Goal: Task Accomplishment & Management: Manage account settings

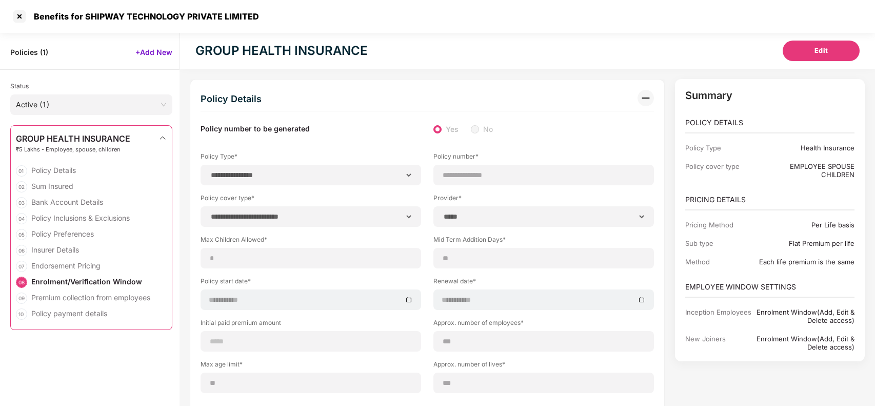
select select "**********"
select select "*****"
select select "******"
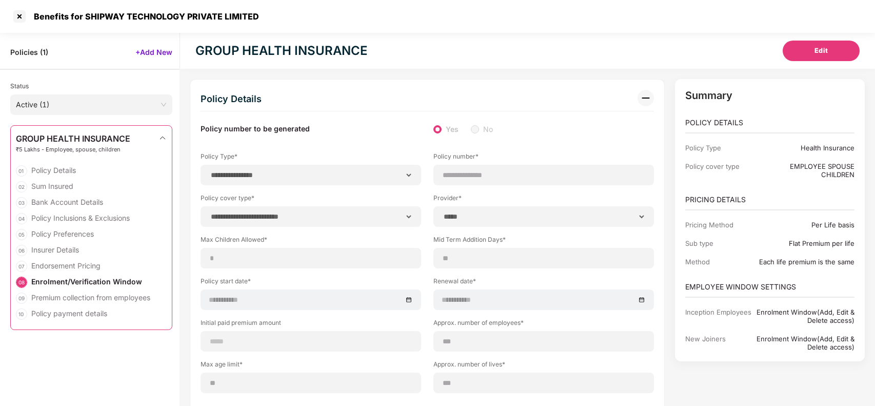
select select "**********"
select select "*"
select select "********"
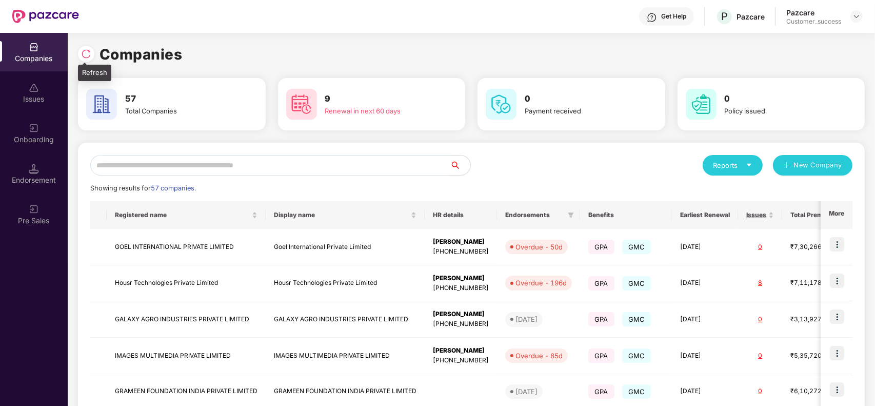
click at [90, 55] on img at bounding box center [86, 54] width 10 height 10
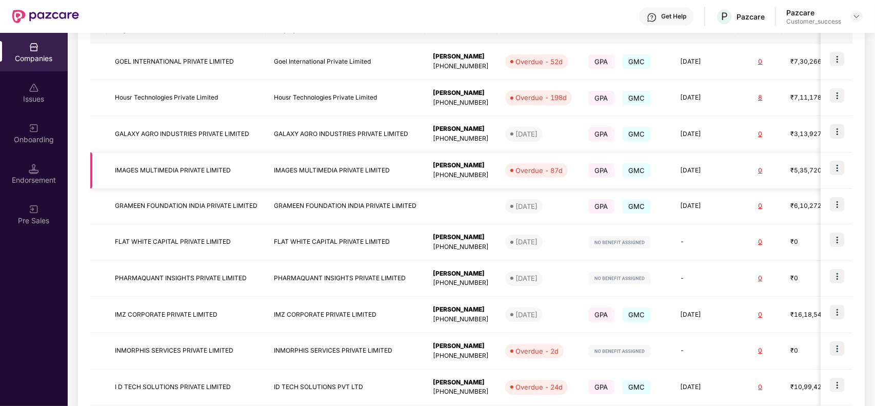
scroll to position [243, 0]
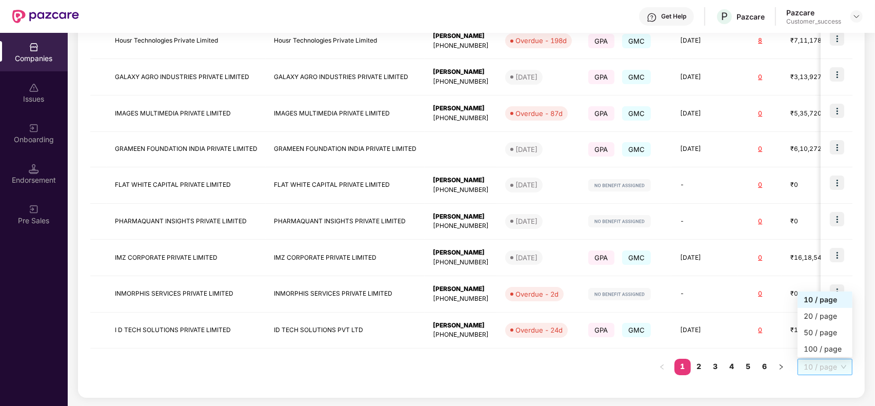
click at [812, 363] on span "10 / page" at bounding box center [825, 366] width 43 height 15
click at [814, 345] on div "100 / page" at bounding box center [825, 348] width 43 height 11
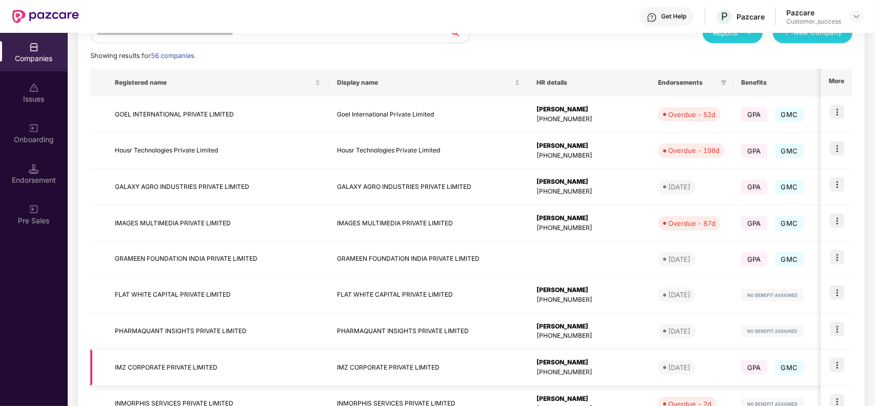
scroll to position [133, 0]
click at [838, 221] on img at bounding box center [837, 219] width 14 height 14
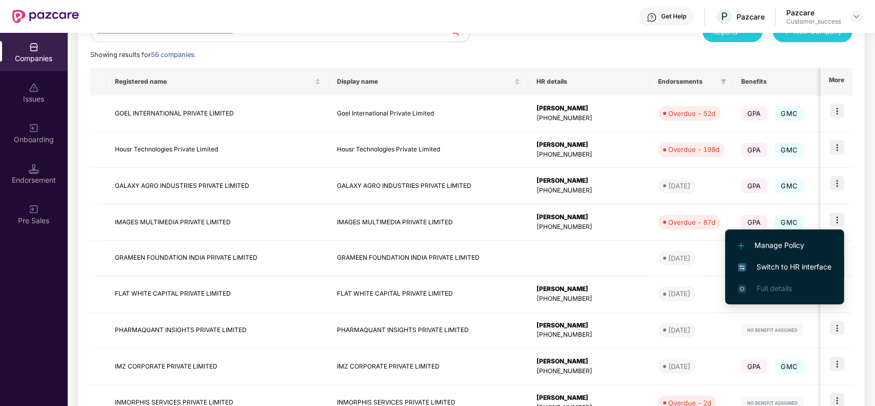
click at [792, 268] on span "Switch to HR interface" at bounding box center [784, 266] width 93 height 11
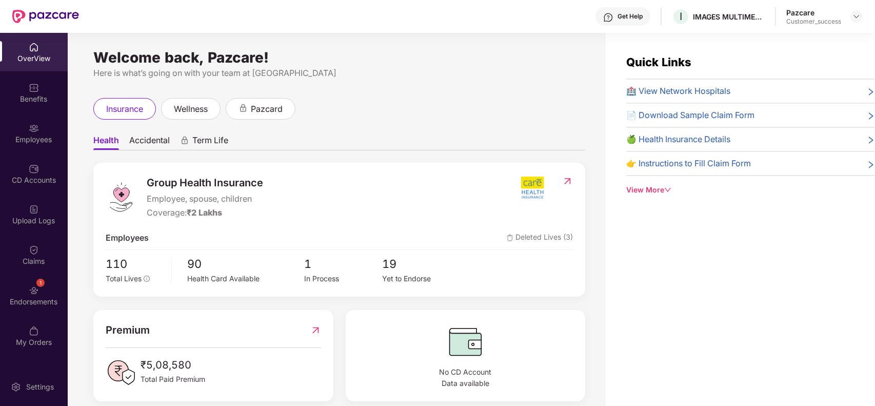
click at [34, 138] on div "Employees" at bounding box center [34, 139] width 68 height 10
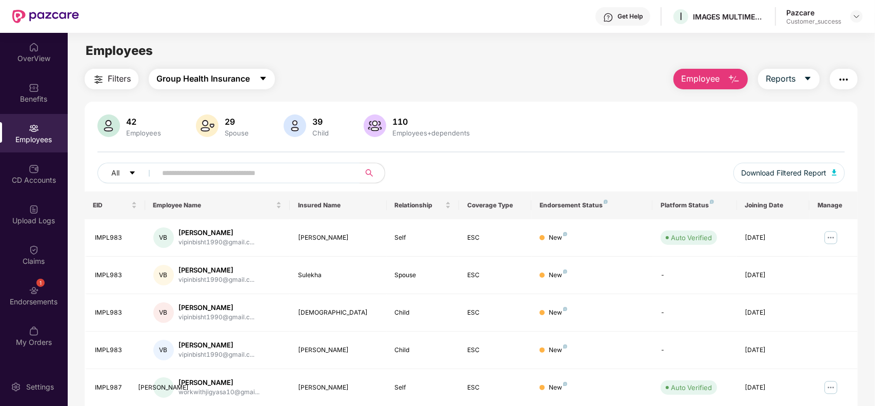
click at [217, 83] on span "Group Health Insurance" at bounding box center [202, 78] width 93 height 13
click at [350, 84] on div "Filters Group Health Insurance Employee Reports" at bounding box center [471, 79] width 773 height 21
click at [101, 86] on button "Filters" at bounding box center [112, 79] width 54 height 21
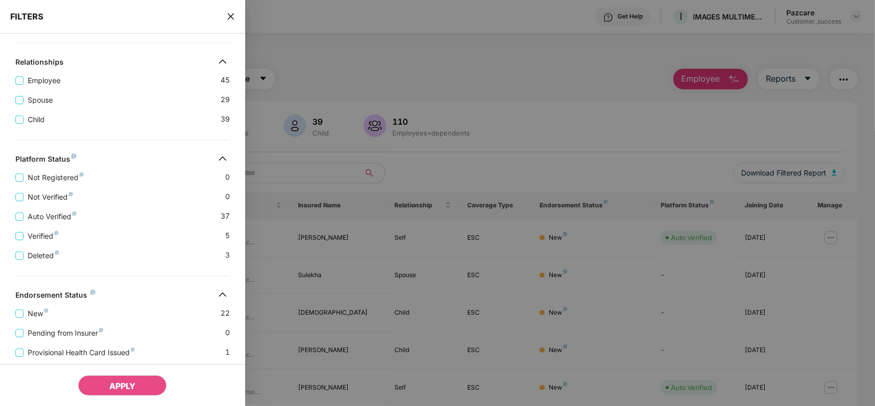
scroll to position [191, 0]
click at [36, 318] on span "New" at bounding box center [38, 312] width 29 height 11
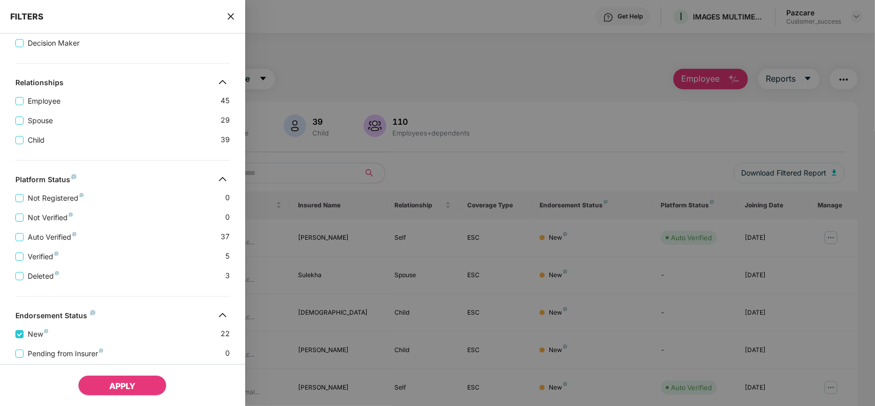
click at [103, 380] on button "APPLY" at bounding box center [122, 385] width 89 height 21
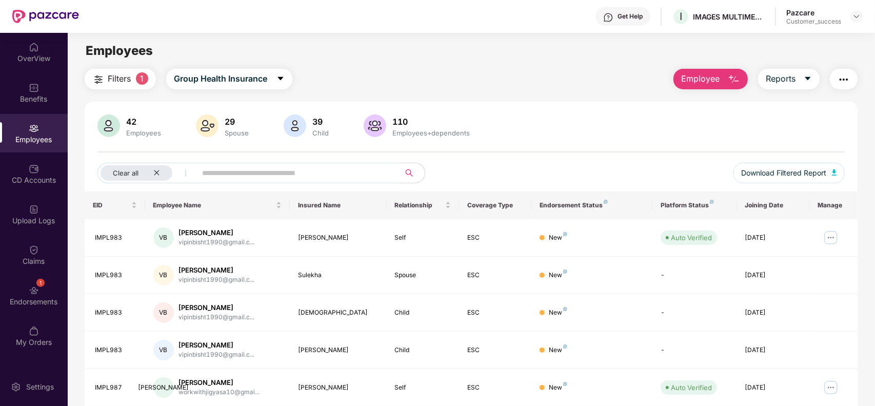
scroll to position [1, 0]
click at [786, 167] on span "Download Filtered Report" at bounding box center [784, 172] width 85 height 11
click at [157, 170] on icon "close" at bounding box center [156, 172] width 7 height 7
click at [856, 16] on img at bounding box center [856, 16] width 8 height 8
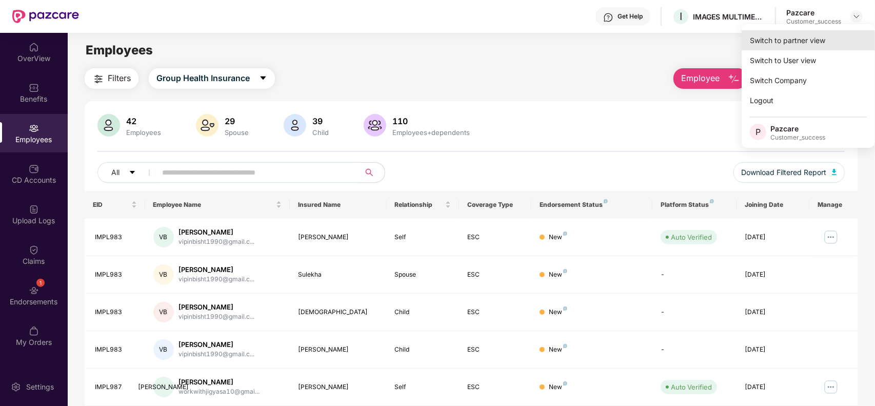
click at [819, 45] on div "Switch to partner view" at bounding box center [808, 40] width 133 height 20
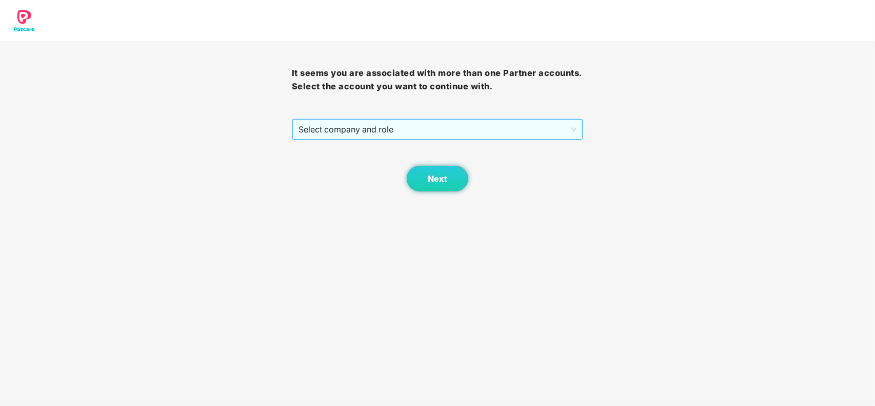
click at [510, 131] on span "Select company and role" at bounding box center [437, 128] width 278 height 19
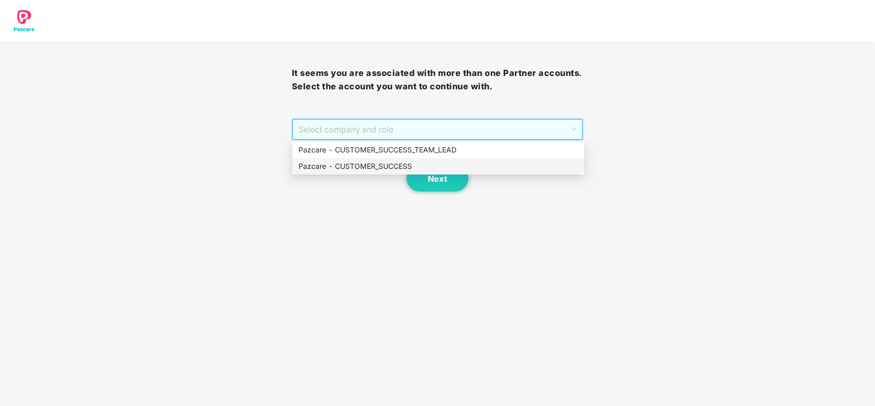
click at [370, 166] on div "Pazcare - CUSTOMER_SUCCESS" at bounding box center [437, 166] width 279 height 11
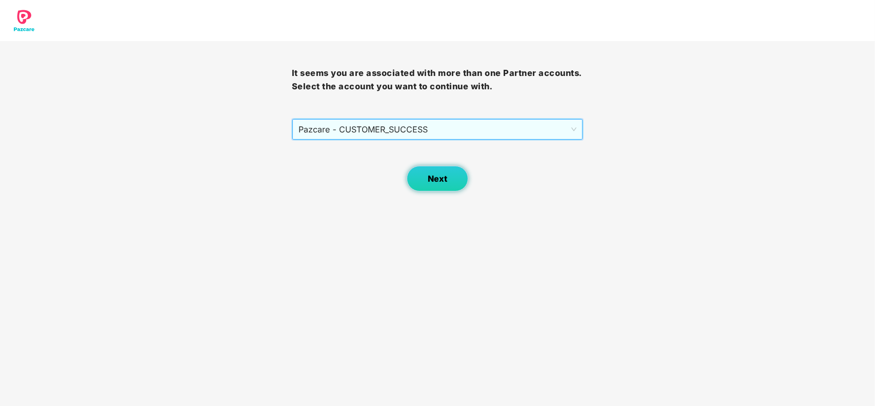
click at [420, 181] on button "Next" at bounding box center [438, 179] width 62 height 26
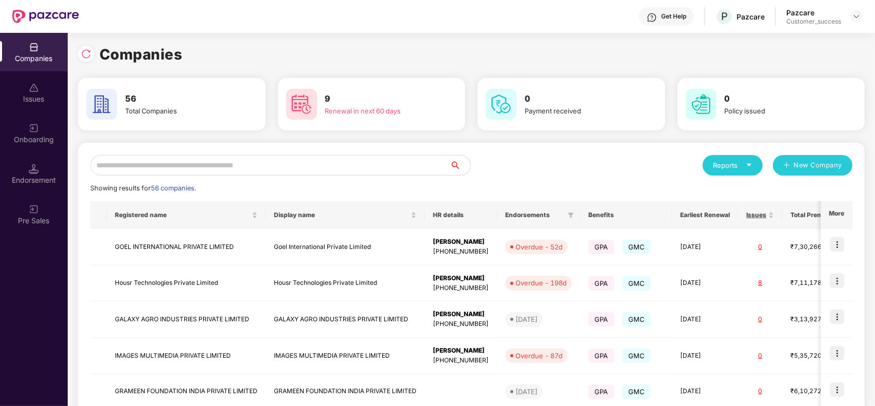
click at [240, 165] on input "text" at bounding box center [269, 165] width 359 height 21
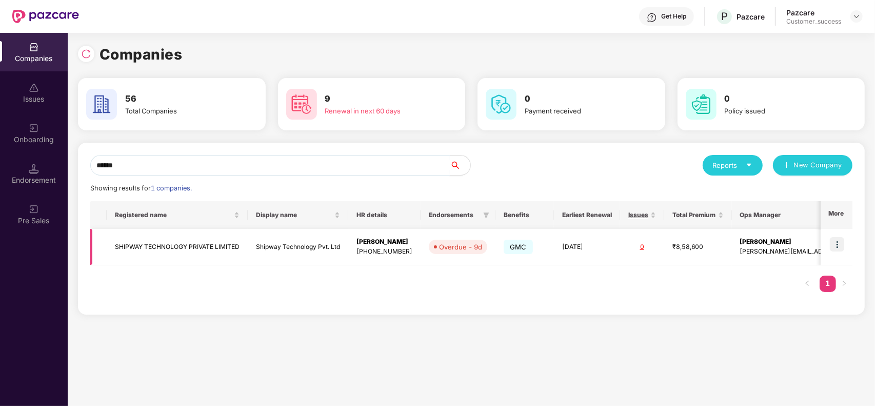
type input "******"
click at [836, 247] on img at bounding box center [837, 244] width 14 height 14
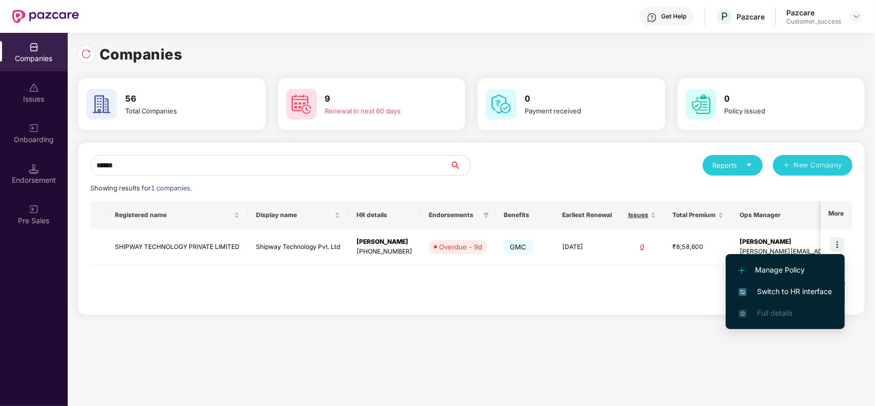
click at [789, 284] on li "Switch to HR interface" at bounding box center [785, 291] width 119 height 22
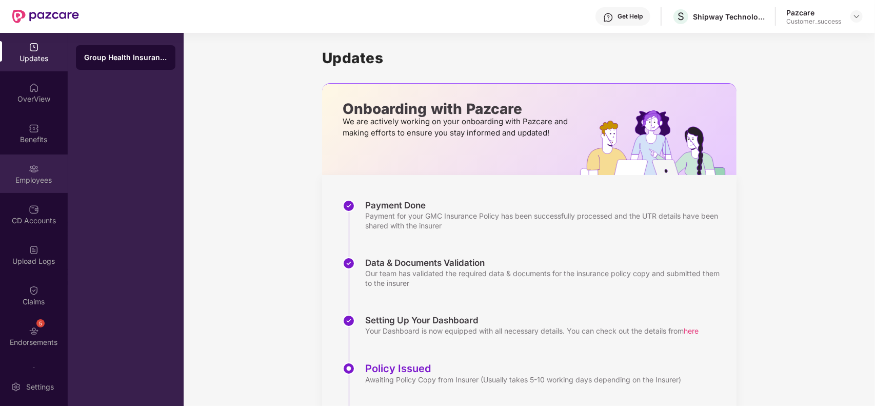
click at [30, 175] on div "Employees" at bounding box center [34, 180] width 68 height 10
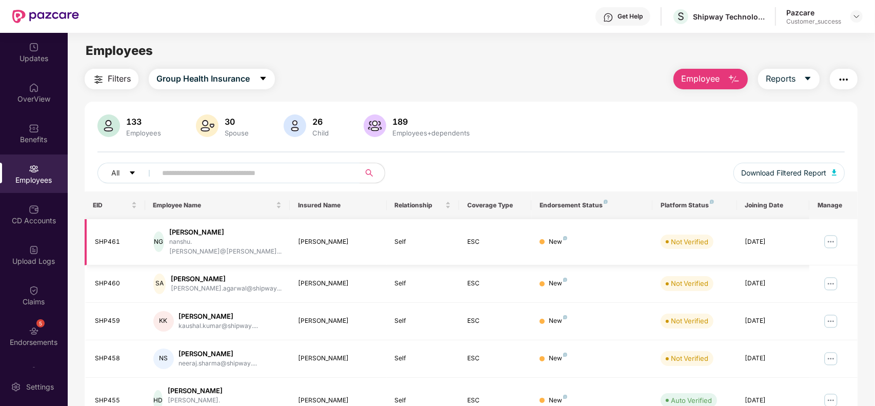
scroll to position [226, 0]
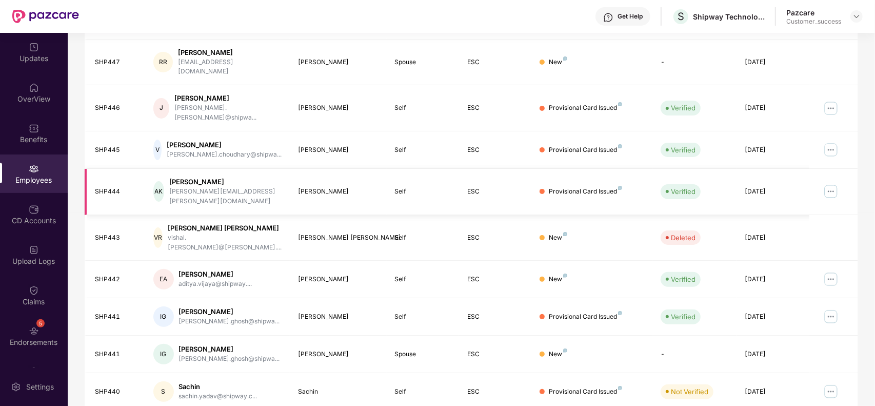
click at [824, 183] on img at bounding box center [831, 191] width 16 height 16
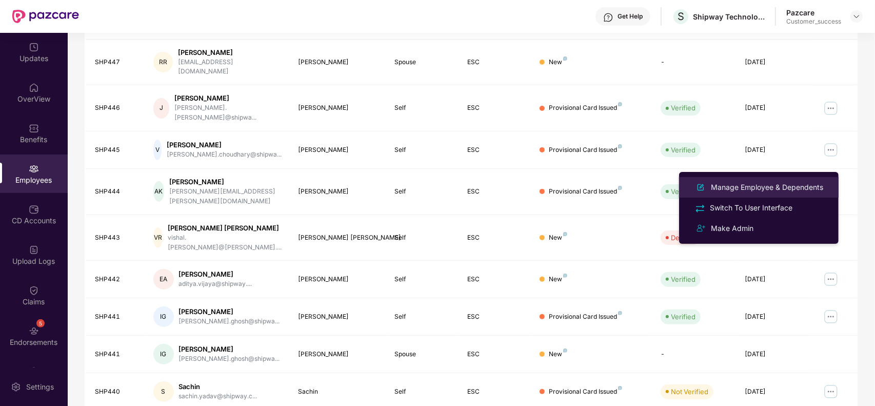
click at [800, 181] on div "Manage Employee & Dependents" at bounding box center [758, 187] width 133 height 12
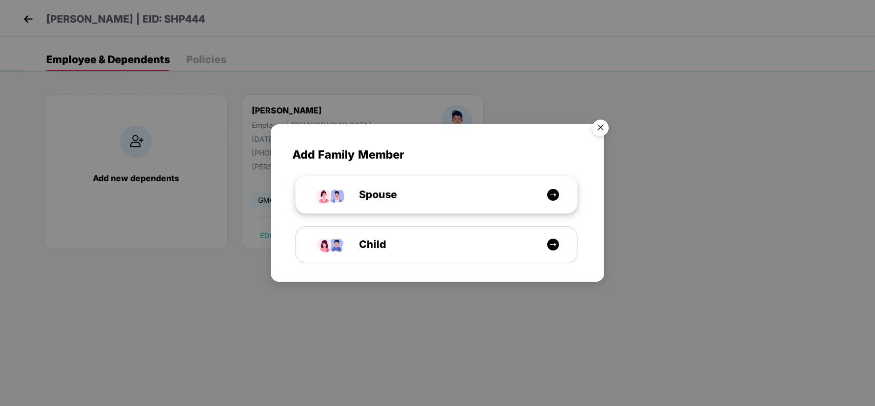
click at [468, 197] on div "Spouse" at bounding box center [441, 195] width 211 height 16
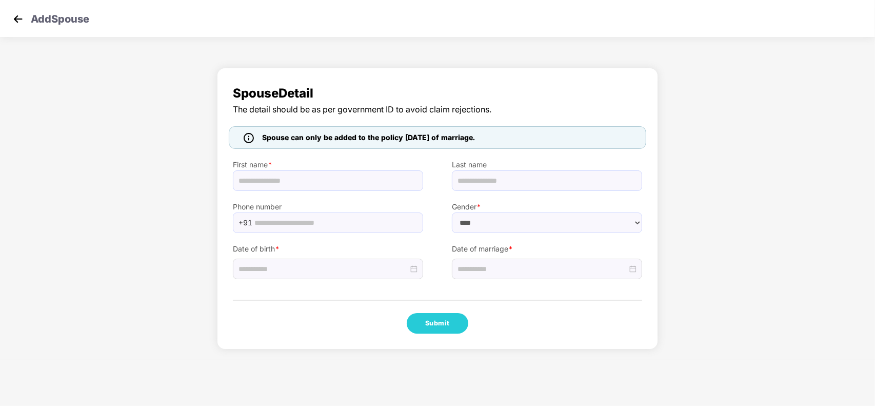
select select "******"
click at [492, 265] on input at bounding box center [542, 268] width 170 height 11
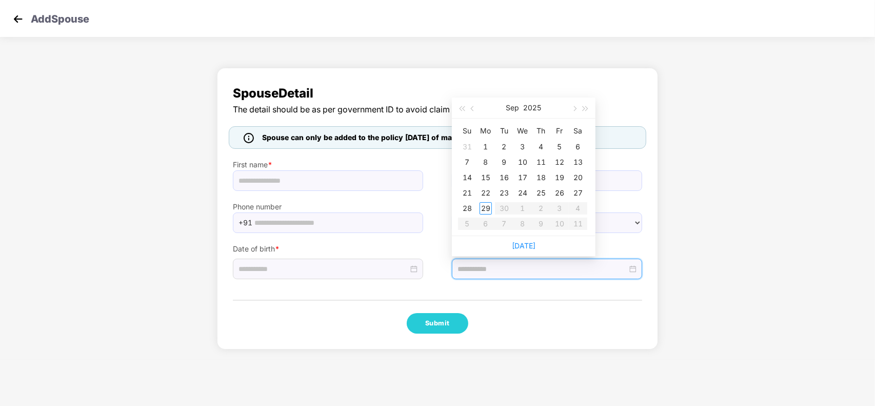
type input "**********"
click at [474, 105] on button "button" at bounding box center [472, 107] width 11 height 21
click at [490, 170] on table "Su Mo Tu We Th Fr Sa 27 28 29 30 31 1 2 3 4 5 6 7 8 9 10 11 12 13 14 15 16 17 1…" at bounding box center [522, 177] width 129 height 109
type input "**********"
click at [13, 21] on img at bounding box center [17, 18] width 15 height 15
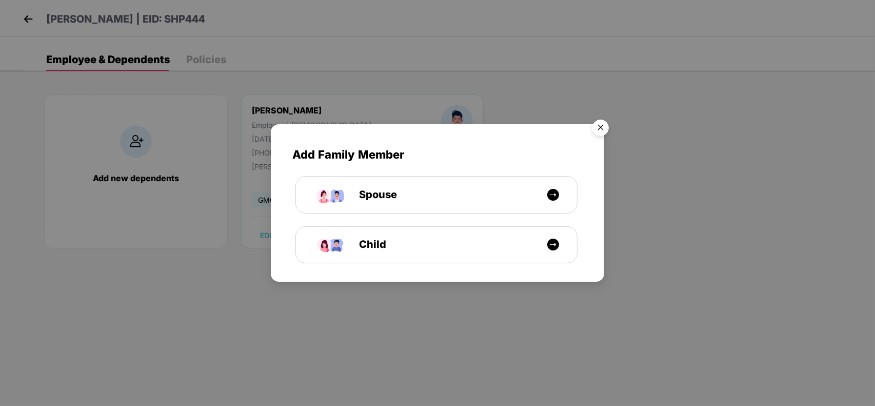
click at [595, 132] on img "Close" at bounding box center [600, 129] width 29 height 29
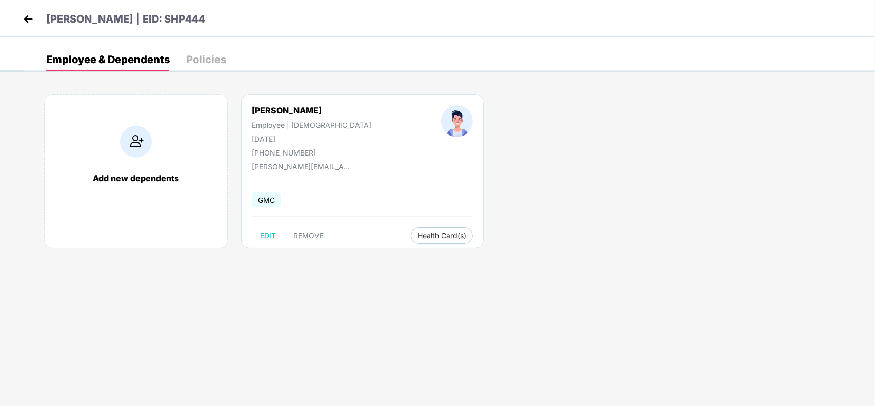
click at [31, 15] on img at bounding box center [28, 18] width 15 height 15
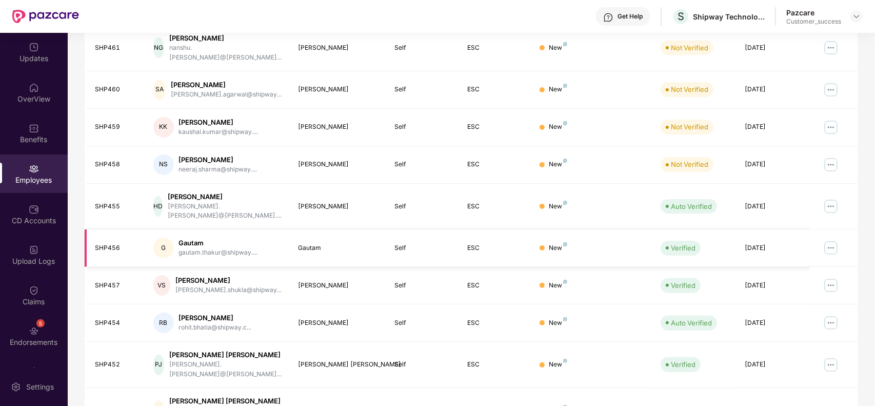
scroll to position [226, 0]
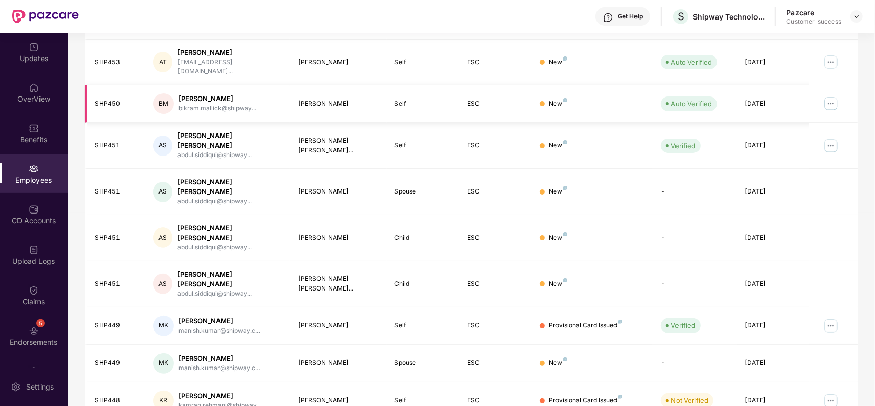
scroll to position [0, 0]
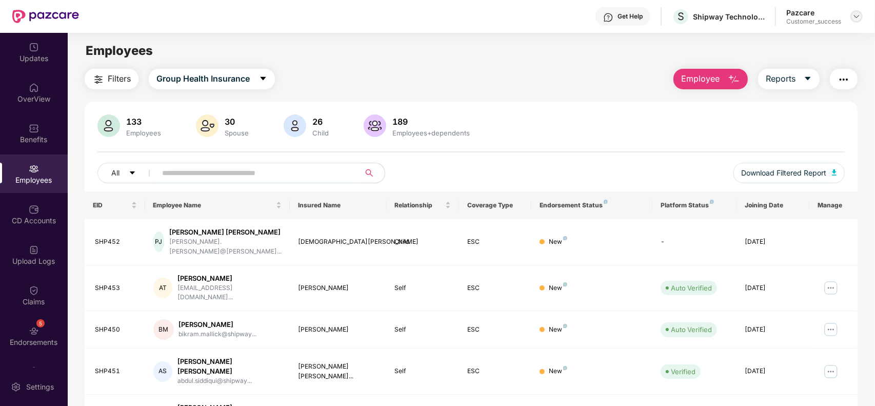
click at [856, 16] on img at bounding box center [856, 16] width 8 height 8
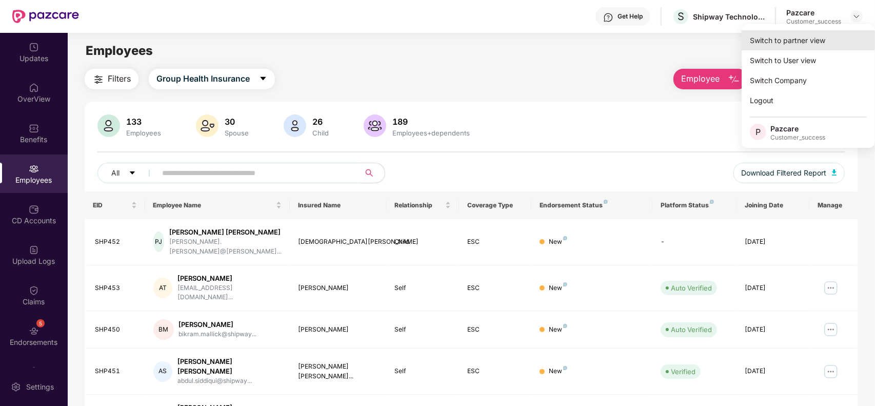
click at [793, 32] on div "Switch to partner view" at bounding box center [808, 40] width 133 height 20
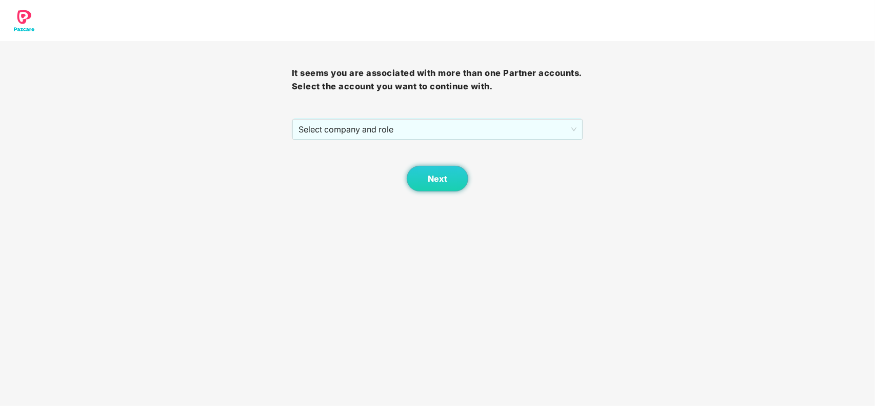
click at [414, 146] on div "Next" at bounding box center [438, 165] width 292 height 51
click at [378, 134] on span "Select company and role" at bounding box center [437, 128] width 278 height 19
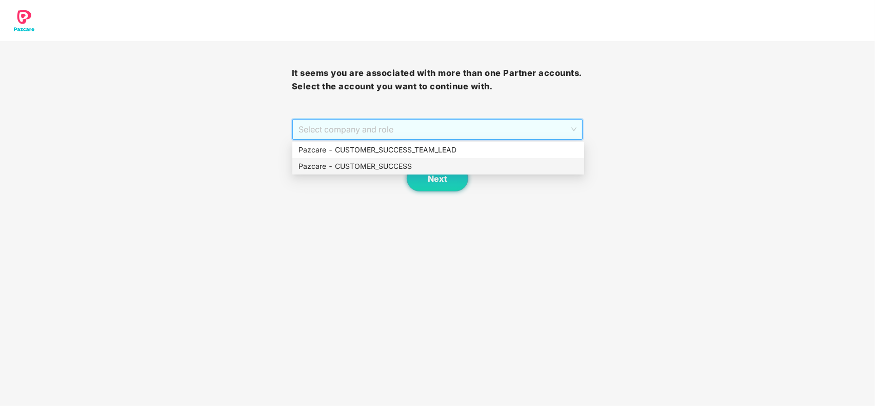
click at [347, 168] on div "Pazcare - CUSTOMER_SUCCESS" at bounding box center [437, 166] width 279 height 11
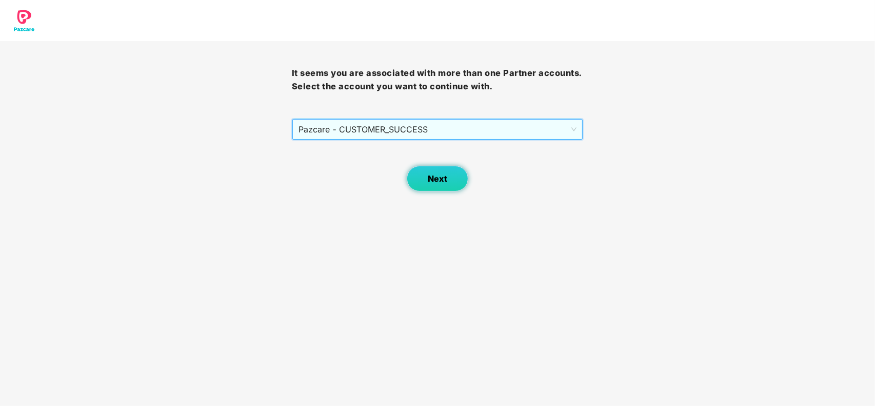
click at [422, 178] on button "Next" at bounding box center [438, 179] width 62 height 26
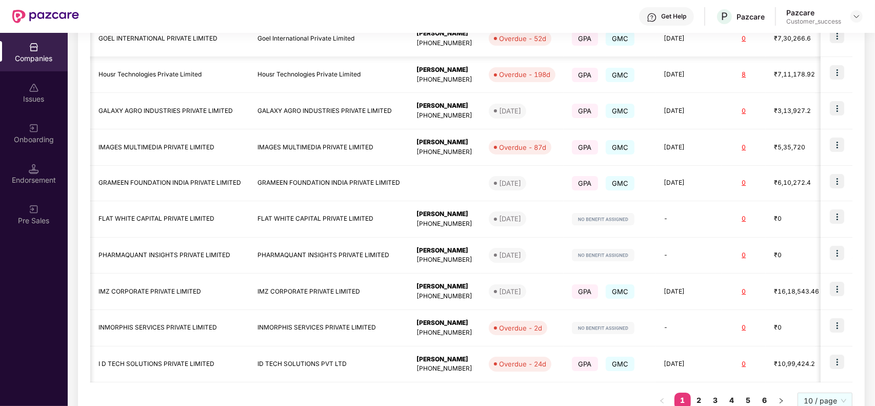
scroll to position [243, 0]
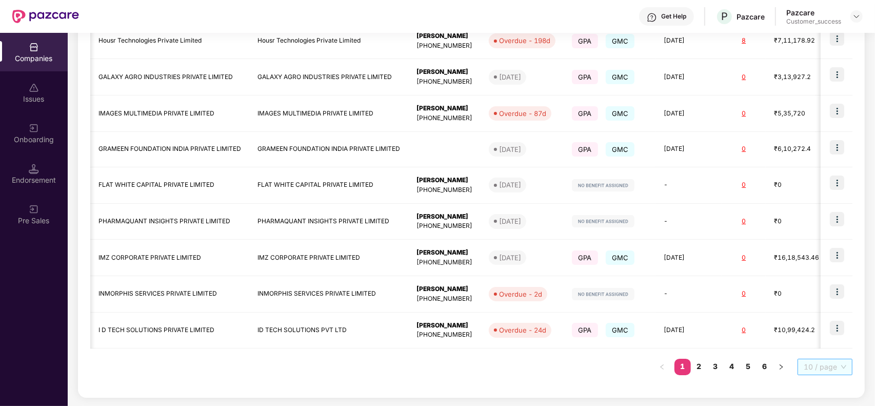
click at [813, 368] on span "10 / page" at bounding box center [825, 366] width 43 height 15
click at [819, 345] on div "100 / page" at bounding box center [825, 348] width 43 height 11
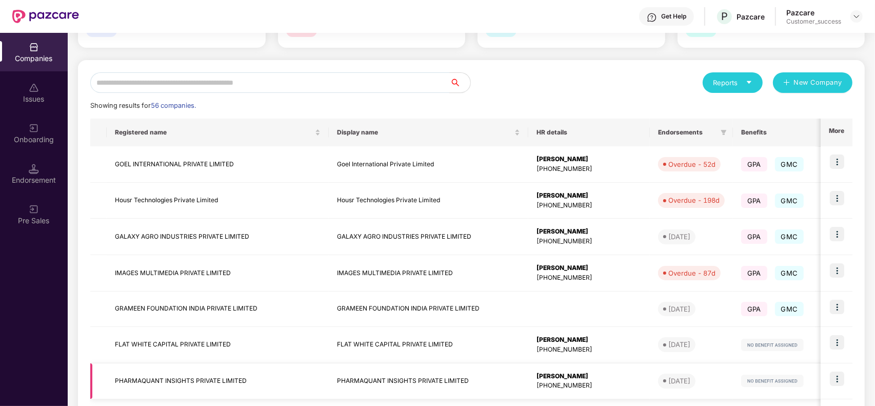
scroll to position [103, 0]
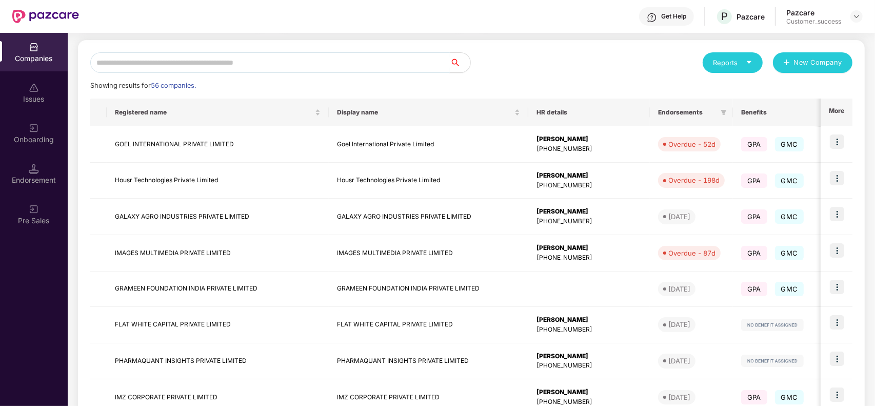
click at [195, 64] on input "text" at bounding box center [269, 62] width 359 height 21
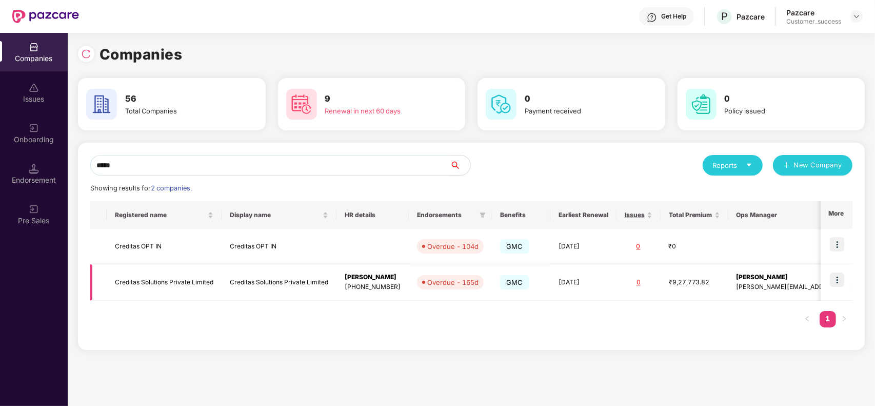
type input "*****"
click at [199, 283] on td "Creditas Solutions Private Limited" at bounding box center [164, 282] width 115 height 36
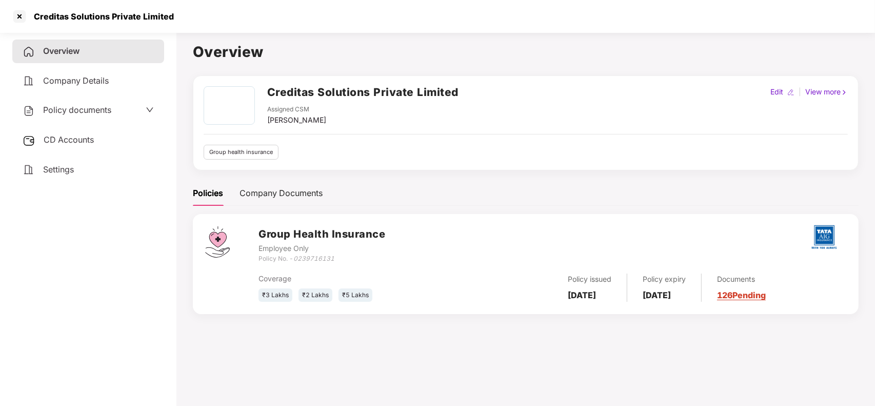
click at [750, 296] on link "126 Pending" at bounding box center [741, 295] width 49 height 10
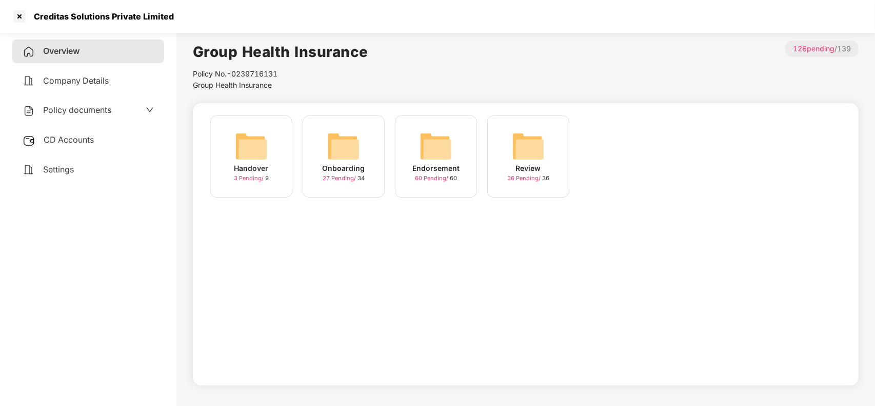
click at [334, 147] on img at bounding box center [343, 146] width 33 height 33
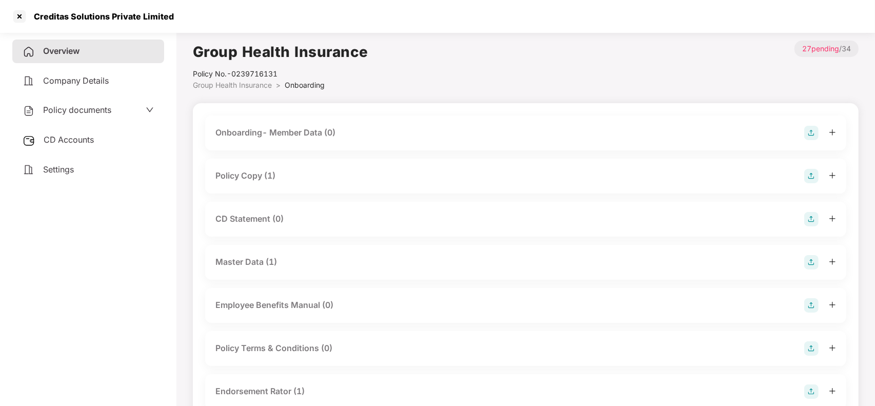
click at [255, 181] on div "Policy Copy (1)" at bounding box center [245, 175] width 60 height 13
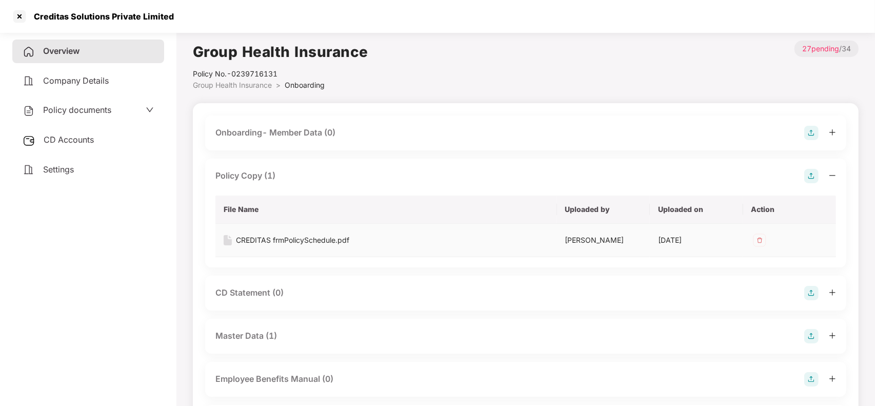
click at [259, 240] on div "CREDITAS frmPolicySchedule.pdf" at bounding box center [292, 239] width 113 height 11
click at [21, 23] on div at bounding box center [19, 16] width 16 height 16
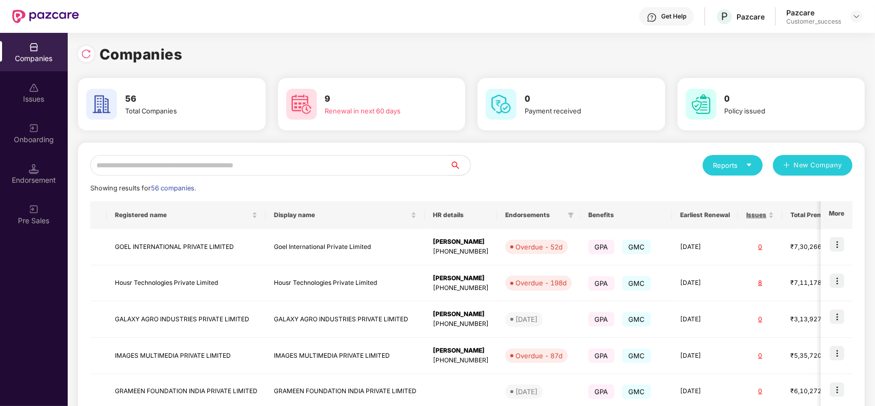
click at [85, 63] on div "Companies" at bounding box center [471, 54] width 787 height 23
click at [86, 57] on img at bounding box center [86, 54] width 10 height 10
click at [150, 160] on input "text" at bounding box center [269, 165] width 359 height 21
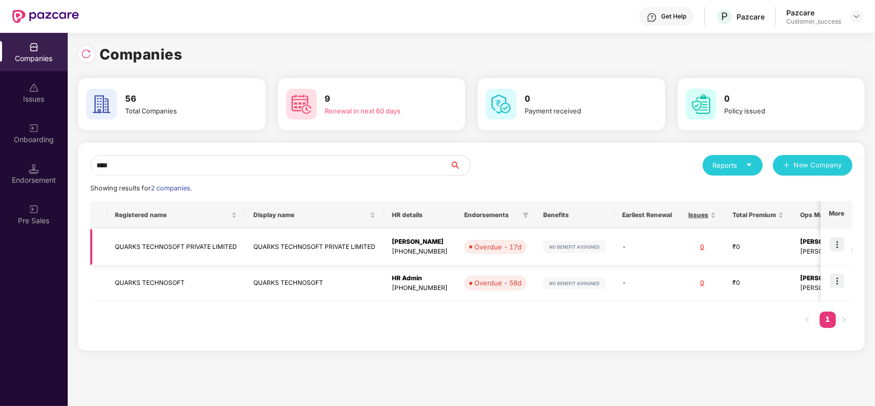
type input "****"
click at [157, 259] on td "QUARKS TECHNOSOFT PRIVATE LIMITED" at bounding box center [176, 247] width 138 height 36
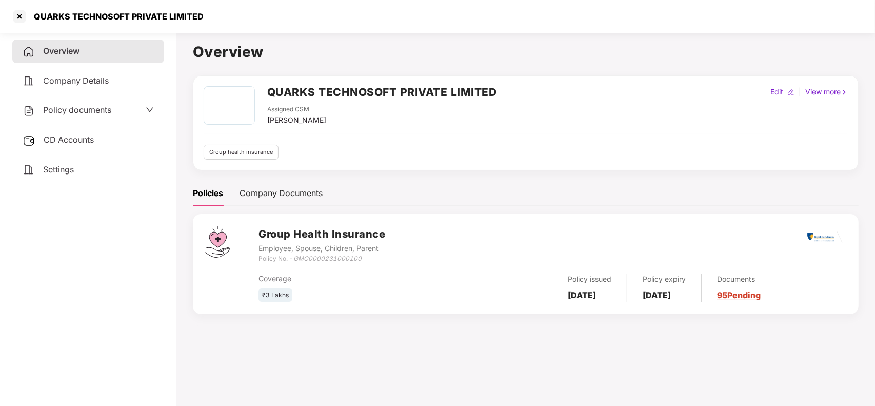
click at [73, 103] on div "Policy documents" at bounding box center [88, 110] width 152 height 24
click at [760, 296] on link "95 Pending" at bounding box center [739, 295] width 44 height 10
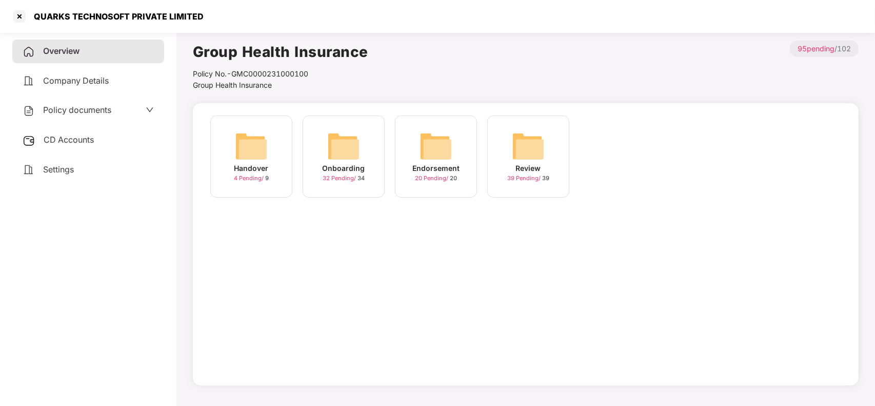
click at [318, 140] on div "Onboarding 32 Pending / 34" at bounding box center [344, 156] width 82 height 82
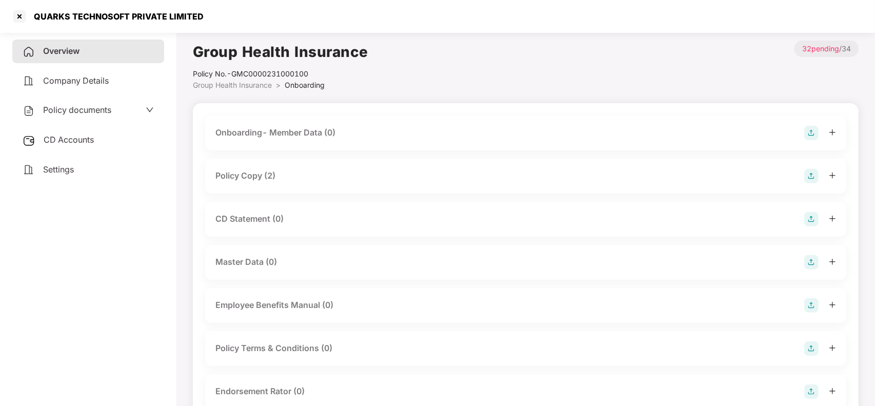
click at [290, 174] on div "Policy Copy (2)" at bounding box center [525, 176] width 620 height 14
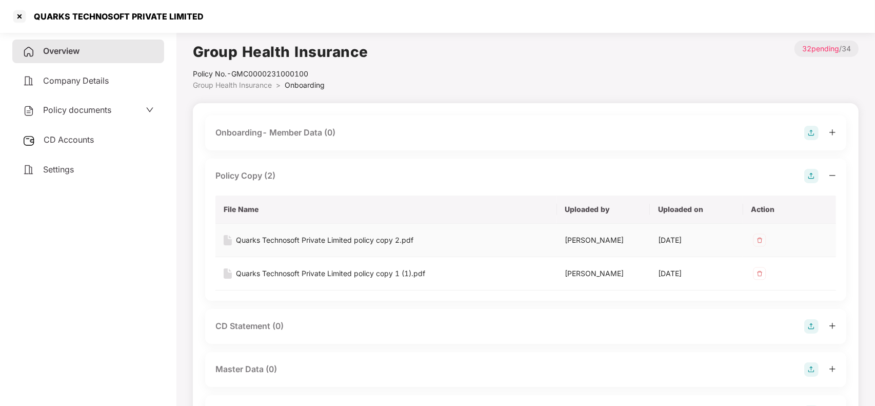
click at [270, 236] on div "Quarks Technosoft Private Limited policy copy 2.pdf" at bounding box center [324, 239] width 177 height 11
click at [23, 17] on div at bounding box center [19, 16] width 16 height 16
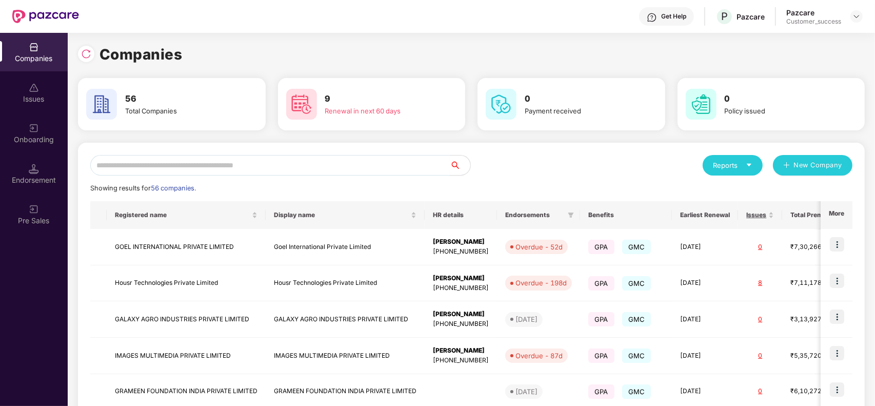
click at [221, 158] on input "text" at bounding box center [269, 165] width 359 height 21
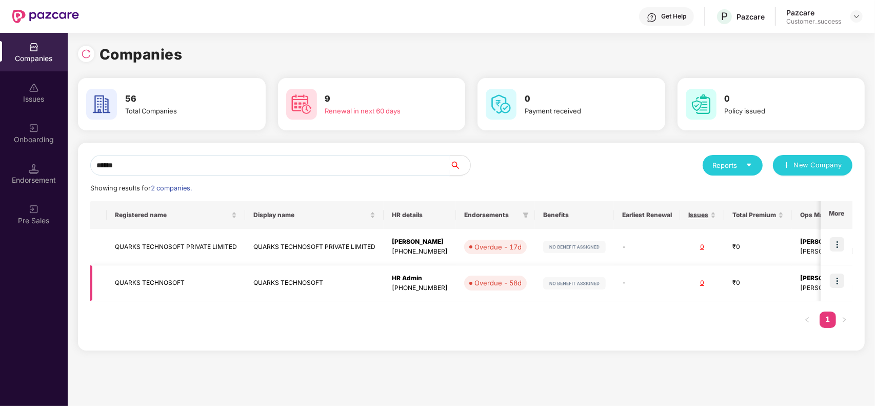
type input "******"
click at [279, 282] on td "QUARKS TECHNOSOFT" at bounding box center [314, 283] width 138 height 36
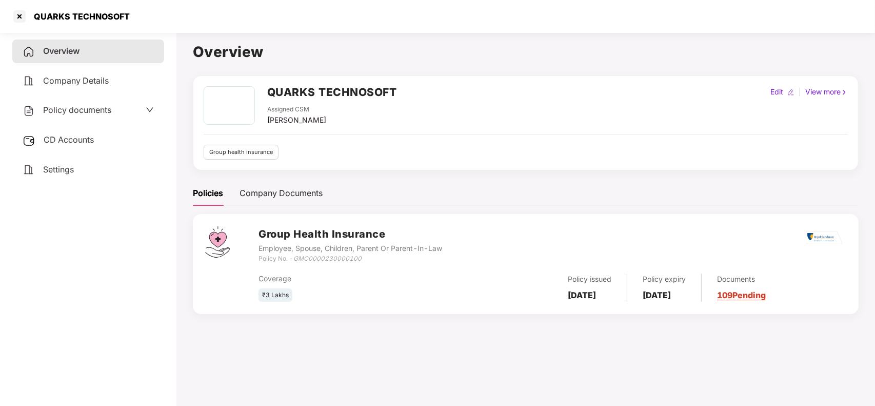
click at [766, 288] on div "Documents 109 Pending" at bounding box center [734, 287] width 64 height 28
click at [766, 289] on div "Documents 109 Pending" at bounding box center [734, 287] width 64 height 28
click at [744, 293] on link "109 Pending" at bounding box center [741, 295] width 49 height 10
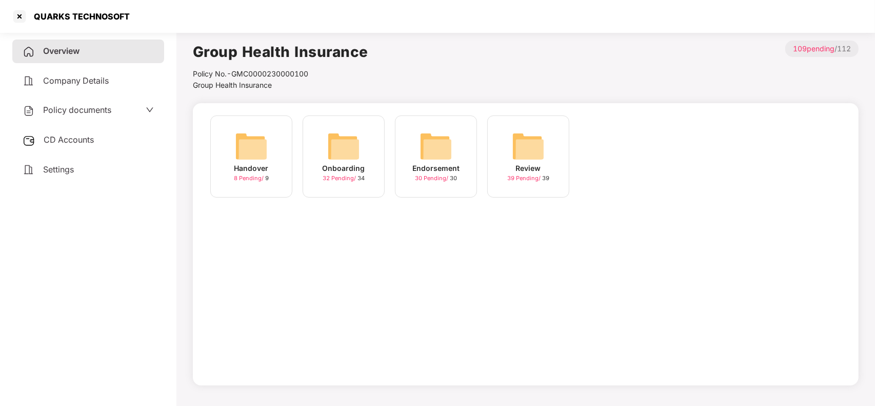
click at [352, 163] on div "Onboarding" at bounding box center [344, 168] width 43 height 11
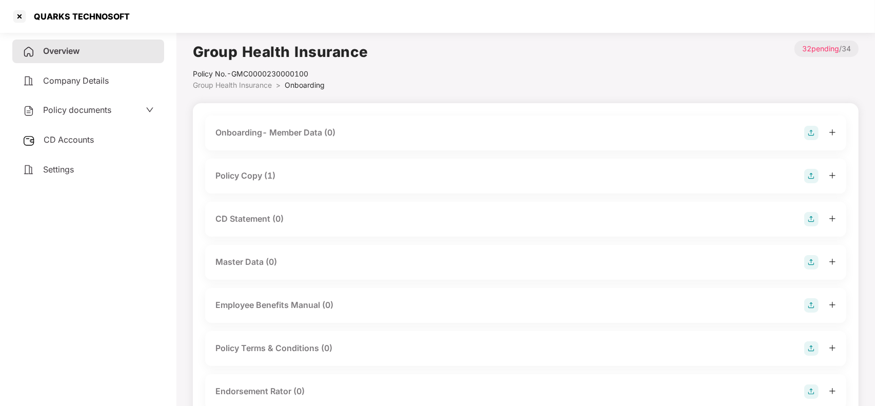
click at [285, 182] on div "Policy Copy (1)" at bounding box center [525, 176] width 620 height 14
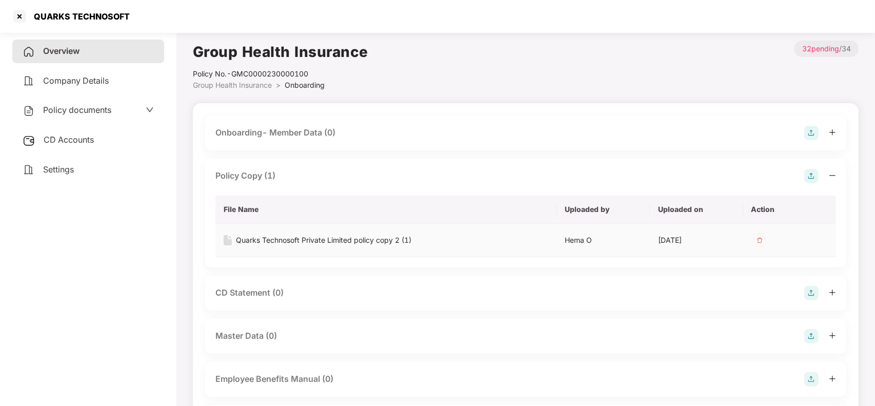
click at [273, 234] on div "Quarks Technosoft Private Limited policy copy 2 (1)" at bounding box center [323, 239] width 175 height 11
click at [19, 16] on div at bounding box center [19, 16] width 16 height 16
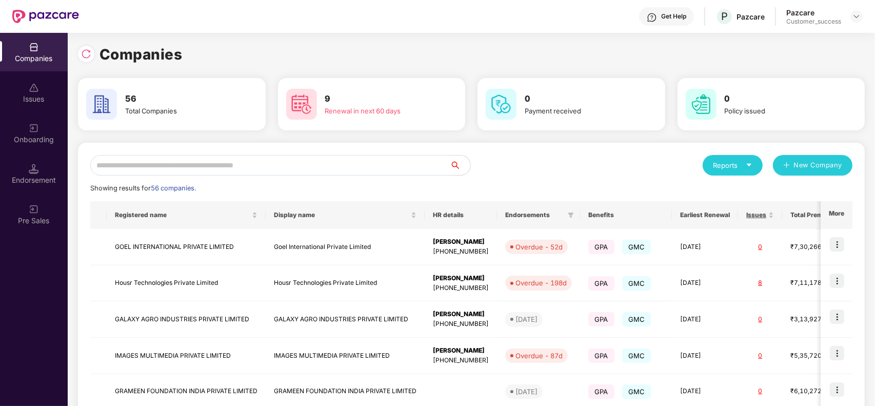
click at [268, 159] on input "text" at bounding box center [269, 165] width 359 height 21
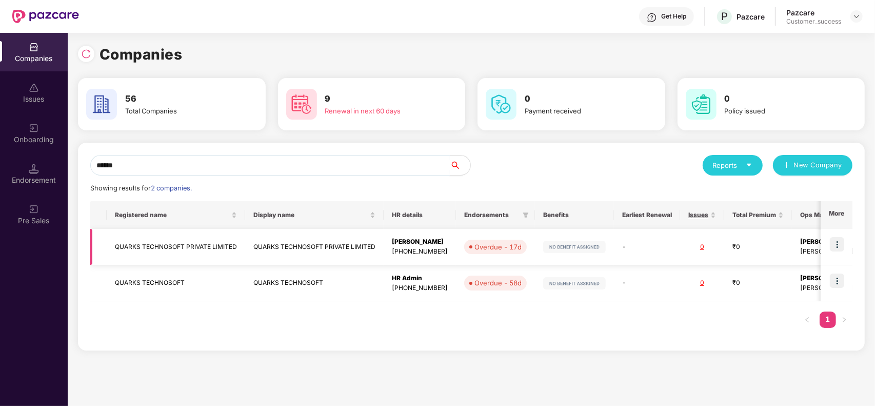
type input "******"
click at [267, 255] on td "QUARKS TECHNOSOFT PRIVATE LIMITED" at bounding box center [314, 247] width 138 height 36
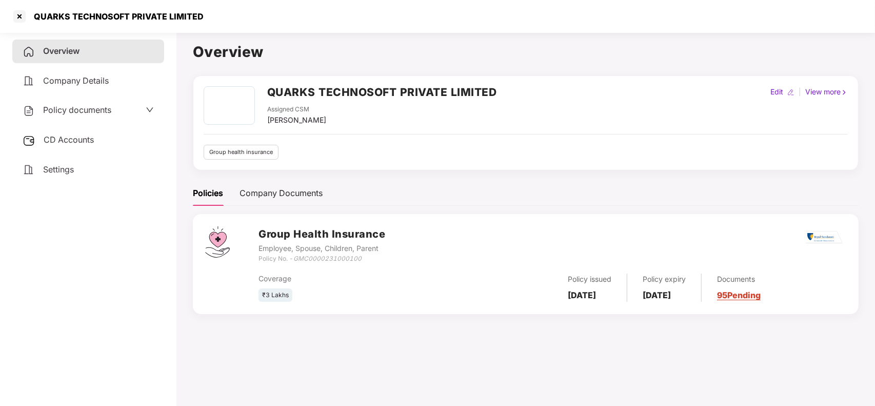
click at [750, 293] on link "95 Pending" at bounding box center [739, 295] width 44 height 10
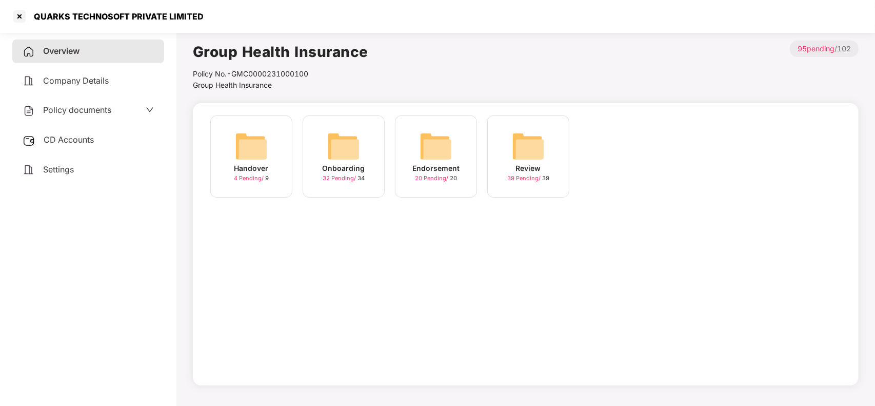
click at [357, 157] on img at bounding box center [343, 146] width 33 height 33
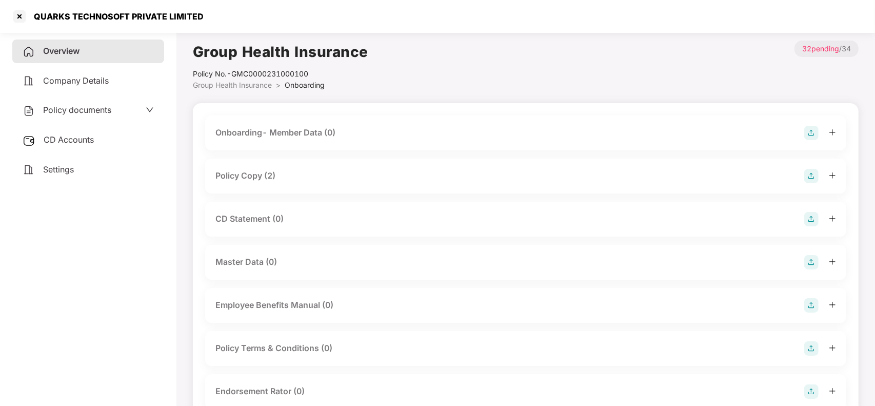
click at [266, 171] on div "Policy Copy (2)" at bounding box center [245, 175] width 60 height 13
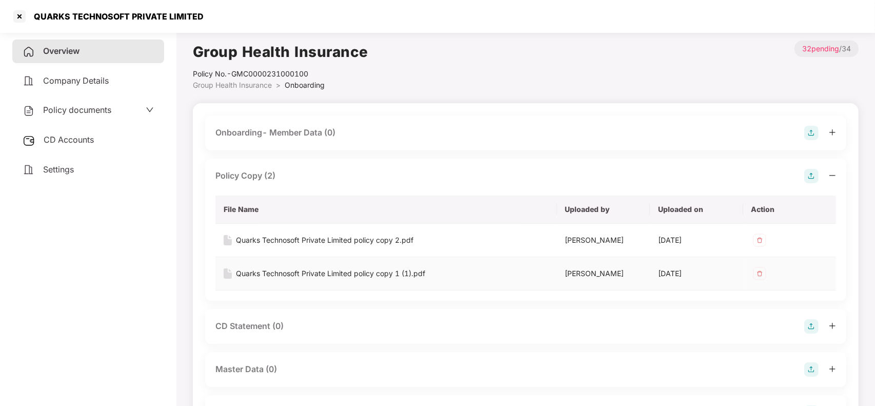
click at [302, 276] on div "Quarks Technosoft Private Limited policy copy 1 (1).pdf" at bounding box center [330, 273] width 189 height 11
click at [9, 11] on div "QUARKS TECHNOSOFT PRIVATE LIMITED" at bounding box center [437, 16] width 875 height 33
click at [14, 12] on div at bounding box center [19, 16] width 16 height 16
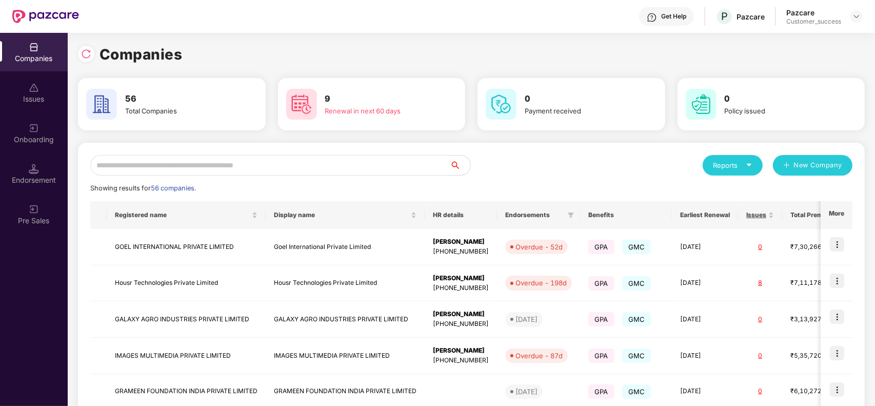
click at [236, 162] on input "text" at bounding box center [269, 165] width 359 height 21
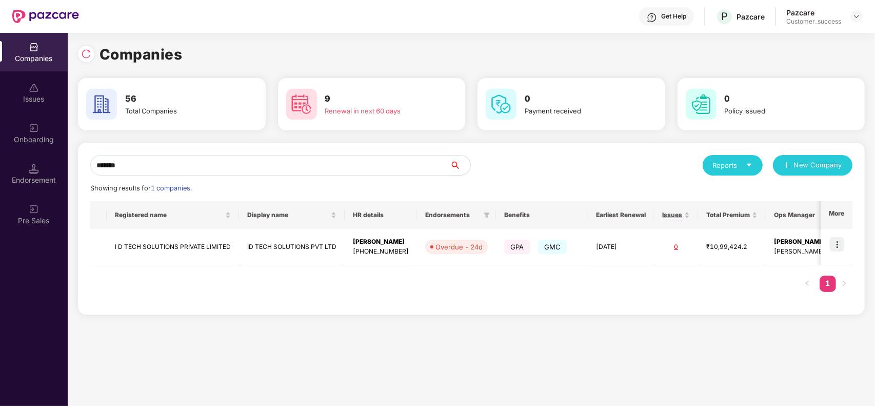
type input "*******"
click at [226, 236] on td "I D TECH SOLUTIONS PRIVATE LIMITED" at bounding box center [173, 247] width 132 height 36
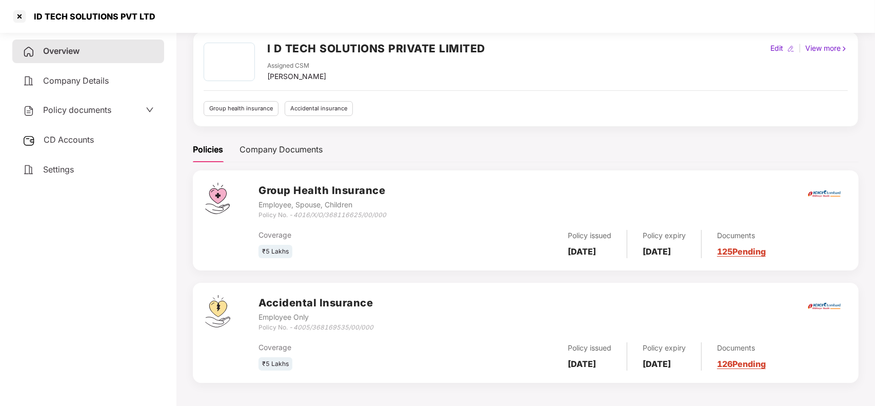
scroll to position [45, 0]
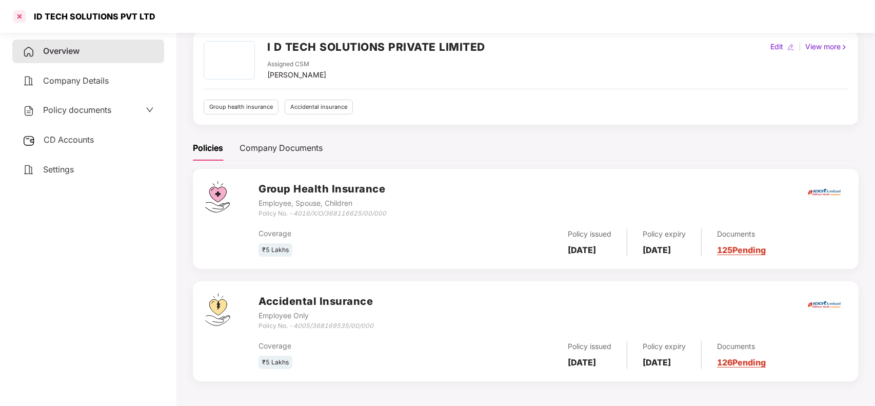
click at [21, 15] on div at bounding box center [19, 16] width 16 height 16
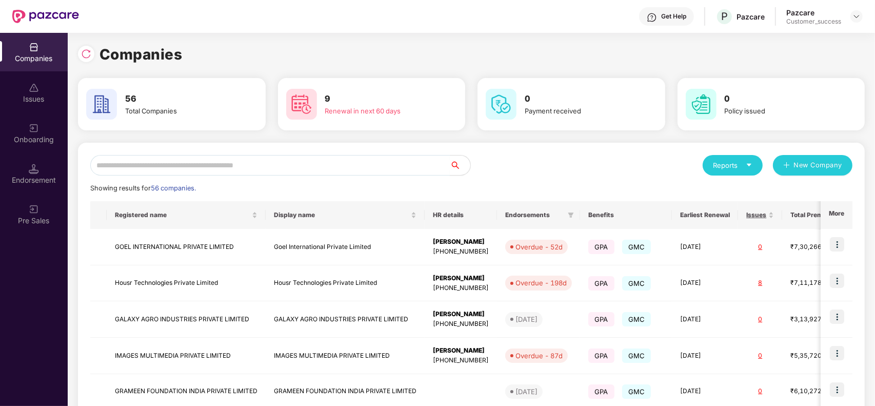
click at [170, 167] on input "text" at bounding box center [269, 165] width 359 height 21
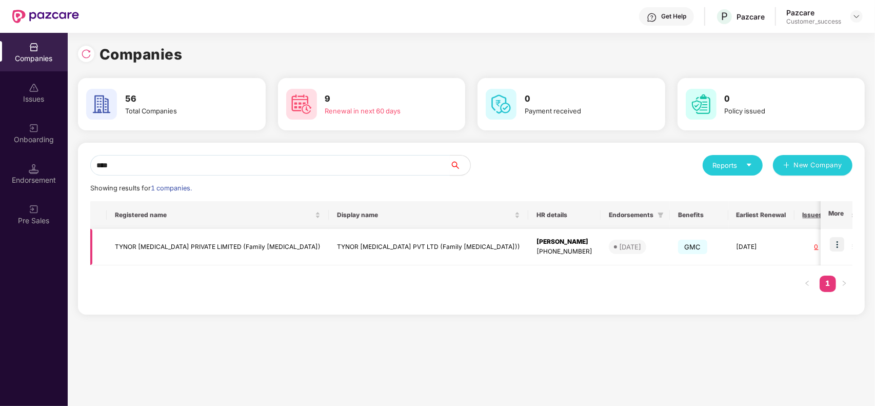
type input "****"
click at [167, 249] on td "TYNOR [MEDICAL_DATA] PRIVATE LIMITED (Family [MEDICAL_DATA])" at bounding box center [218, 247] width 222 height 36
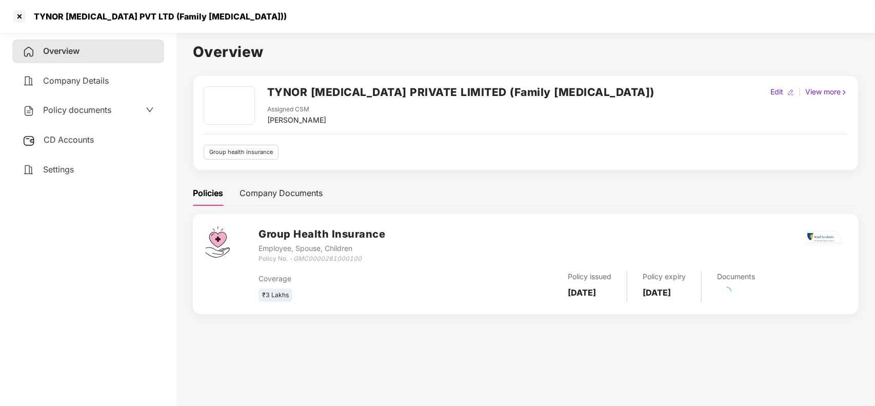
scroll to position [28, 0]
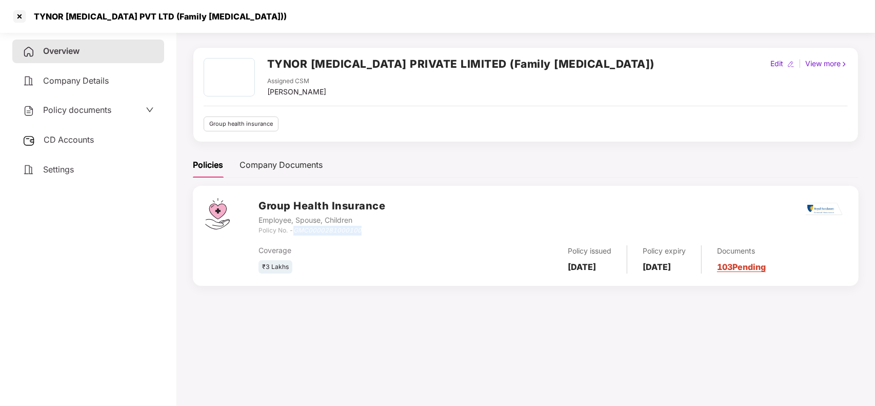
drag, startPoint x: 296, startPoint y: 231, endPoint x: 375, endPoint y: 234, distance: 79.0
click at [375, 234] on div "Policy No. - GMC0000281000100" at bounding box center [321, 231] width 127 height 10
copy icon "GMC0000281000100"
click at [11, 22] on div at bounding box center [19, 16] width 16 height 16
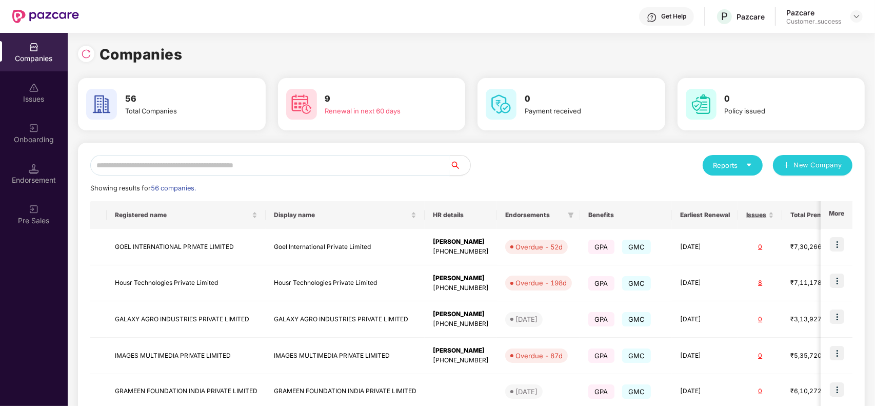
click at [145, 171] on input "text" at bounding box center [269, 165] width 359 height 21
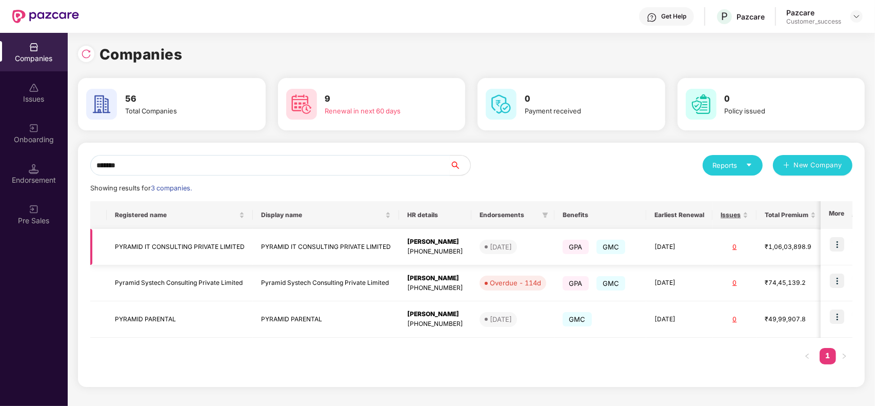
type input "*******"
click at [842, 252] on td at bounding box center [836, 247] width 32 height 36
click at [833, 243] on img at bounding box center [837, 244] width 14 height 14
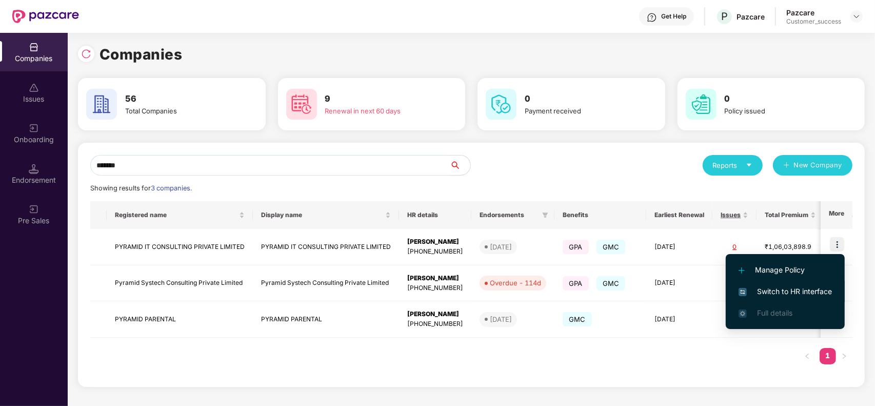
click at [790, 292] on span "Switch to HR interface" at bounding box center [784, 291] width 93 height 11
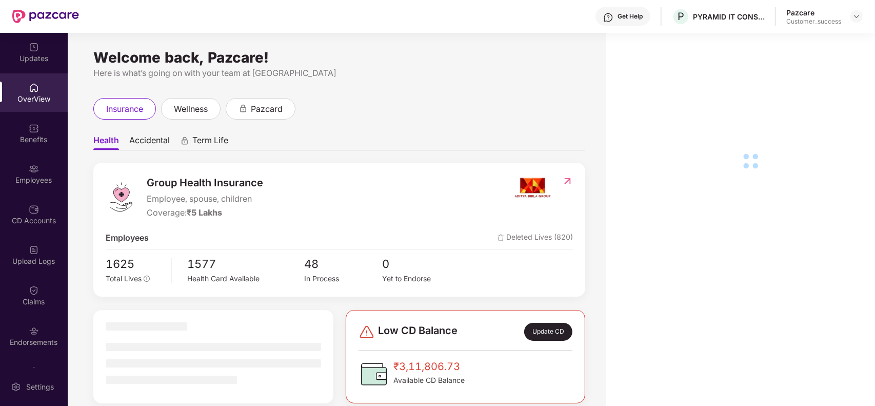
click at [29, 168] on img at bounding box center [34, 169] width 10 height 10
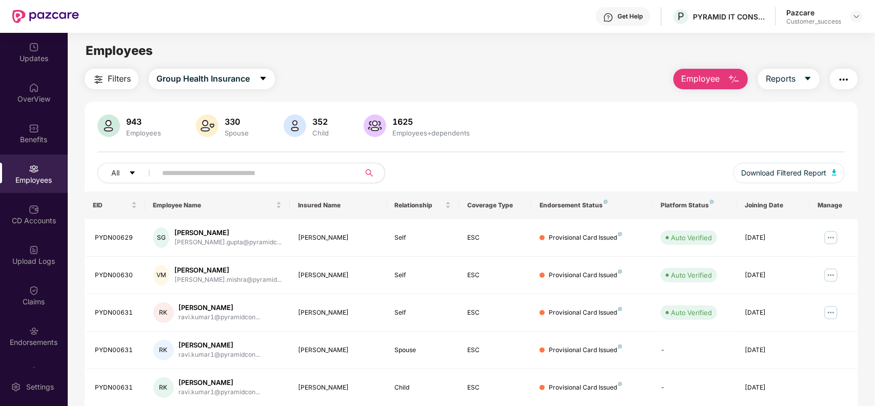
click at [103, 78] on img "button" at bounding box center [98, 79] width 12 height 12
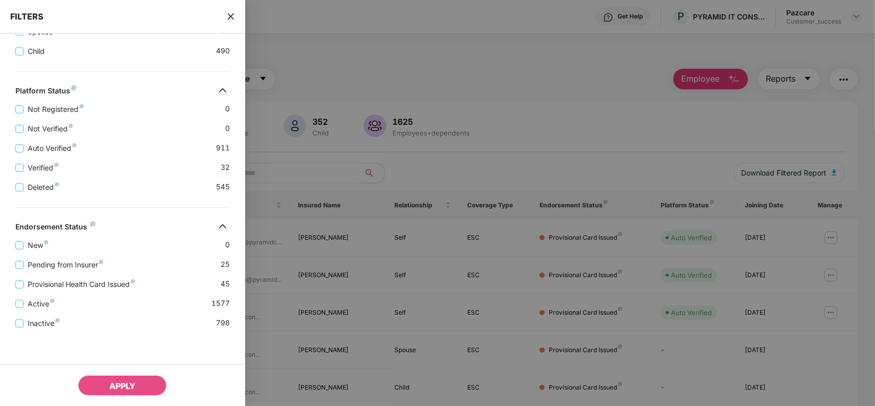
scroll to position [261, 0]
click at [40, 270] on span "Pending from Insurer" at bounding box center [66, 264] width 84 height 11
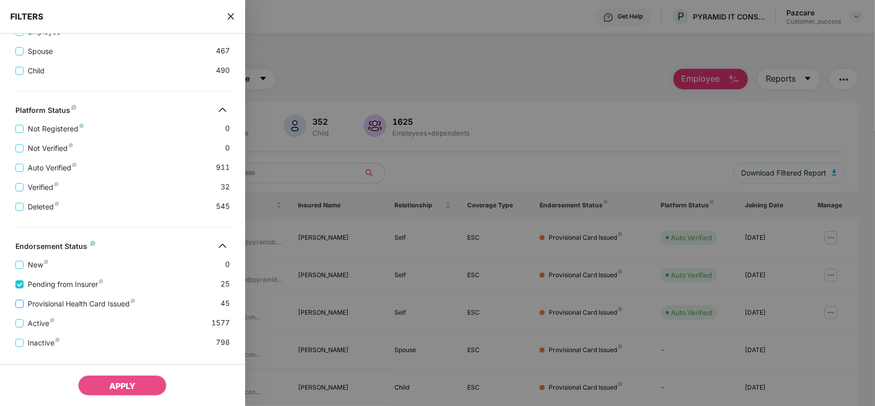
click at [34, 306] on span "Provisional Health Card Issued" at bounding box center [81, 303] width 115 height 11
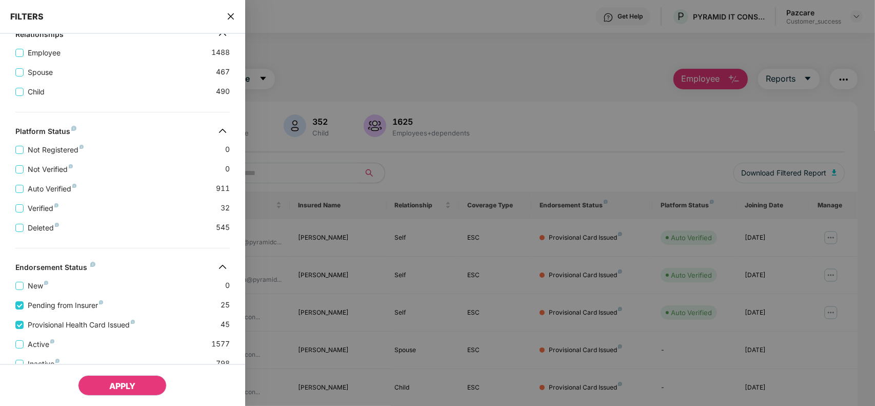
click at [108, 378] on button "APPLY" at bounding box center [122, 385] width 89 height 21
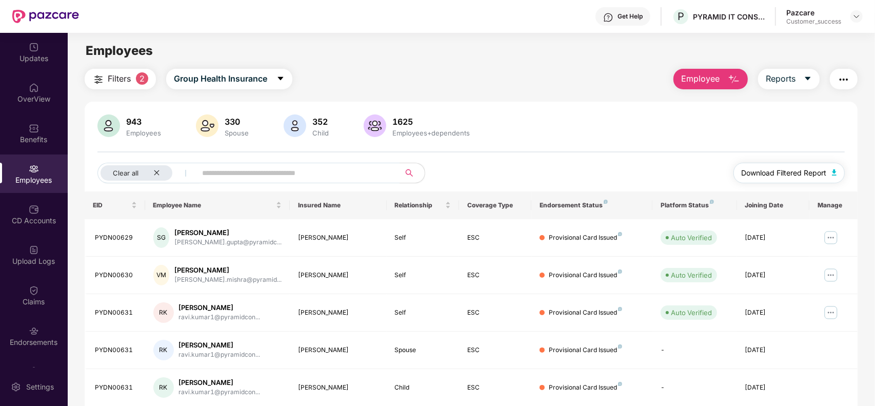
click at [827, 168] on button "Download Filtered Report" at bounding box center [789, 173] width 112 height 21
click at [851, 72] on button "button" at bounding box center [844, 79] width 28 height 21
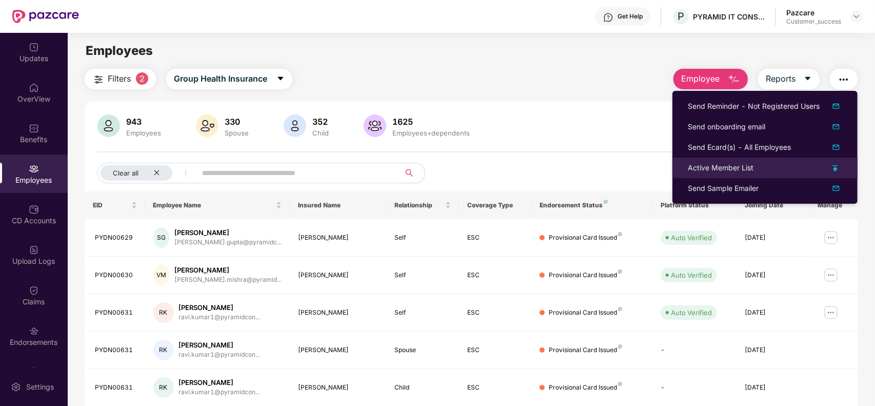
click at [742, 167] on div "Active Member List" at bounding box center [721, 167] width 66 height 11
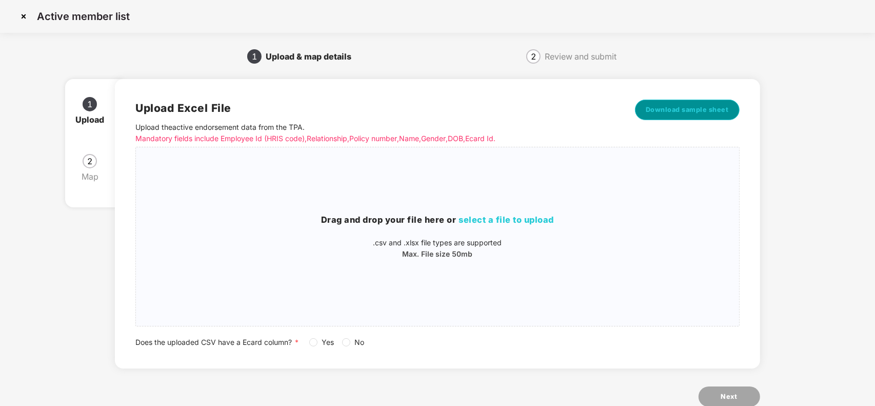
click at [678, 105] on span "Download sample sheet" at bounding box center [687, 110] width 83 height 10
click at [532, 253] on p "Max. File size 50mb" at bounding box center [437, 253] width 603 height 11
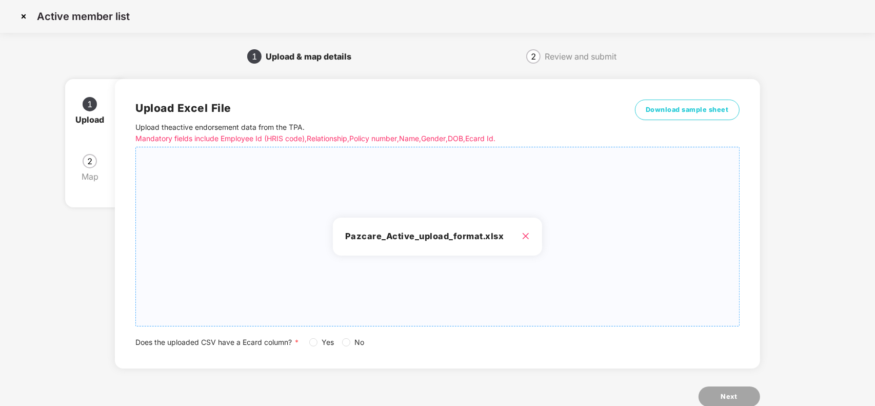
click at [317, 334] on div "Upload Excel File Upload the active endorsement data from the TPA . Mandatory f…" at bounding box center [437, 223] width 604 height 248
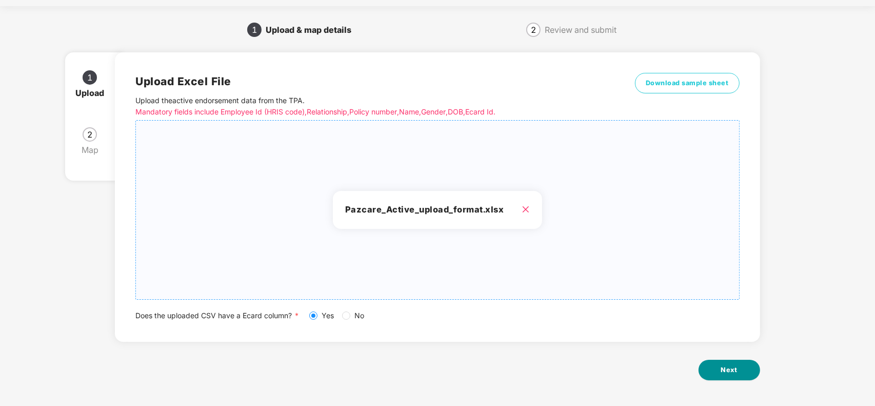
click at [736, 366] on span "Next" at bounding box center [729, 370] width 16 height 10
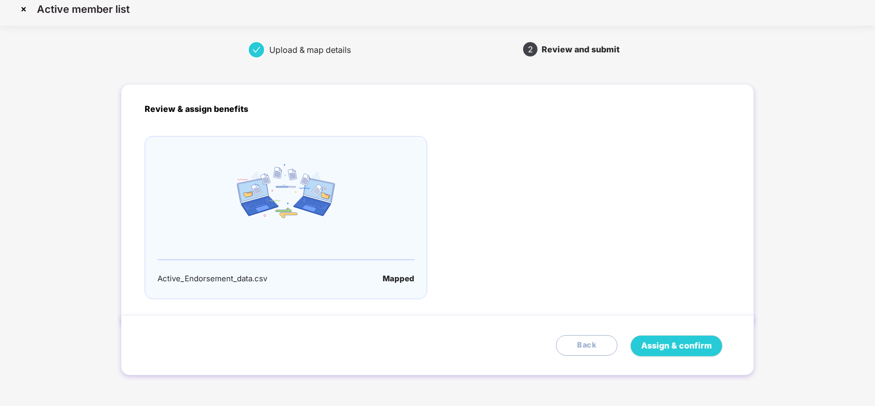
scroll to position [0, 0]
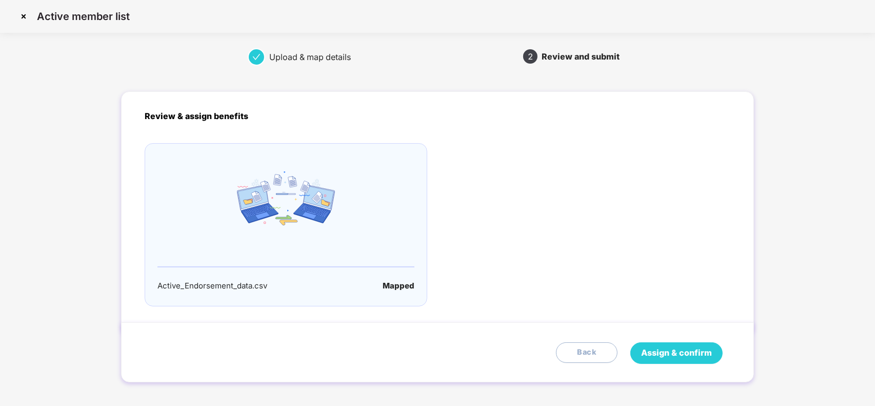
click at [656, 348] on span "Assign & confirm" at bounding box center [676, 352] width 71 height 13
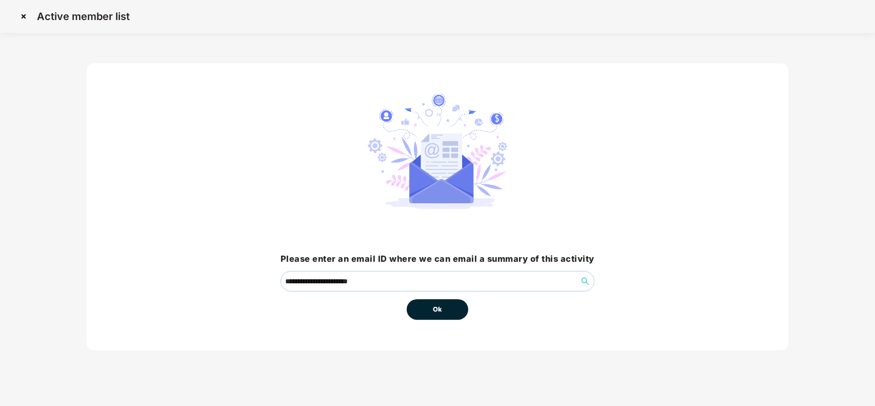
click at [444, 310] on button "Ok" at bounding box center [438, 309] width 62 height 21
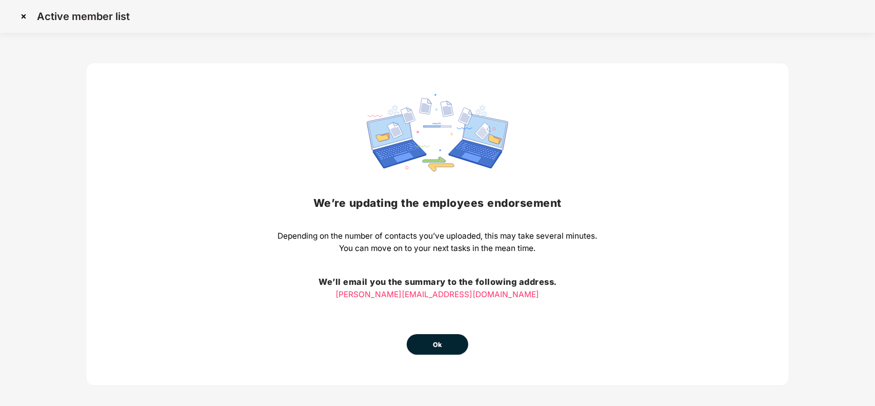
click at [432, 337] on button "Ok" at bounding box center [438, 344] width 62 height 21
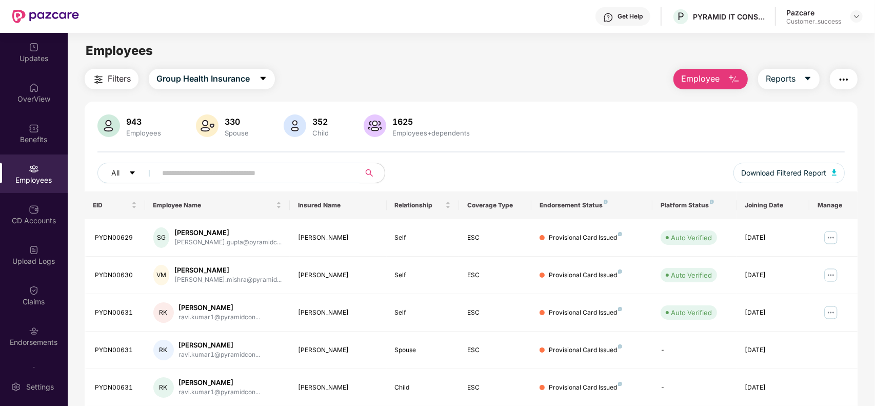
click at [850, 80] on button "button" at bounding box center [844, 79] width 28 height 21
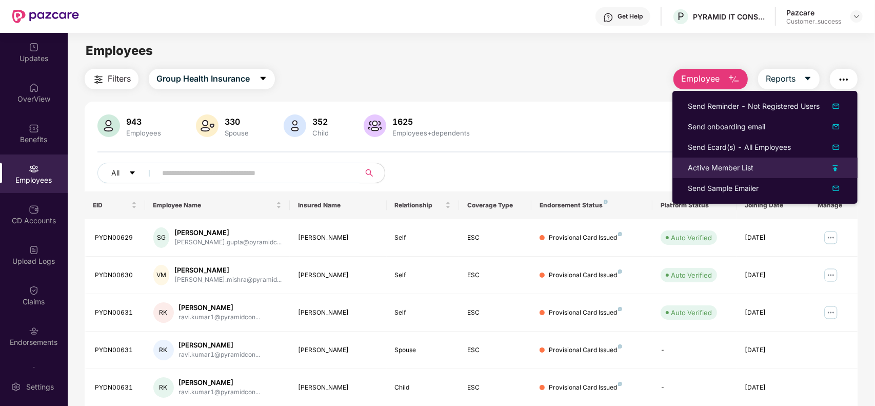
click at [736, 162] on div "Active Member List" at bounding box center [721, 167] width 66 height 11
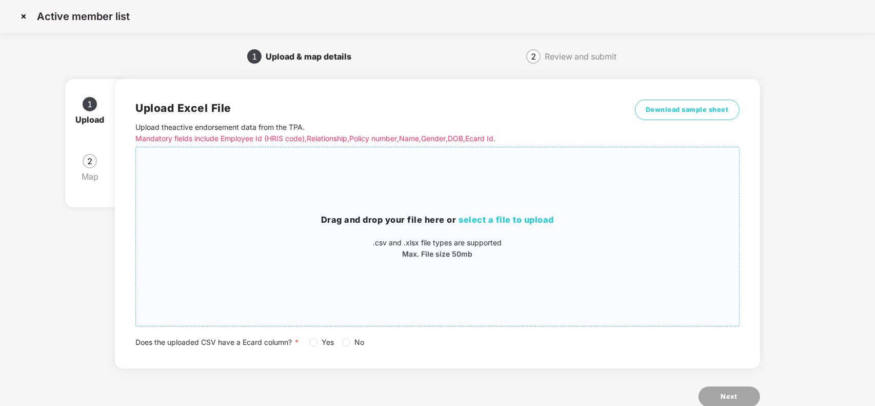
click at [470, 186] on div "Drag and drop your file here or select a file to upload .csv and .xlsx file typ…" at bounding box center [437, 236] width 603 height 162
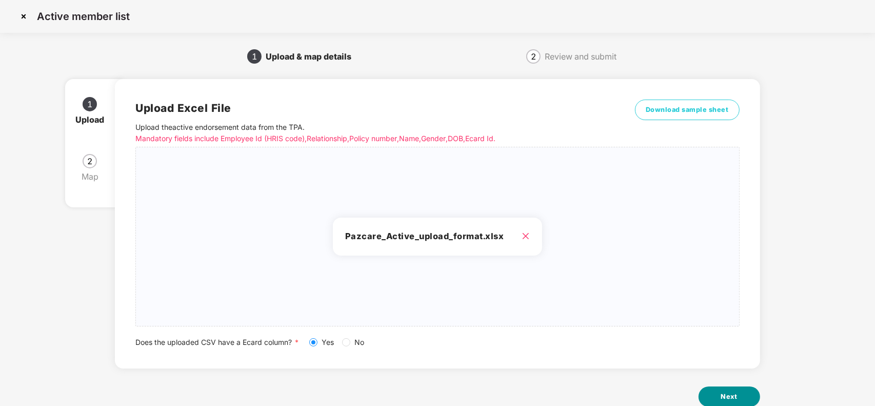
click at [731, 383] on span "Next" at bounding box center [729, 396] width 16 height 10
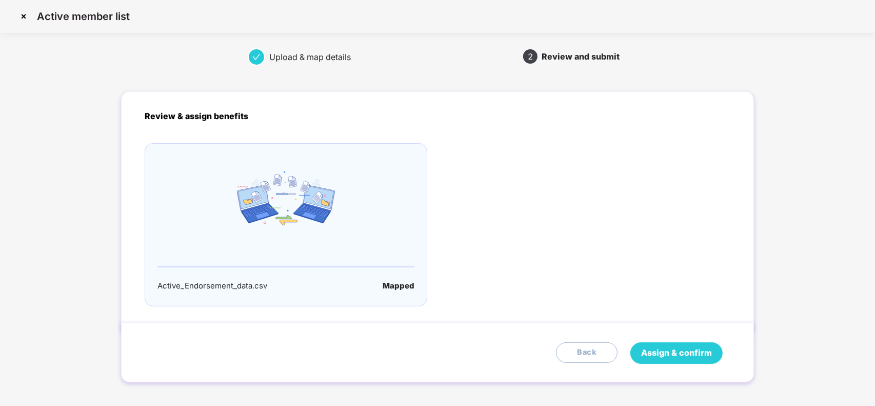
click at [671, 350] on span "Assign & confirm" at bounding box center [676, 352] width 71 height 13
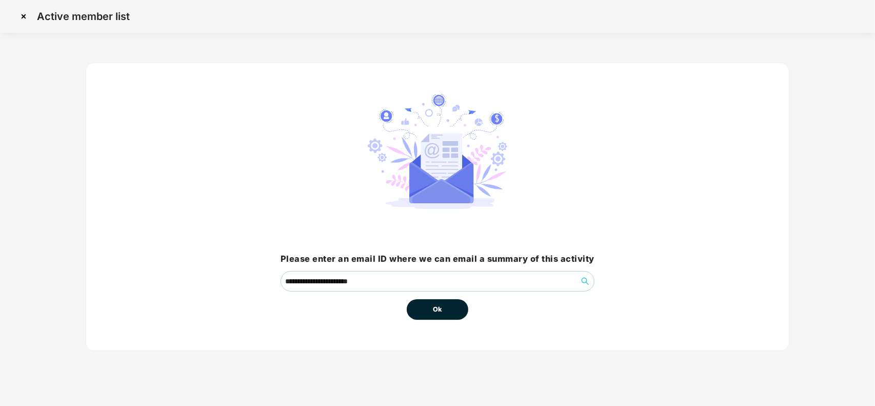
click at [432, 315] on button "Ok" at bounding box center [438, 309] width 62 height 21
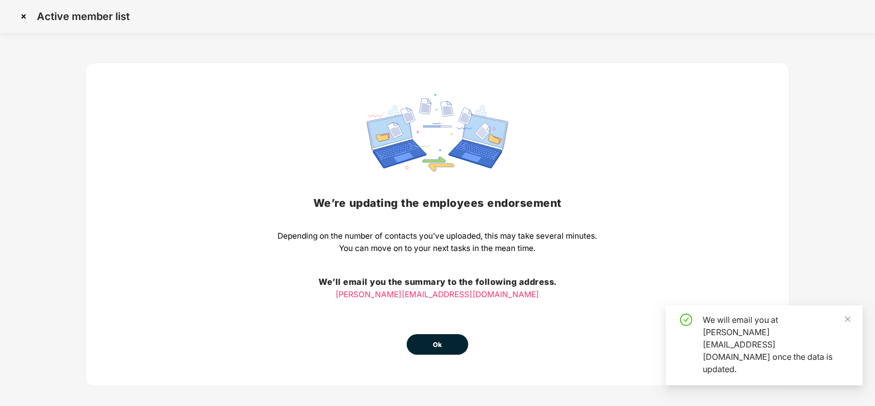
click at [431, 344] on button "Ok" at bounding box center [438, 344] width 62 height 21
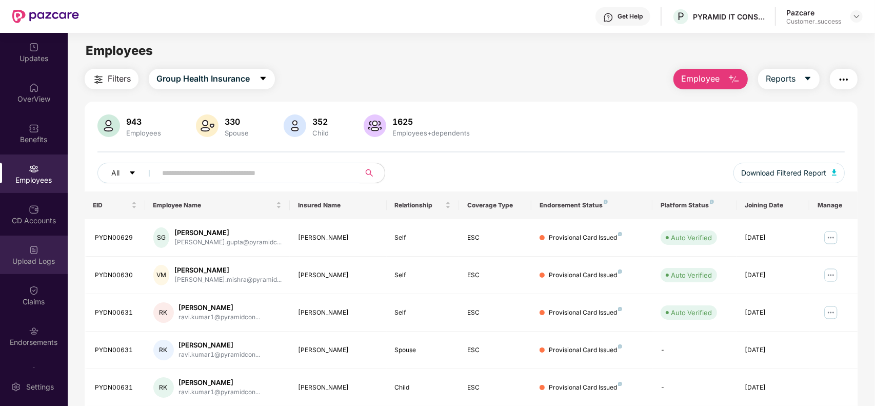
click at [34, 250] on img at bounding box center [34, 250] width 10 height 10
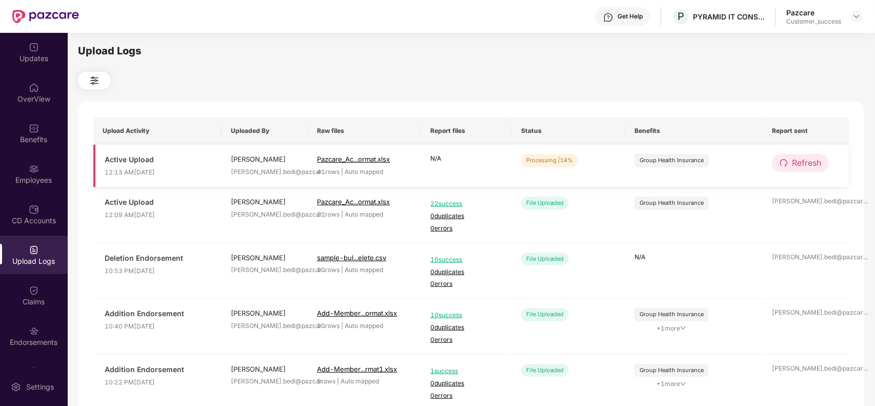
click at [790, 167] on button "Refresh" at bounding box center [800, 163] width 57 height 18
click at [786, 165] on icon "redo" at bounding box center [783, 162] width 7 height 7
click at [565, 159] on span "| 51%" at bounding box center [565, 159] width 15 height 7
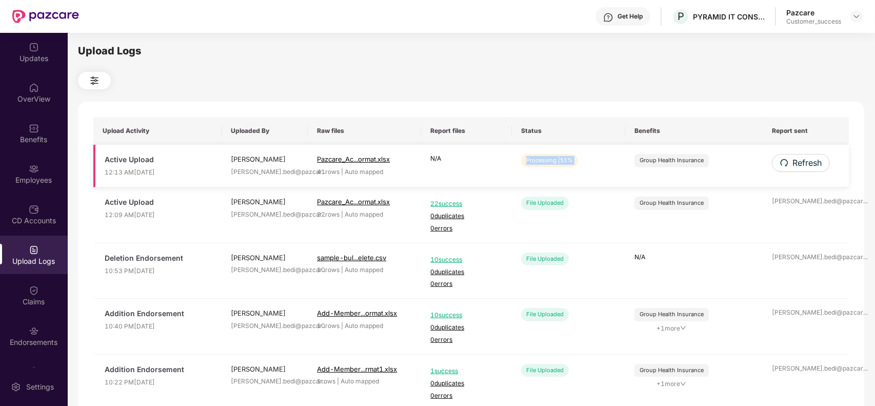
click at [565, 159] on span "| 51%" at bounding box center [565, 159] width 15 height 7
click at [805, 171] on button "Refresh" at bounding box center [800, 163] width 57 height 18
click at [804, 171] on button "Refresh" at bounding box center [800, 163] width 57 height 18
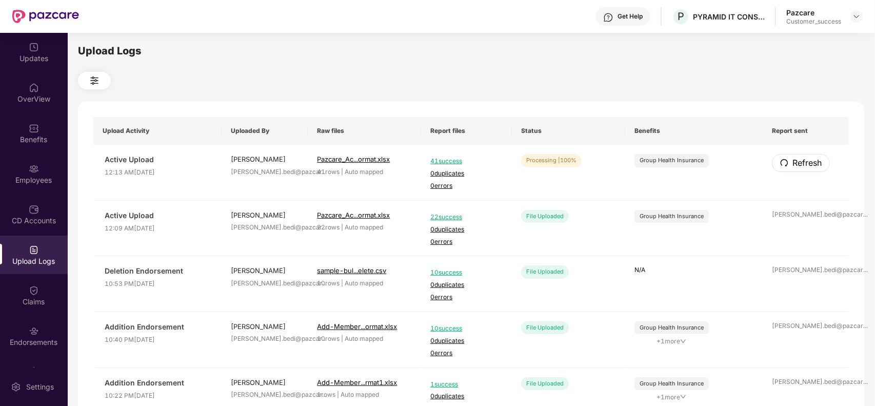
click at [804, 171] on button "Refresh" at bounding box center [801, 163] width 58 height 18
click at [32, 175] on div "Employees" at bounding box center [34, 180] width 68 height 10
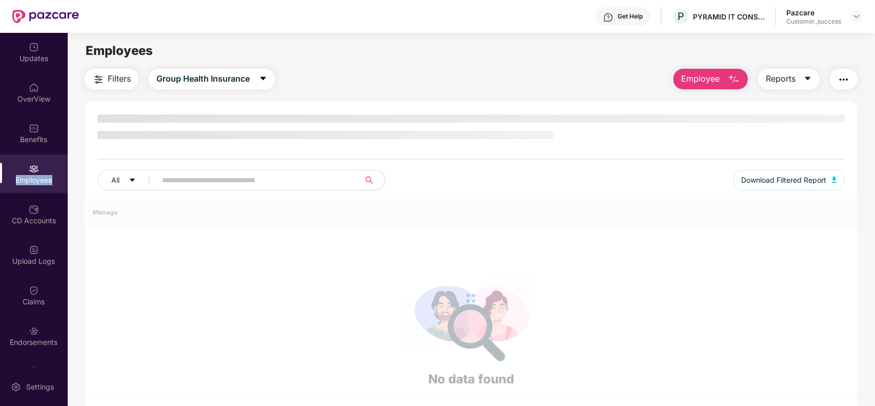
click at [32, 175] on div "Employees" at bounding box center [34, 180] width 68 height 10
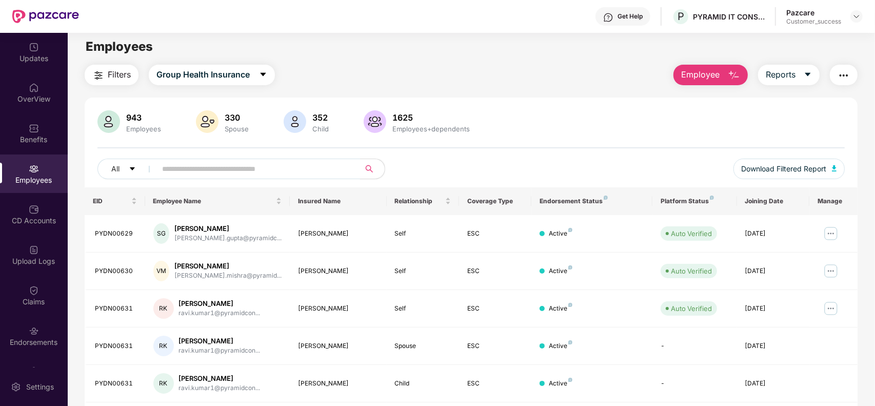
scroll to position [5, 0]
click at [104, 74] on img "button" at bounding box center [98, 74] width 12 height 12
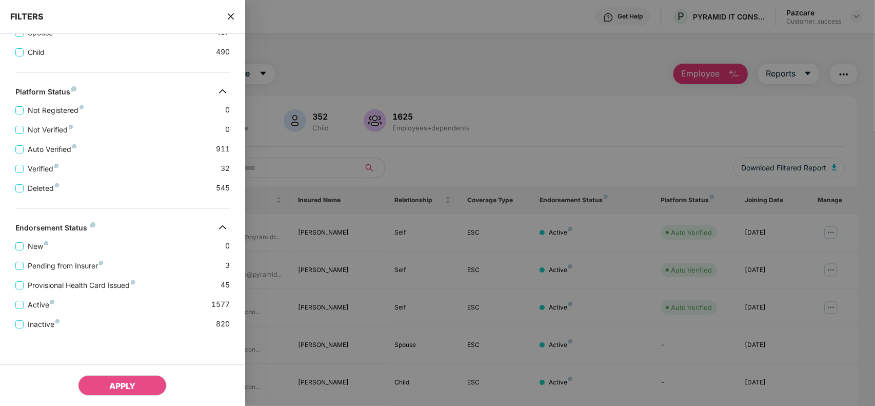
scroll to position [267, 0]
click at [78, 260] on span "Pending from Insurer" at bounding box center [66, 264] width 84 height 11
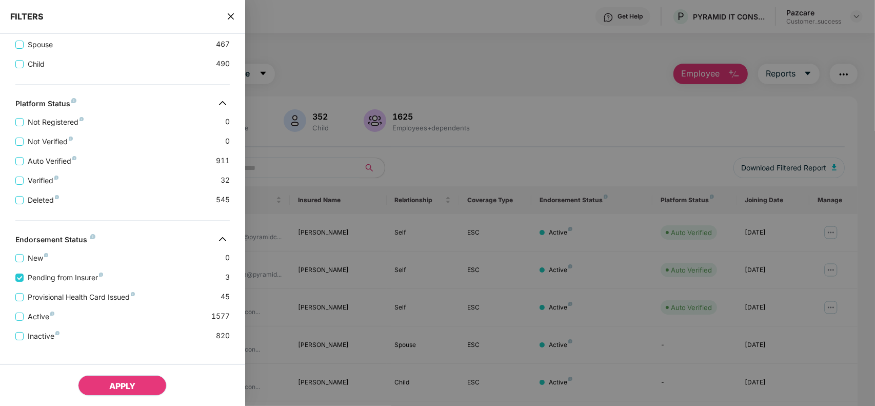
click at [125, 377] on button "APPLY" at bounding box center [122, 385] width 89 height 21
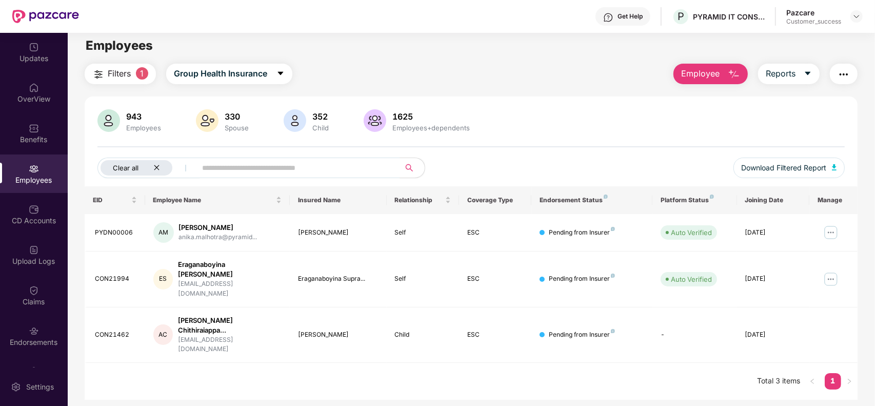
click at [158, 172] on div "Clear all" at bounding box center [137, 167] width 72 height 15
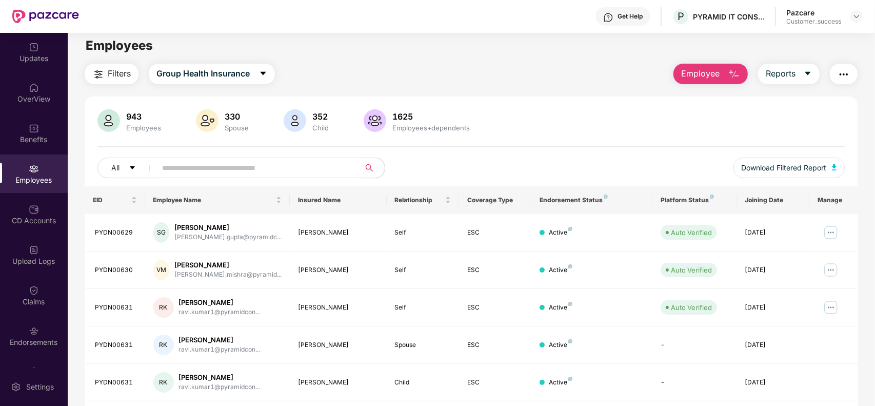
click at [98, 69] on img "button" at bounding box center [98, 74] width 12 height 12
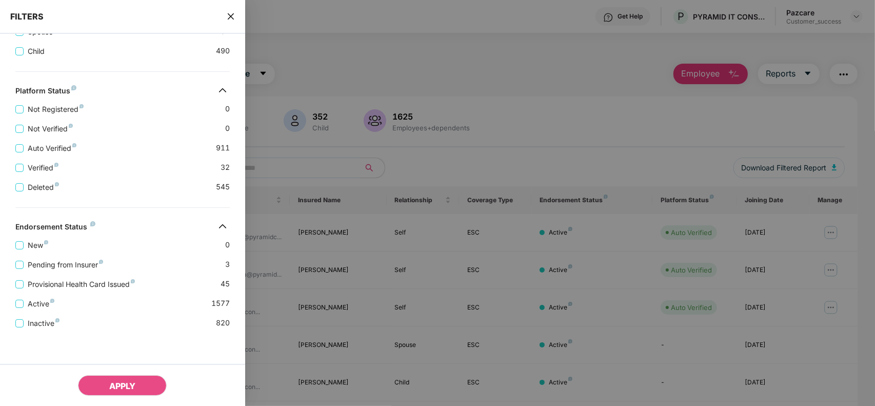
click at [339, 122] on div at bounding box center [437, 203] width 875 height 406
click at [236, 16] on div "FILTERS" at bounding box center [122, 17] width 245 height 34
click at [235, 16] on div "FILTERS" at bounding box center [122, 17] width 245 height 34
click at [229, 16] on icon "close" at bounding box center [231, 16] width 8 height 8
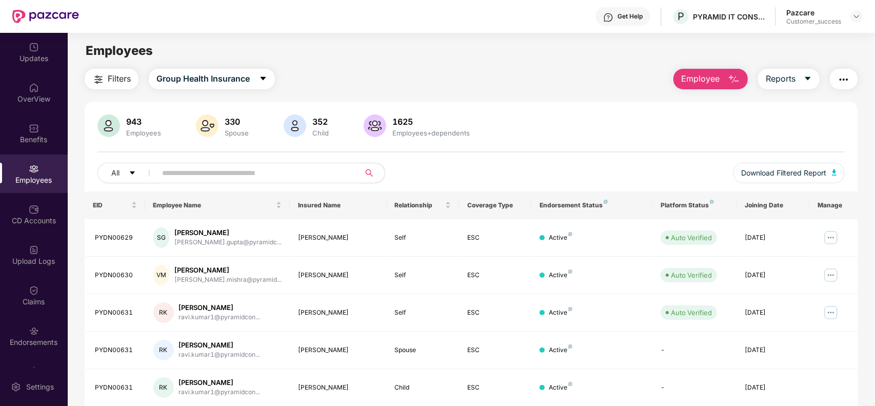
click at [97, 83] on img "button" at bounding box center [98, 79] width 12 height 12
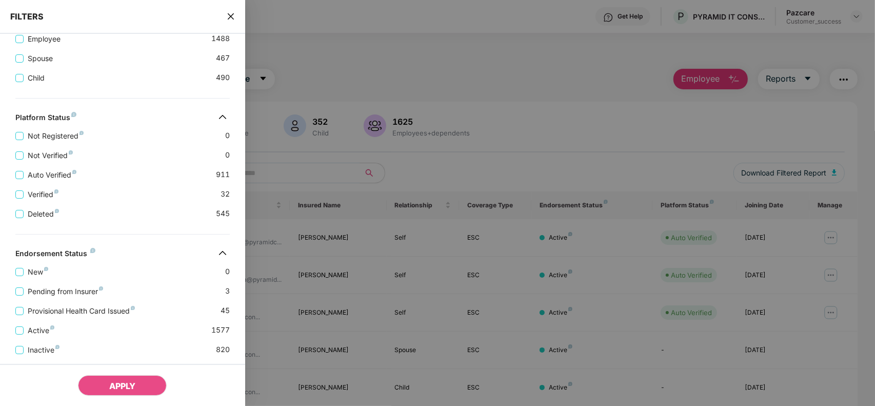
scroll to position [233, 0]
click at [67, 312] on span "Provisional Health Card Issued" at bounding box center [81, 309] width 115 height 11
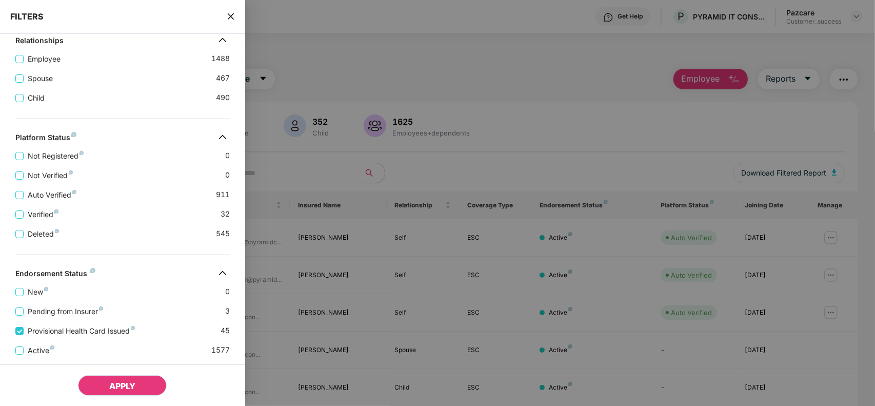
click at [104, 381] on button "APPLY" at bounding box center [122, 385] width 89 height 21
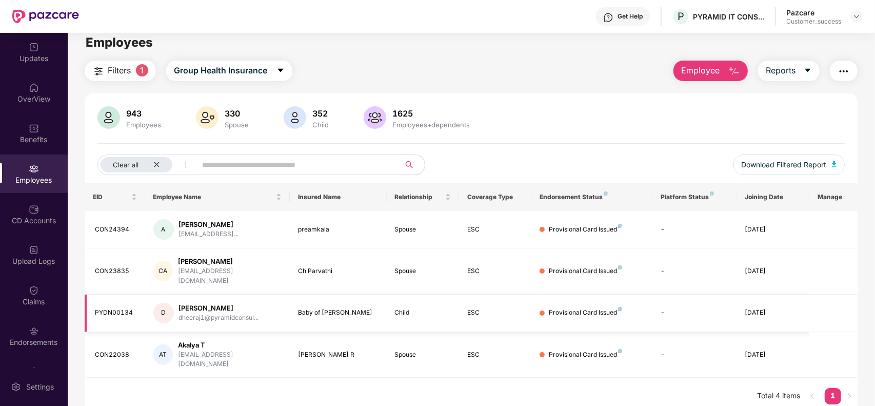
scroll to position [9, 0]
click at [809, 165] on span "Download Filtered Report" at bounding box center [784, 163] width 85 height 11
click at [159, 164] on icon "close" at bounding box center [156, 164] width 7 height 7
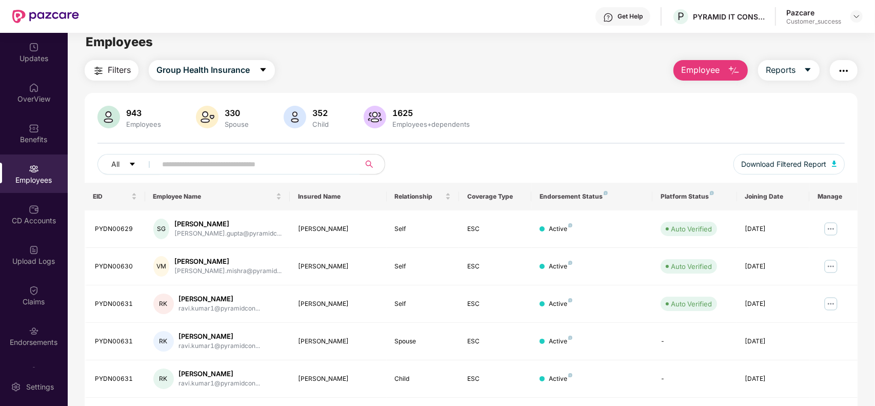
click at [716, 72] on span "Employee" at bounding box center [700, 70] width 38 height 13
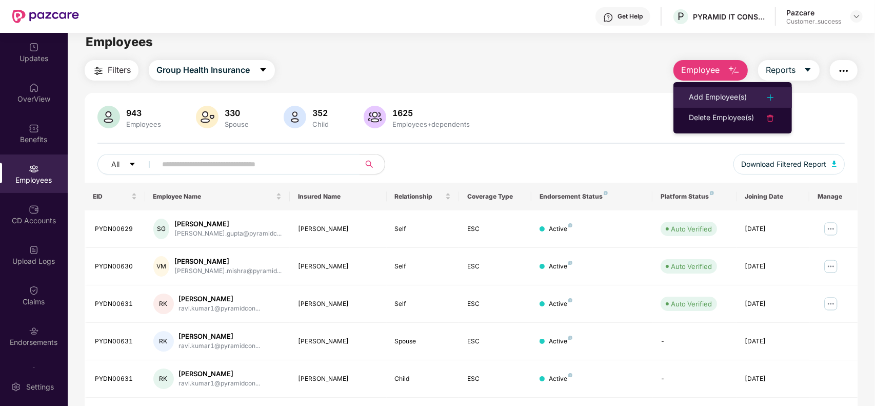
click at [726, 102] on div "Add Employee(s)" at bounding box center [718, 97] width 58 height 12
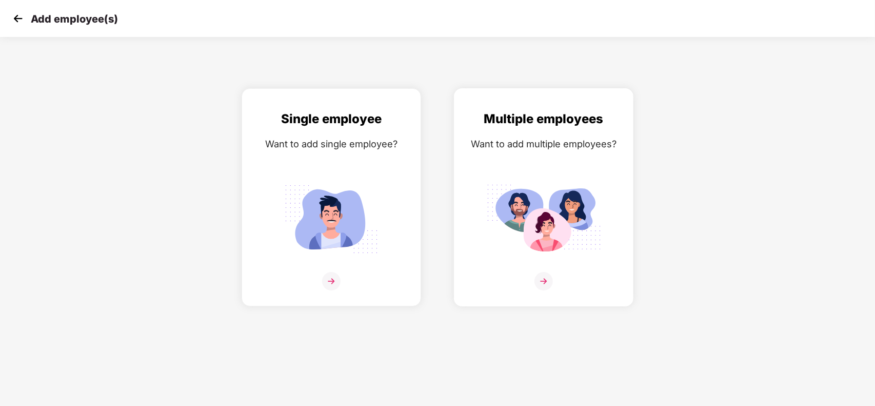
click at [604, 169] on div "Multiple employees Want to add multiple employees?" at bounding box center [544, 206] width 158 height 194
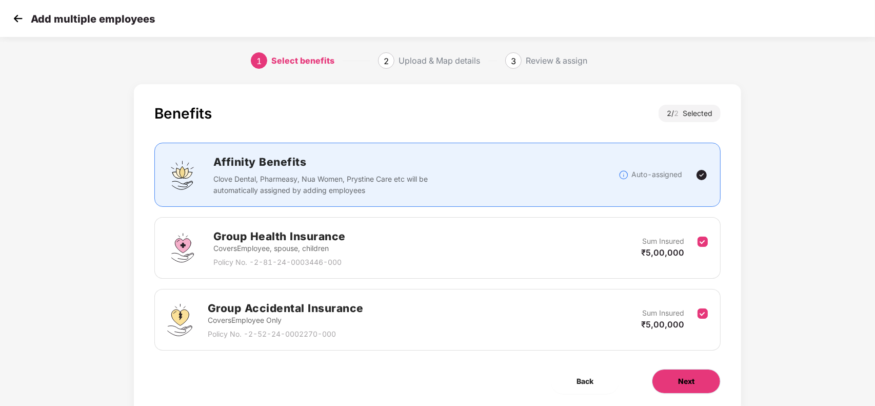
click at [673, 381] on button "Next" at bounding box center [686, 381] width 69 height 25
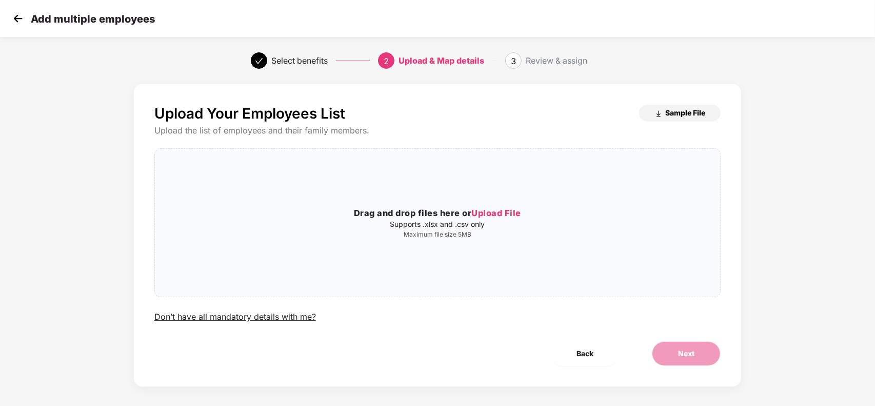
click at [670, 111] on span "Sample File" at bounding box center [685, 113] width 40 height 10
click at [450, 204] on div "Drag and drop files here or Upload File Supports .xlsx and .csv only Maximum fi…" at bounding box center [438, 222] width 566 height 131
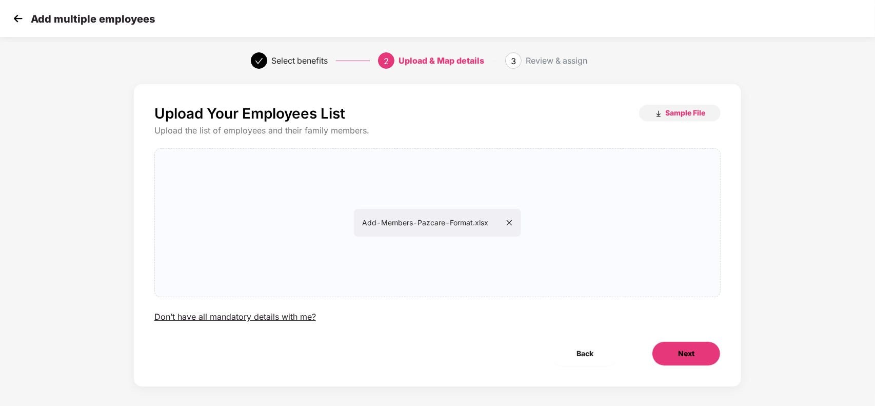
click at [688, 346] on button "Next" at bounding box center [686, 353] width 69 height 25
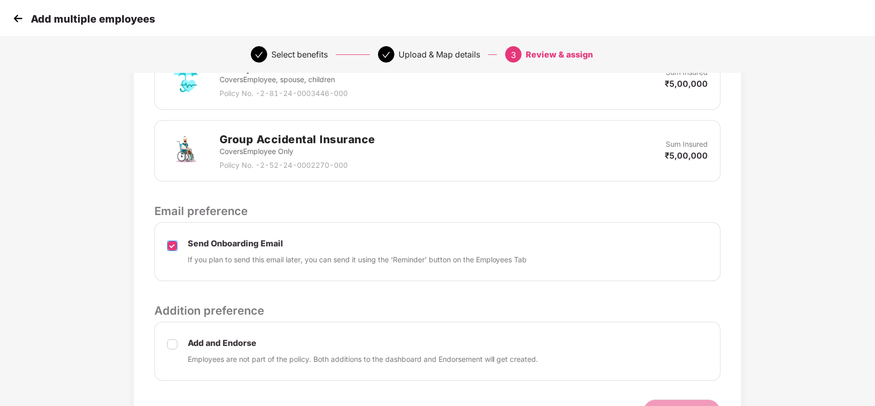
scroll to position [274, 0]
click at [169, 335] on div "Add and Endorse Employees are not part of the policy. Both additions to the das…" at bounding box center [437, 349] width 567 height 59
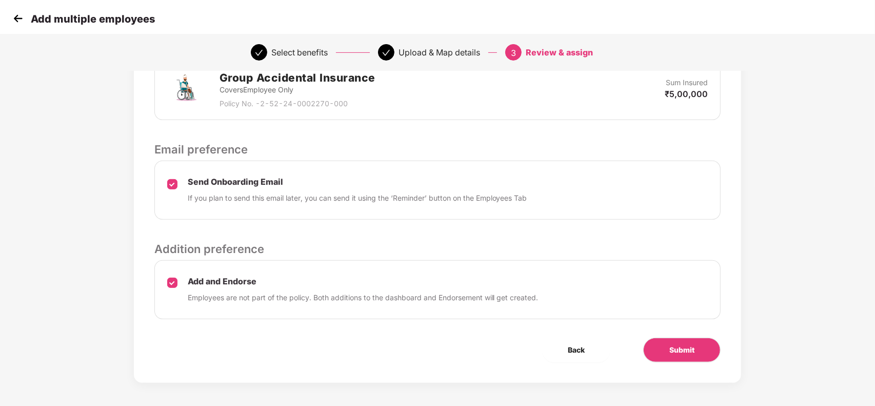
scroll to position [336, 0]
click at [671, 350] on span "Submit" at bounding box center [681, 348] width 25 height 11
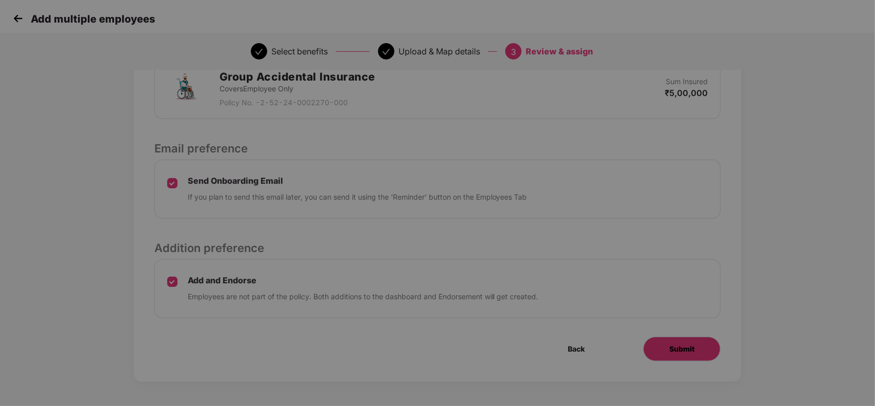
scroll to position [0, 0]
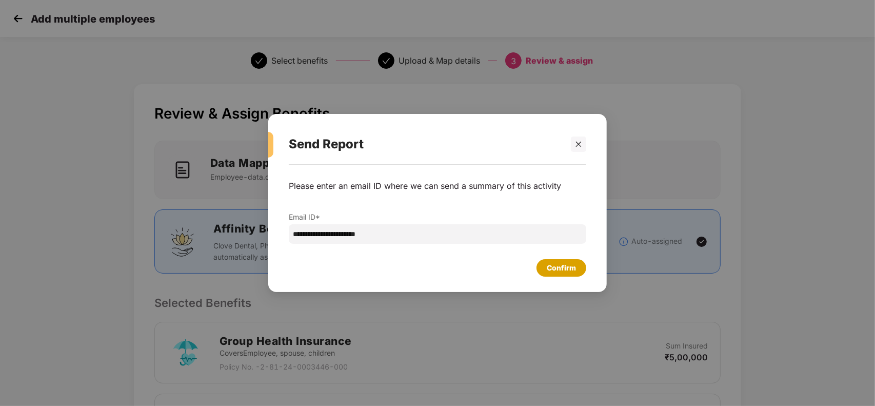
click at [560, 267] on div "Confirm" at bounding box center [561, 267] width 29 height 11
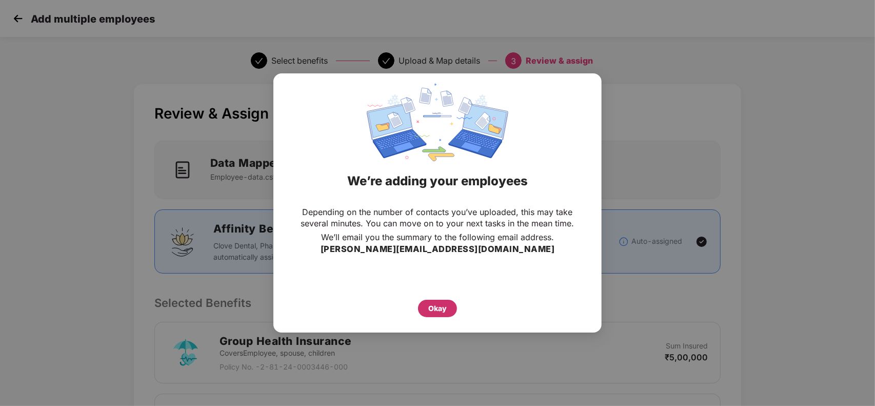
click at [427, 314] on div "Okay" at bounding box center [437, 307] width 39 height 17
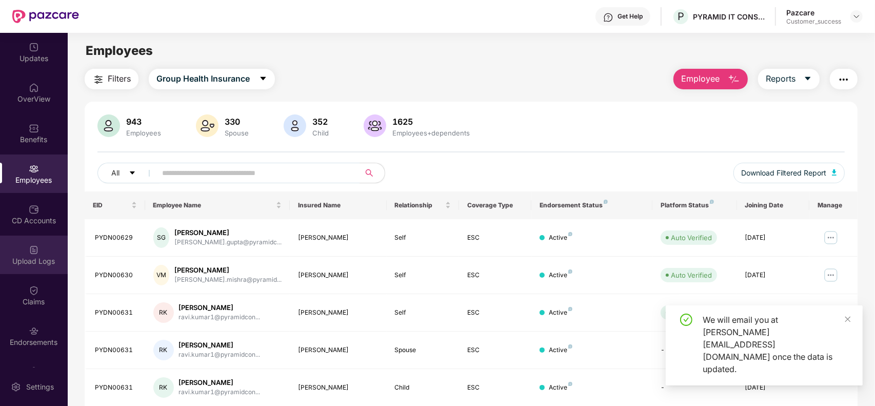
click at [33, 261] on div "Upload Logs" at bounding box center [34, 261] width 68 height 10
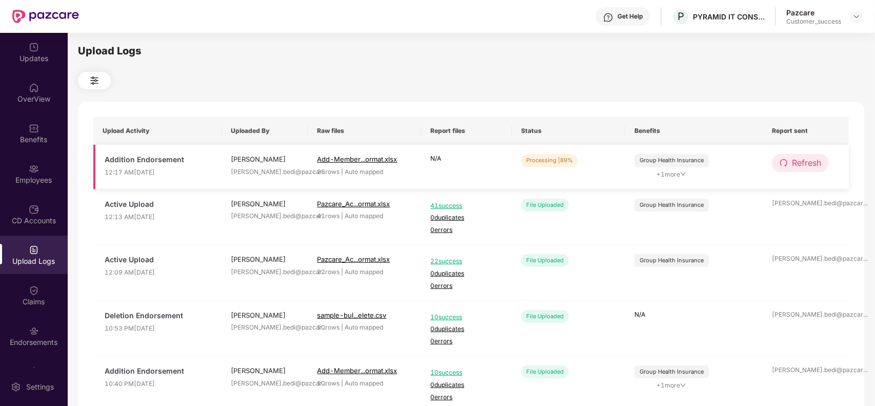
click at [795, 159] on span "Refresh" at bounding box center [806, 162] width 29 height 13
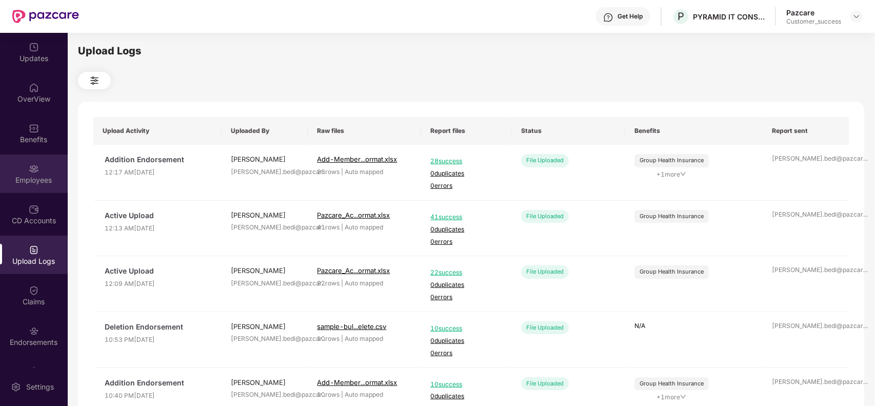
click at [26, 165] on div "Employees" at bounding box center [34, 173] width 68 height 38
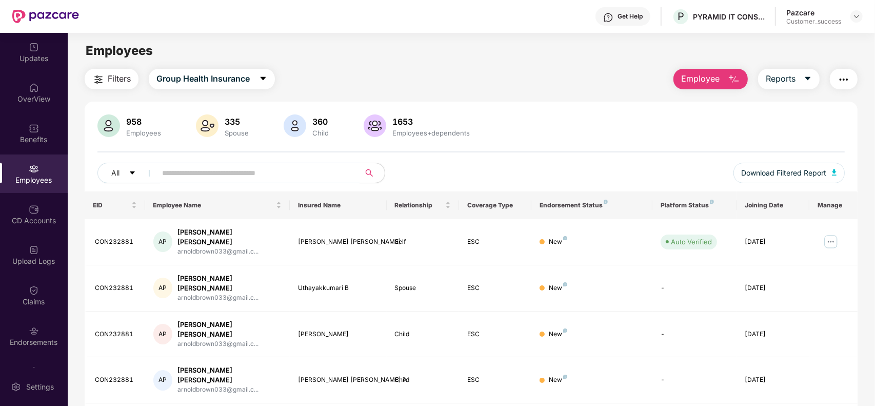
click at [708, 77] on span "Employee" at bounding box center [700, 78] width 38 height 13
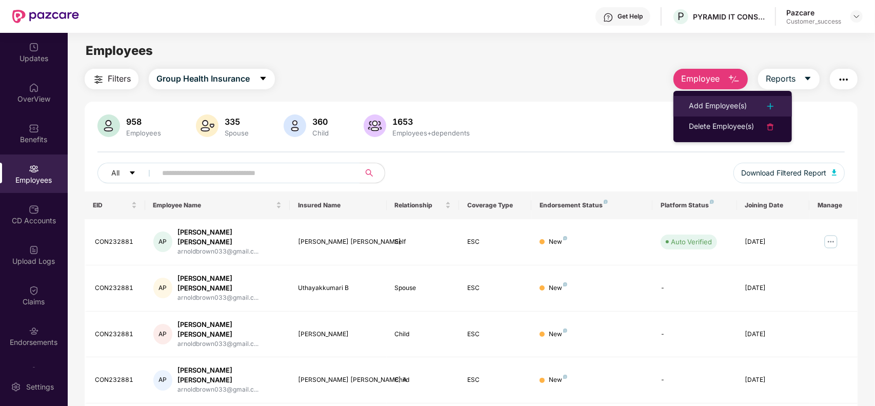
click at [709, 101] on div "Add Employee(s)" at bounding box center [718, 106] width 58 height 12
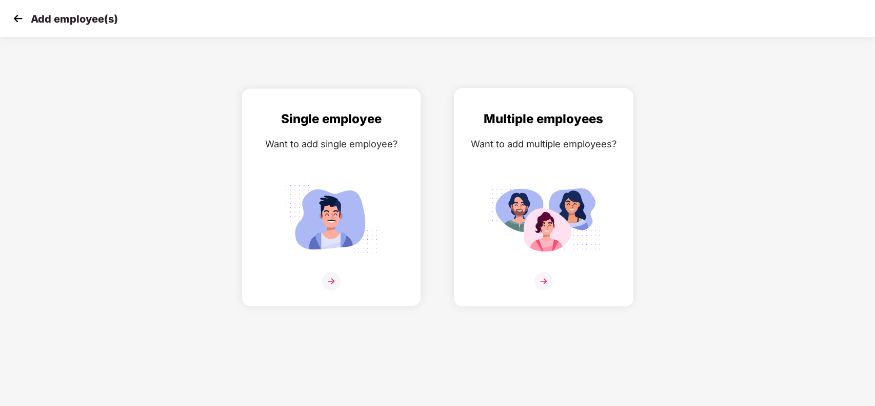
click at [544, 210] on img at bounding box center [543, 219] width 115 height 80
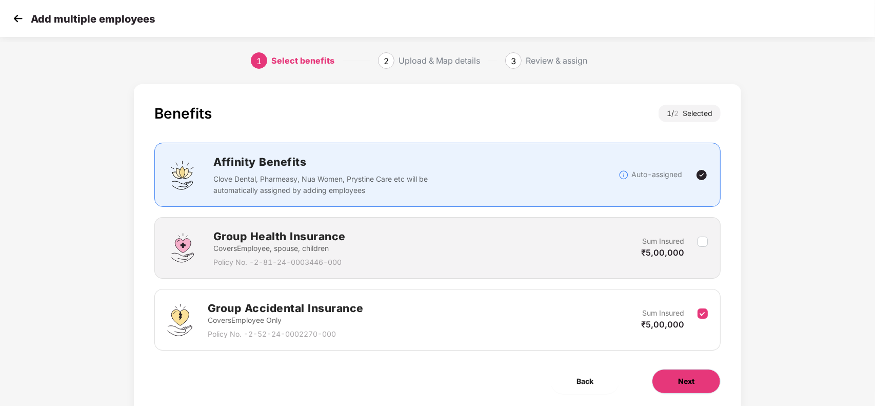
click at [686, 385] on span "Next" at bounding box center [686, 380] width 16 height 11
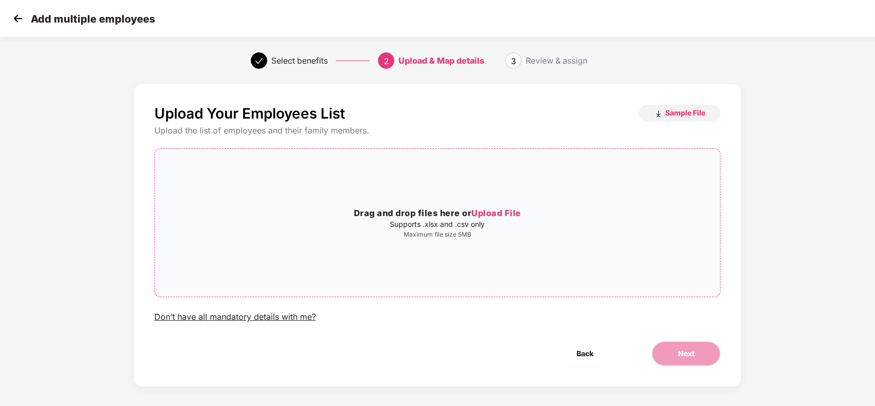
click at [442, 229] on div "Drag and drop files here or Upload File Supports .xlsx and .csv only Maximum fi…" at bounding box center [438, 223] width 566 height 32
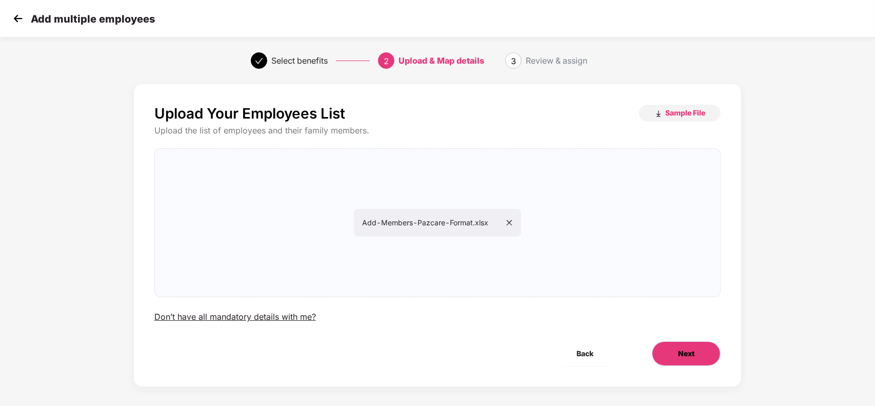
click at [665, 357] on button "Next" at bounding box center [686, 353] width 69 height 25
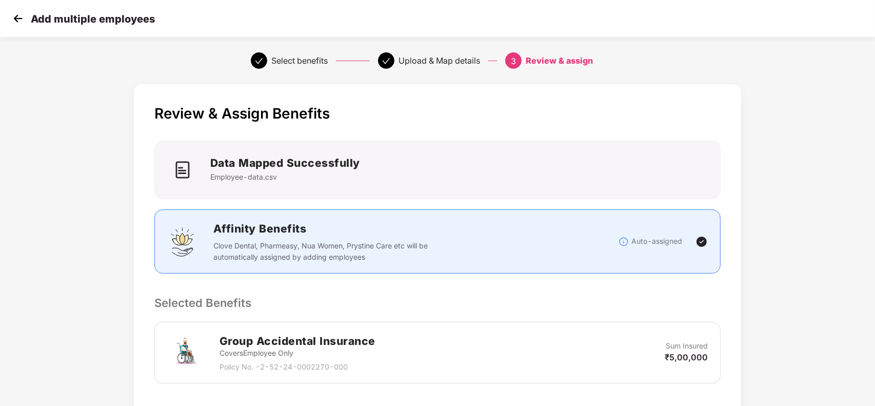
scroll to position [127, 0]
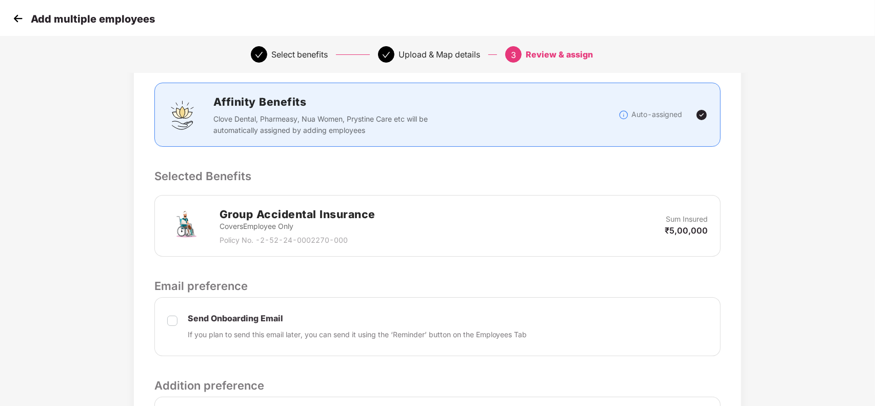
click at [177, 322] on div "Send Onboarding Email If you plan to send this email later, you can send it usi…" at bounding box center [437, 326] width 567 height 59
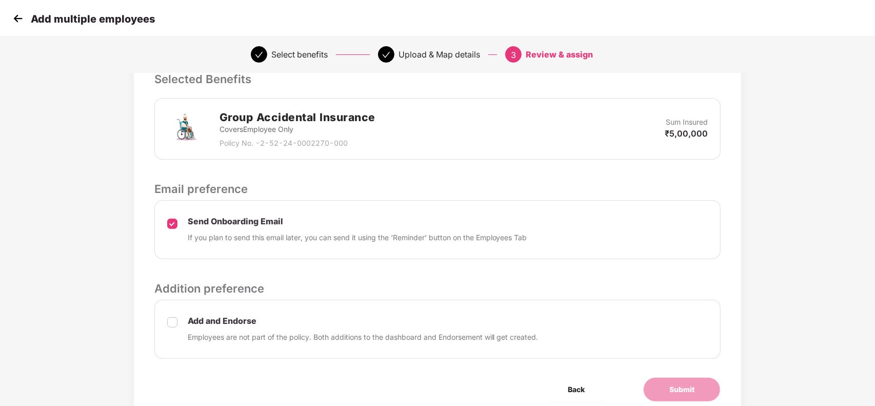
scroll to position [225, 0]
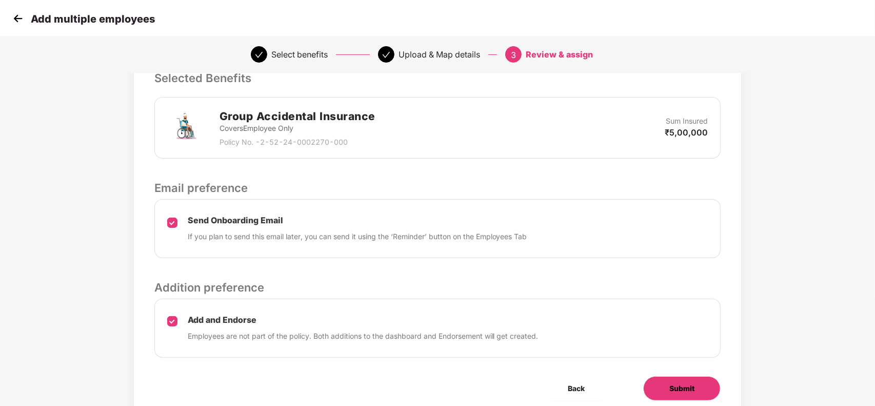
click at [696, 390] on button "Submit" at bounding box center [681, 388] width 77 height 25
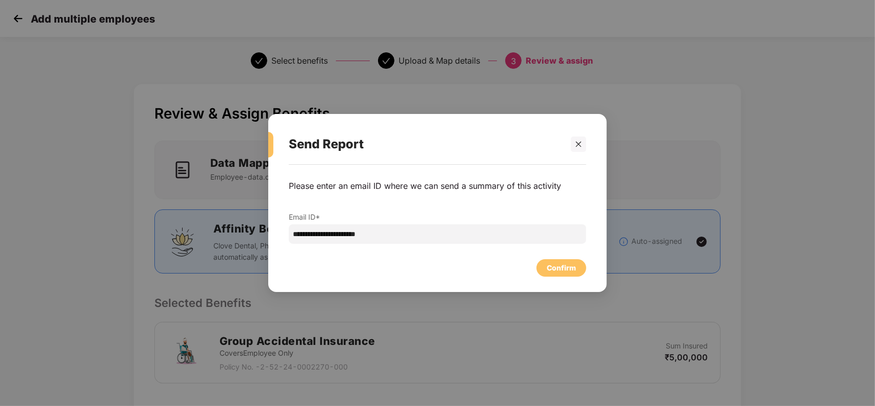
click at [549, 257] on div "Confirm" at bounding box center [437, 265] width 297 height 23
click at [549, 262] on div "Confirm" at bounding box center [561, 267] width 29 height 11
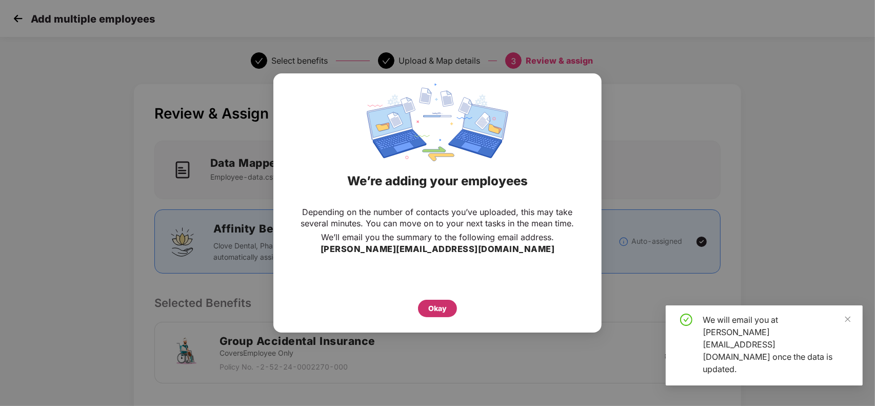
click at [433, 311] on div "Okay" at bounding box center [437, 308] width 18 height 11
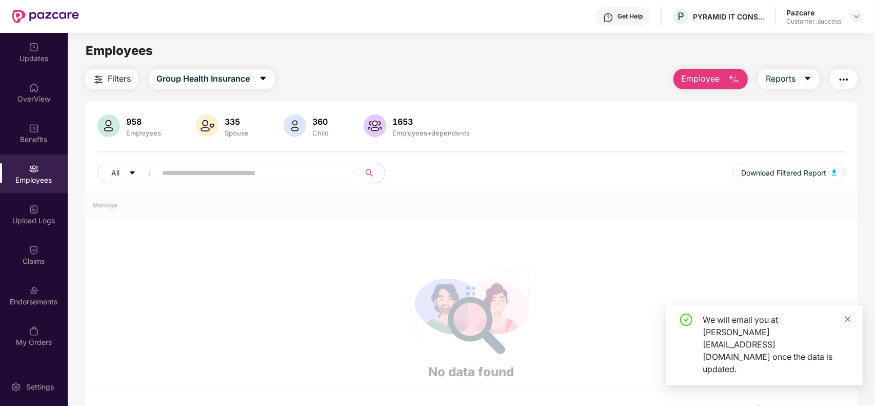
click at [845, 323] on icon "close" at bounding box center [847, 318] width 7 height 7
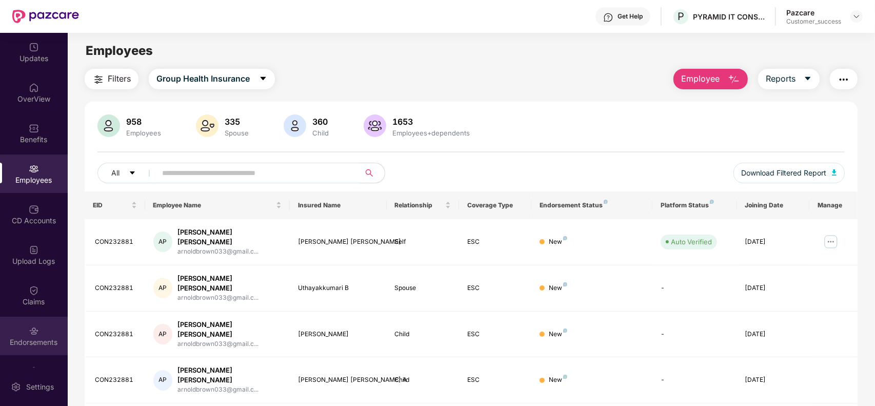
click at [42, 337] on div "Endorsements" at bounding box center [34, 342] width 68 height 10
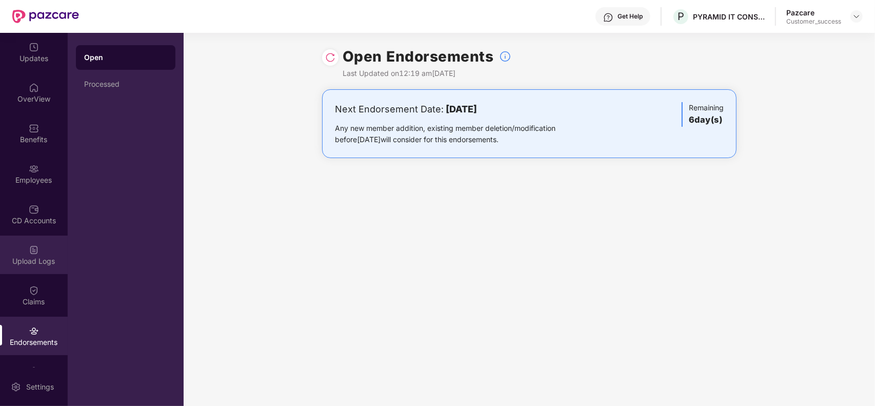
click at [22, 265] on div "Upload Logs" at bounding box center [34, 261] width 68 height 10
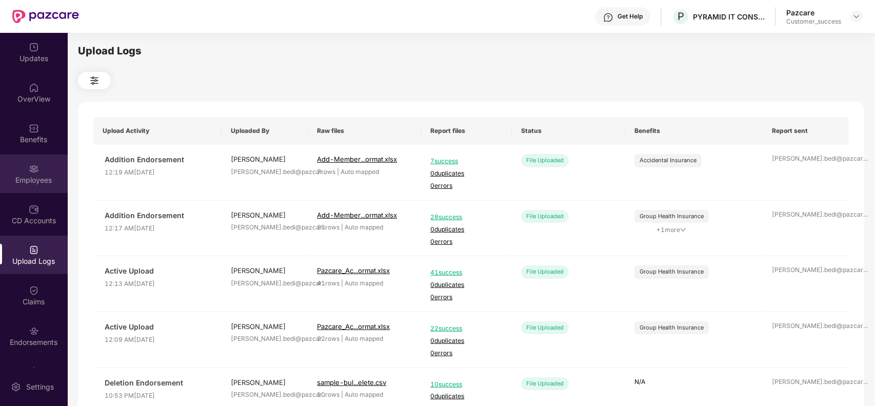
click at [33, 169] on img at bounding box center [34, 169] width 10 height 10
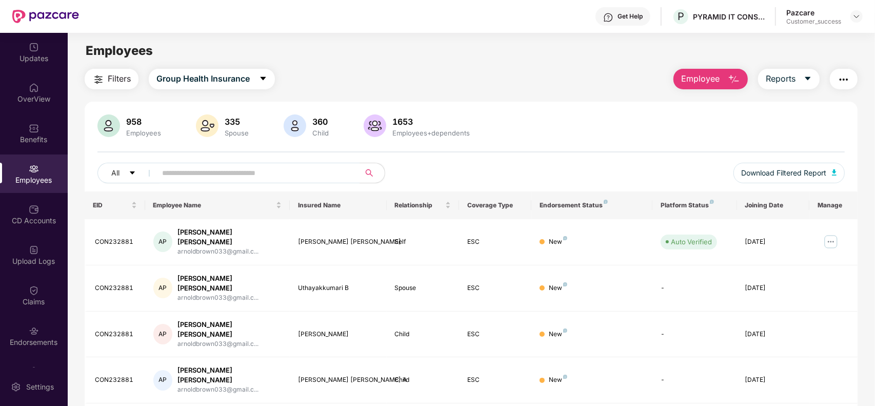
click at [716, 77] on span "Employee" at bounding box center [700, 78] width 38 height 13
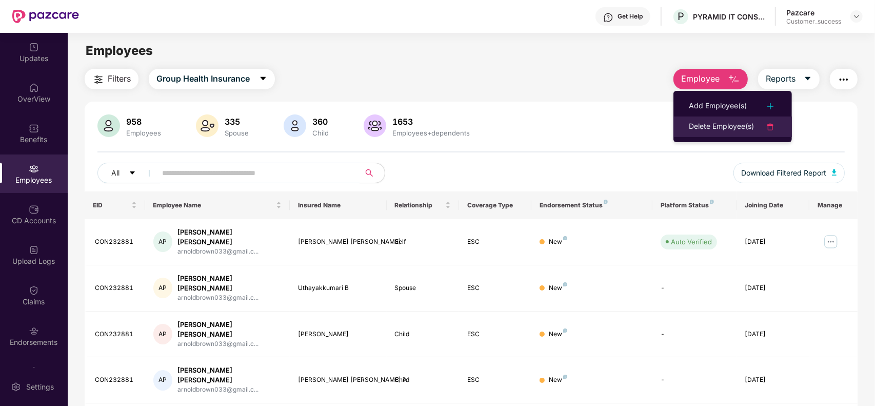
click at [698, 124] on div "Delete Employee(s)" at bounding box center [721, 127] width 65 height 12
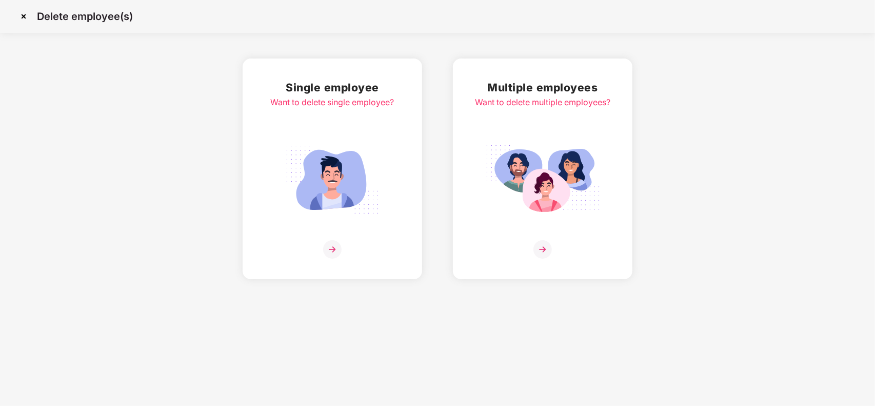
click at [562, 157] on img at bounding box center [542, 179] width 115 height 80
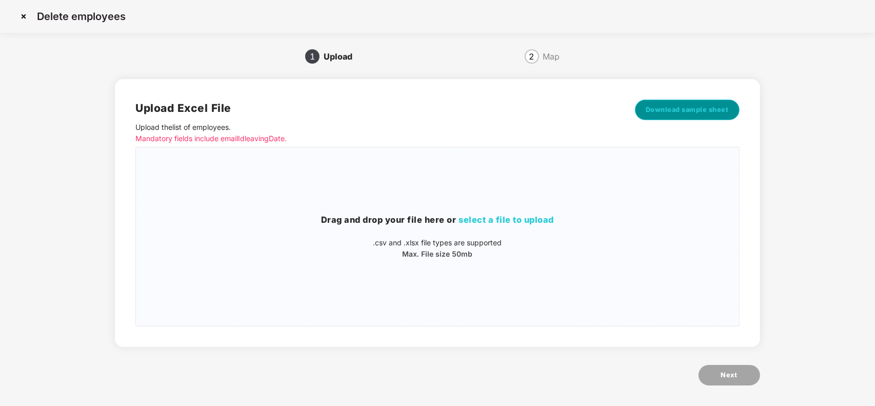
click at [671, 104] on button "Download sample sheet" at bounding box center [687, 109] width 105 height 21
click at [470, 227] on div "Drag and drop your file here or select a file to upload .csv and .xlsx file typ…" at bounding box center [437, 236] width 603 height 46
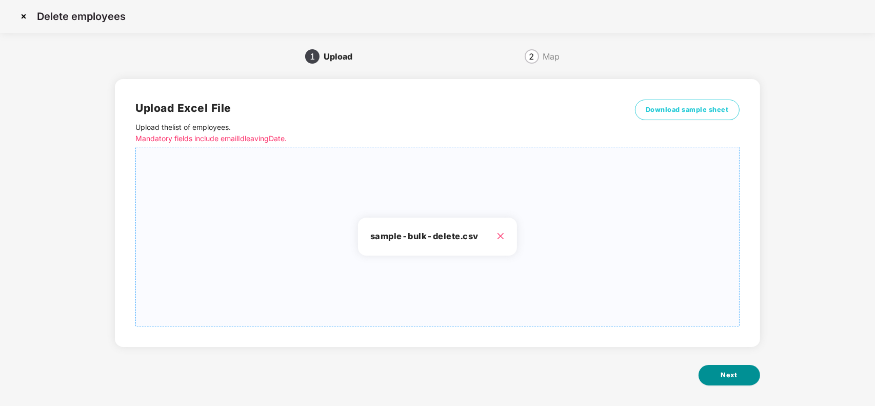
click at [728, 375] on span "Next" at bounding box center [729, 375] width 16 height 10
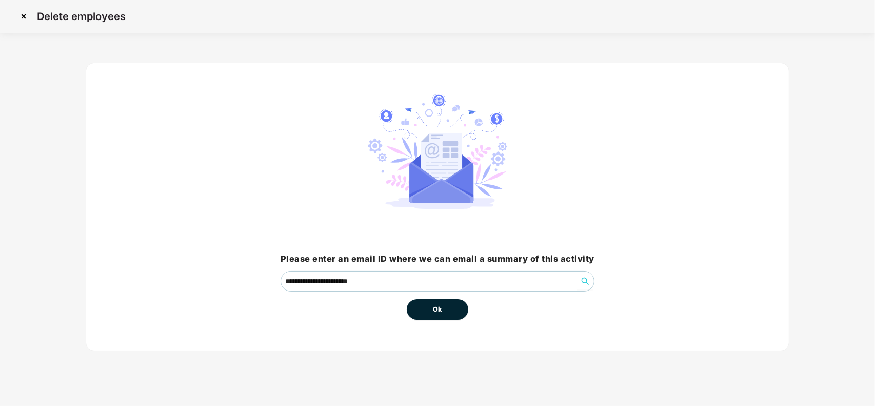
click at [444, 314] on button "Ok" at bounding box center [438, 309] width 62 height 21
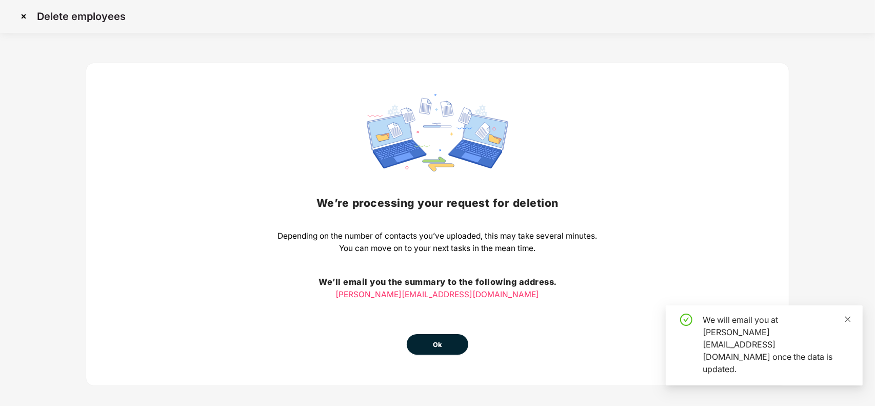
click at [851, 325] on link at bounding box center [847, 318] width 7 height 11
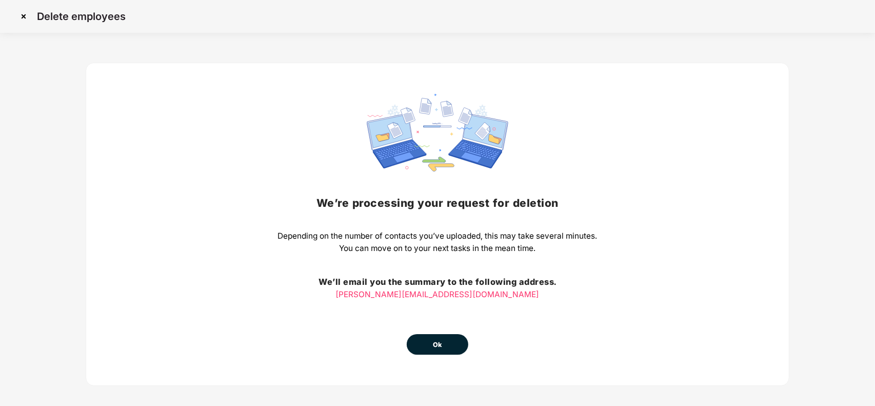
click at [433, 344] on span "Ok" at bounding box center [437, 344] width 9 height 10
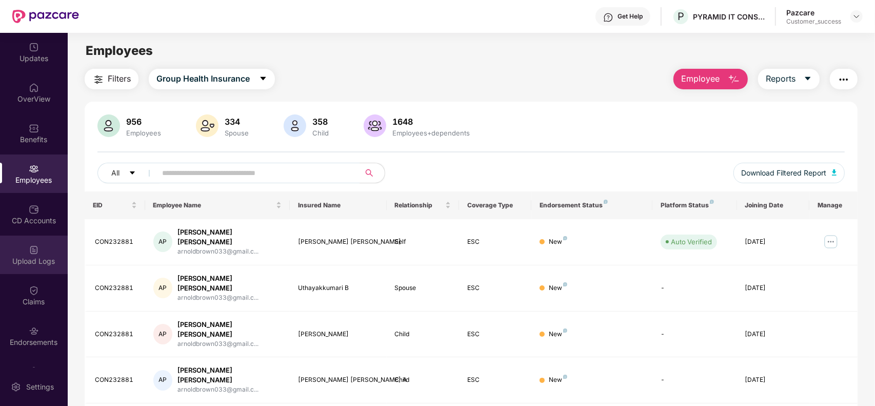
click at [31, 239] on div "Upload Logs" at bounding box center [34, 254] width 68 height 38
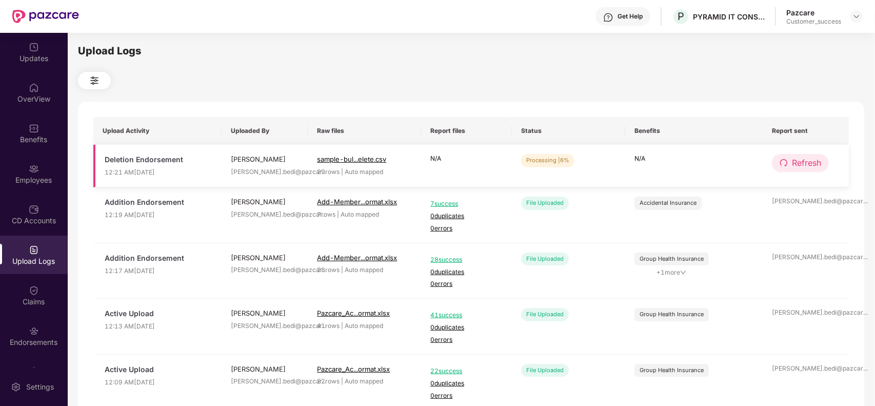
click at [809, 163] on span "Refresh" at bounding box center [806, 162] width 29 height 13
click at [790, 157] on button "Refresh" at bounding box center [800, 163] width 57 height 18
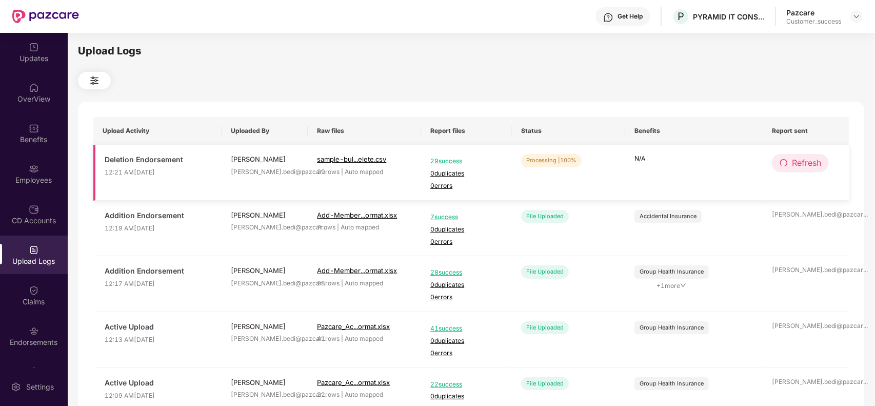
click at [789, 163] on button "Refresh" at bounding box center [800, 163] width 57 height 18
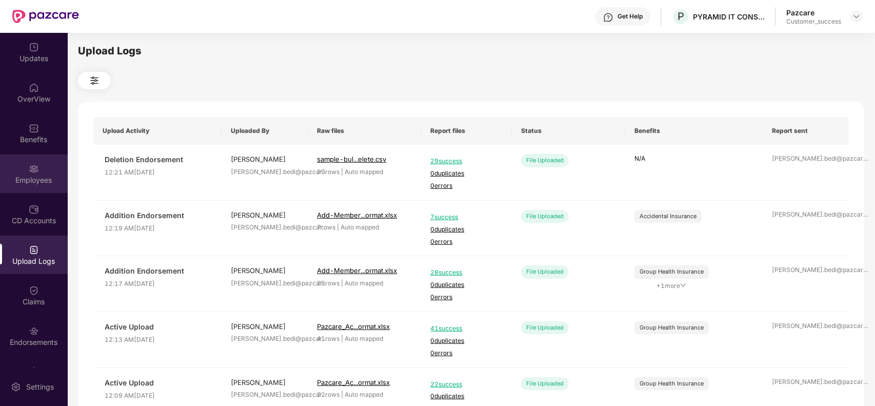
click at [31, 164] on img at bounding box center [34, 169] width 10 height 10
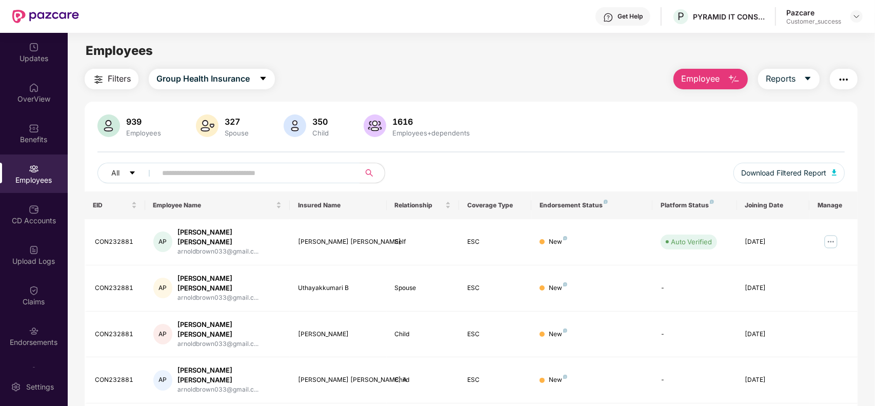
click at [724, 79] on button "Employee" at bounding box center [710, 79] width 74 height 21
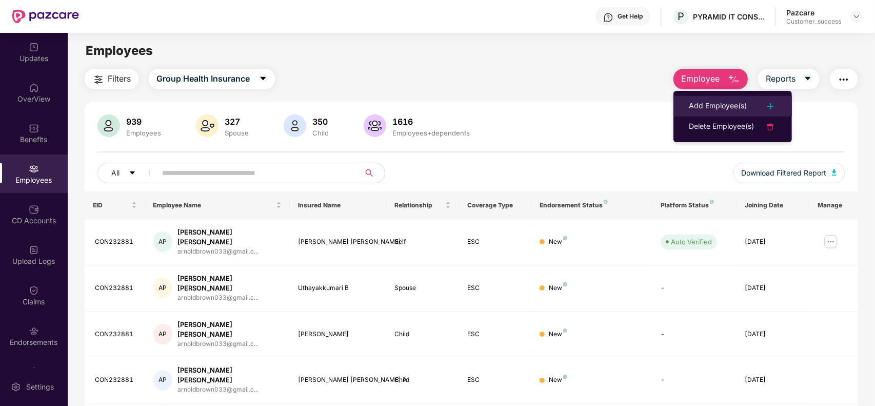
click at [723, 101] on div "Add Employee(s)" at bounding box center [718, 106] width 58 height 12
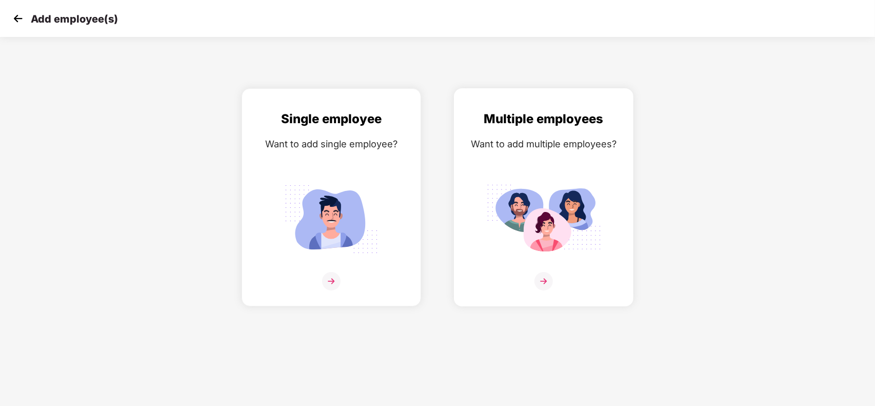
click at [574, 140] on div "Want to add multiple employees?" at bounding box center [544, 143] width 158 height 15
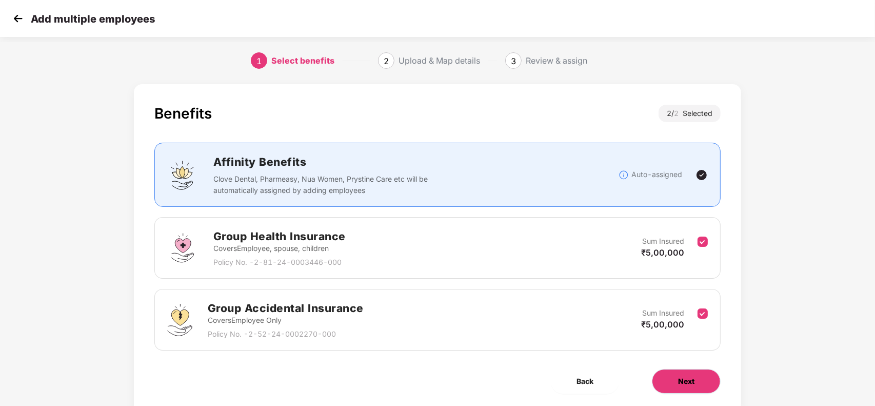
click at [680, 378] on span "Next" at bounding box center [686, 380] width 16 height 11
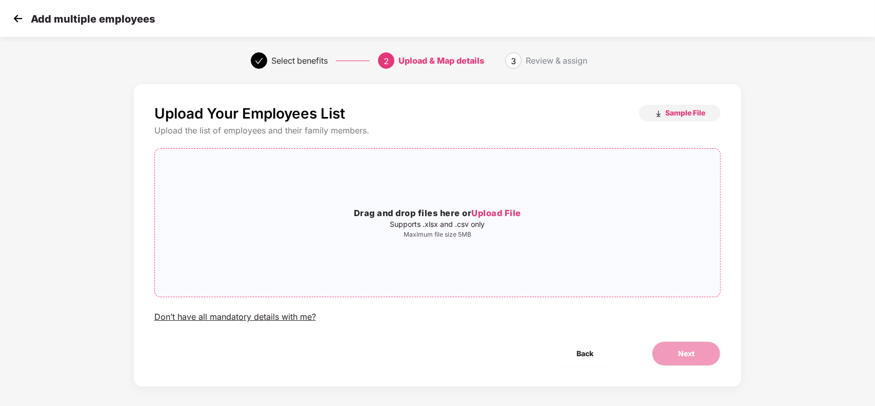
click at [504, 249] on div "Drag and drop files here or Upload File Supports .xlsx and .csv only Maximum fi…" at bounding box center [438, 222] width 566 height 131
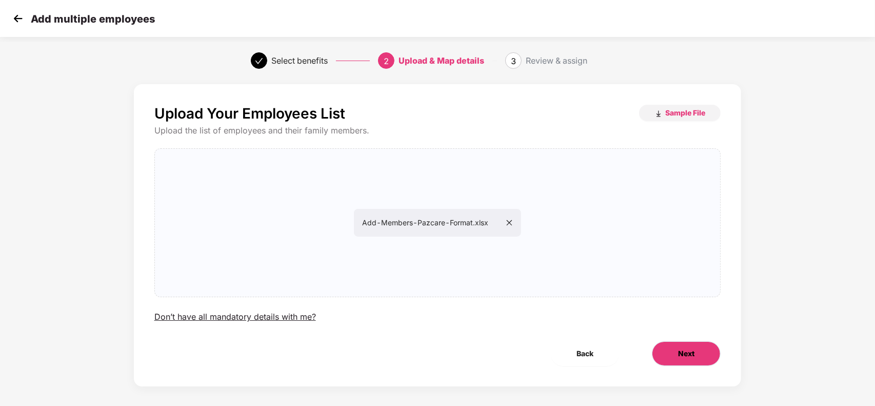
click at [670, 350] on button "Next" at bounding box center [686, 353] width 69 height 25
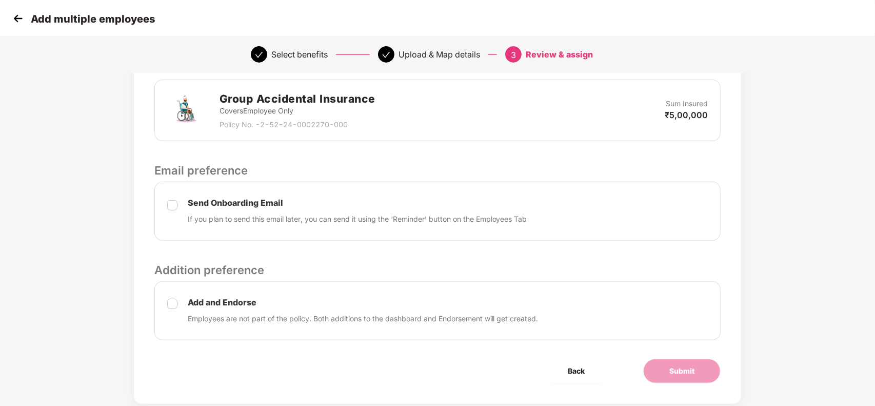
scroll to position [323, 0]
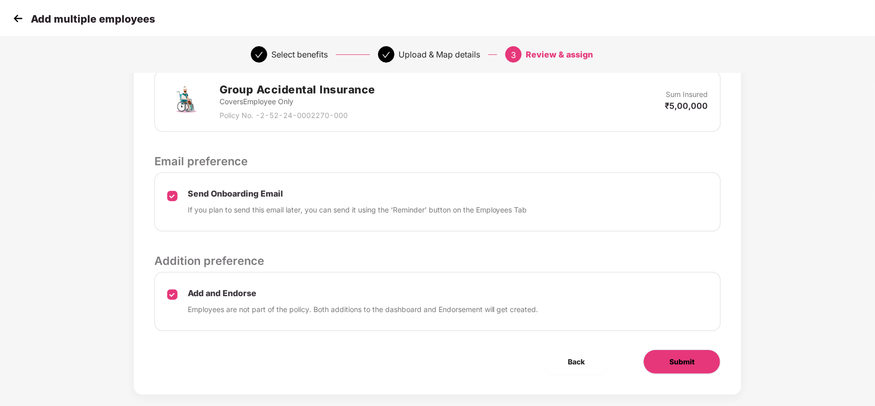
click at [667, 362] on button "Submit" at bounding box center [681, 361] width 77 height 25
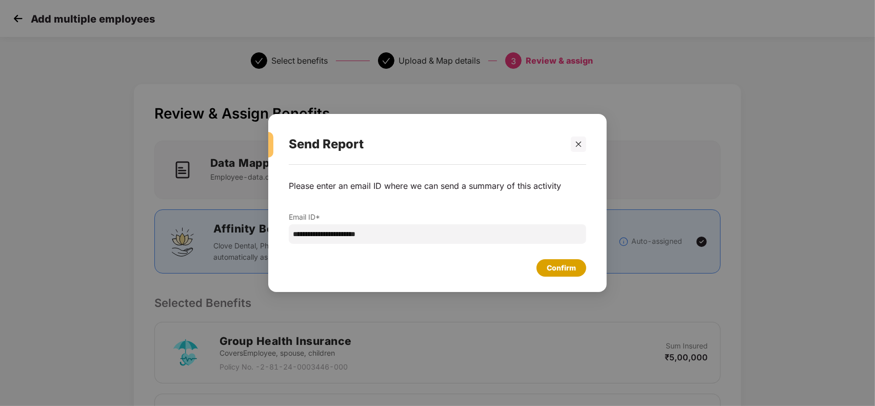
click at [572, 259] on div "Confirm" at bounding box center [561, 267] width 50 height 17
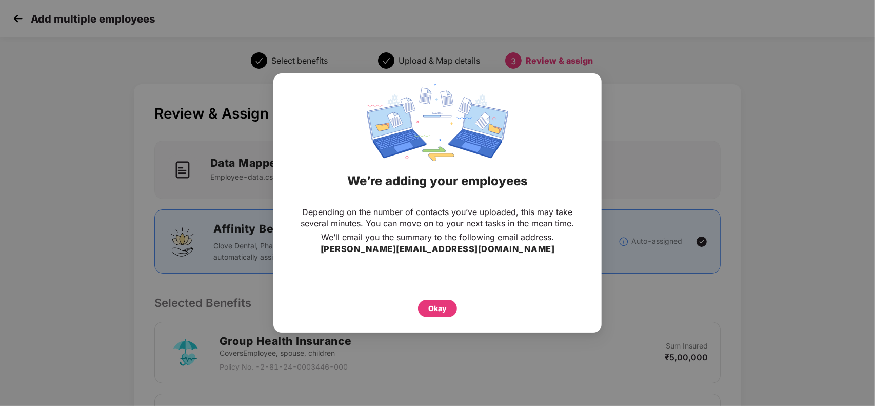
click at [437, 318] on div "Depending on the number of contacts you’ve uploaded, this may take several minu…" at bounding box center [437, 261] width 328 height 121
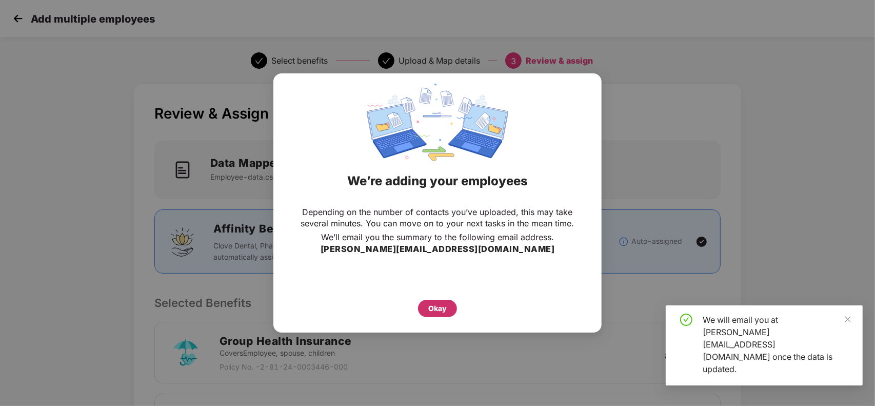
click at [439, 311] on div "Okay" at bounding box center [437, 308] width 18 height 11
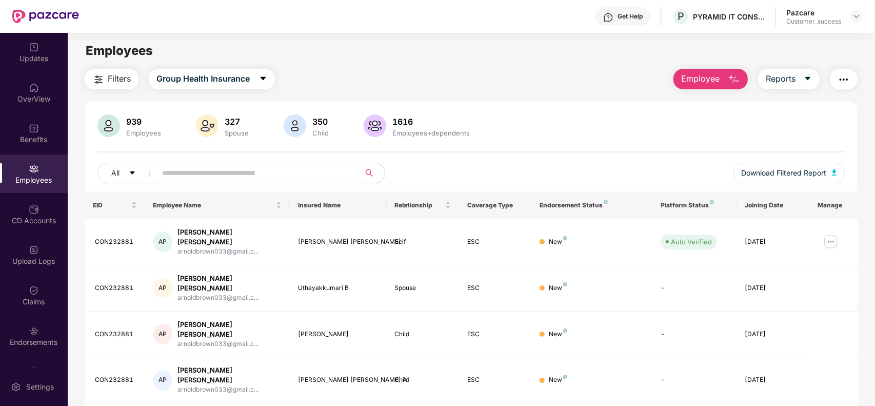
click at [716, 79] on span "Employee" at bounding box center [700, 78] width 38 height 13
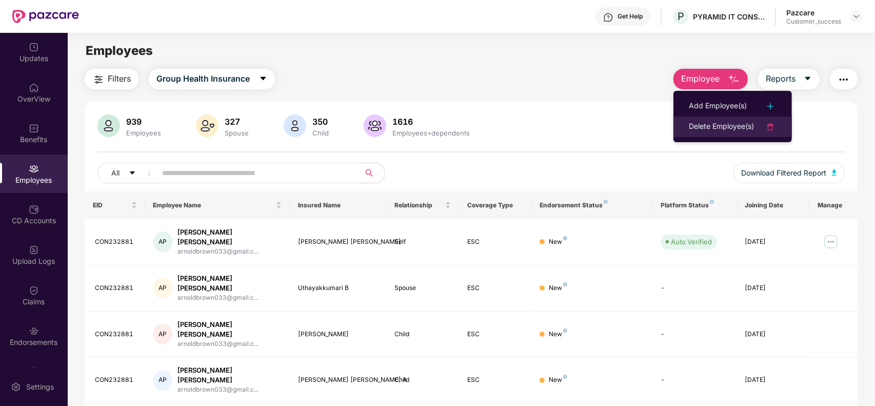
click at [715, 125] on div "Delete Employee(s)" at bounding box center [721, 127] width 65 height 12
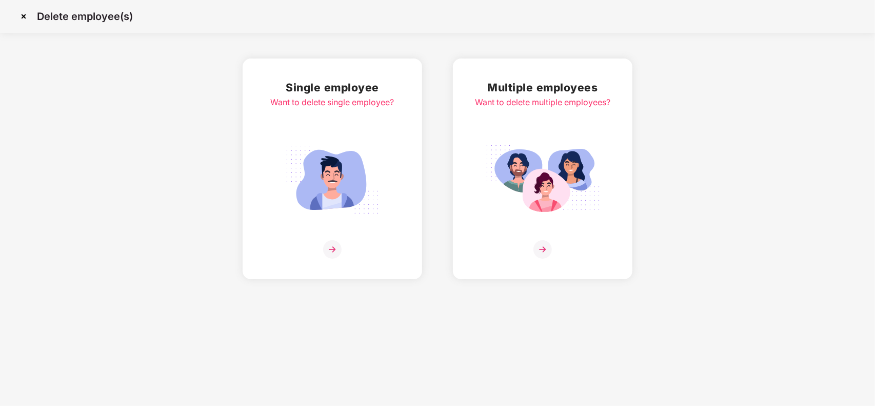
click at [579, 129] on div "Multiple employees Want to delete multiple employees?" at bounding box center [542, 168] width 135 height 179
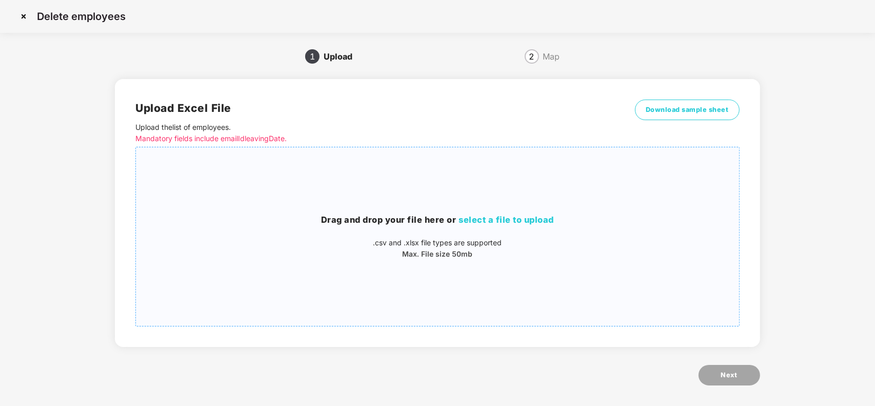
click at [543, 209] on div "Drag and drop your file here or select a file to upload .csv and .xlsx file typ…" at bounding box center [437, 236] width 603 height 162
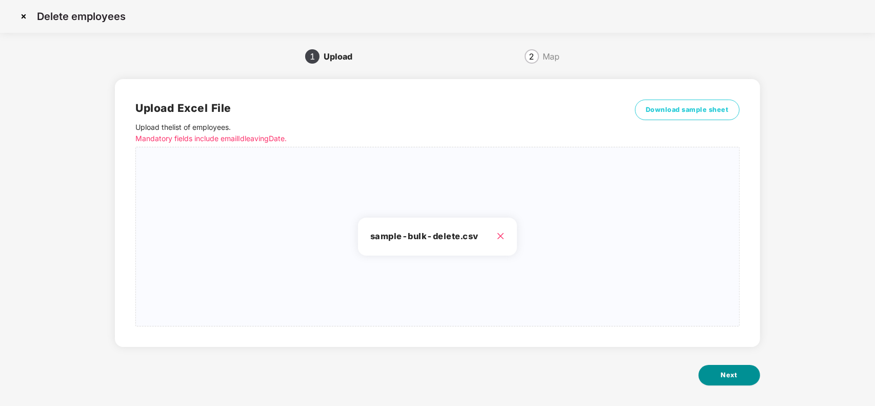
click at [716, 370] on button "Next" at bounding box center [729, 375] width 62 height 21
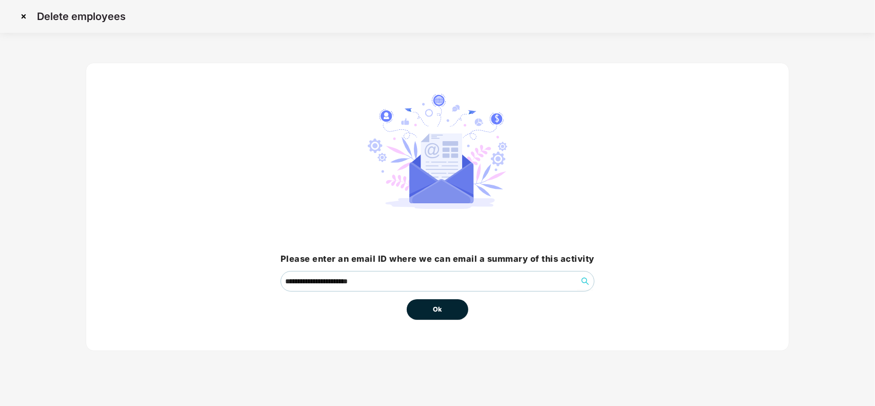
click at [443, 306] on button "Ok" at bounding box center [438, 309] width 62 height 21
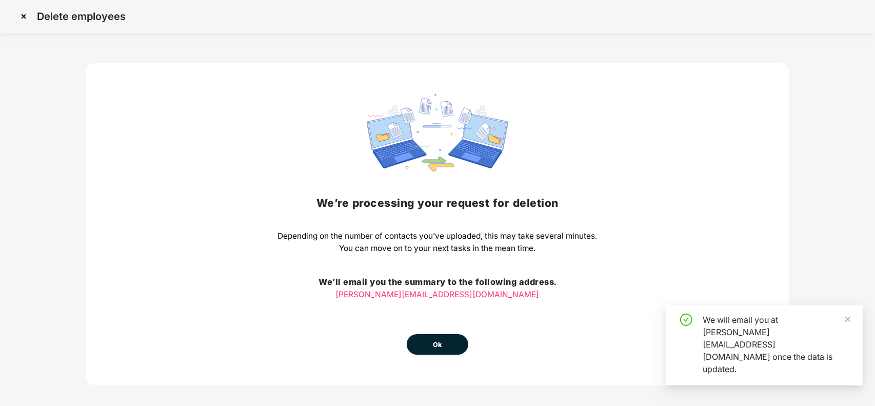
click at [419, 345] on button "Ok" at bounding box center [438, 344] width 62 height 21
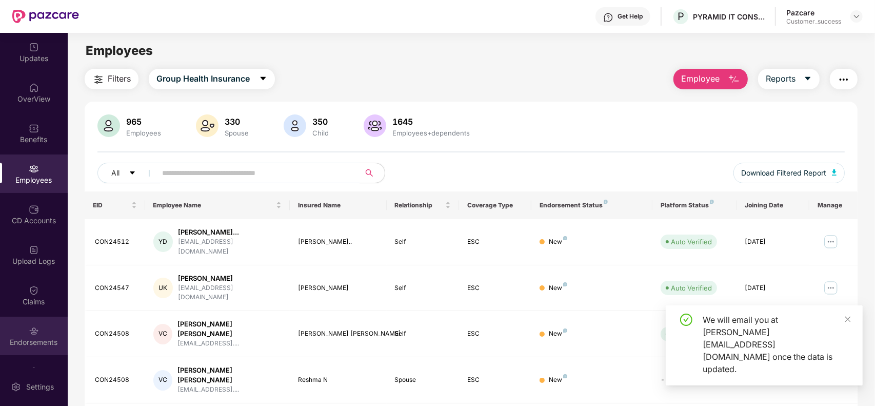
click at [29, 330] on img at bounding box center [34, 331] width 10 height 10
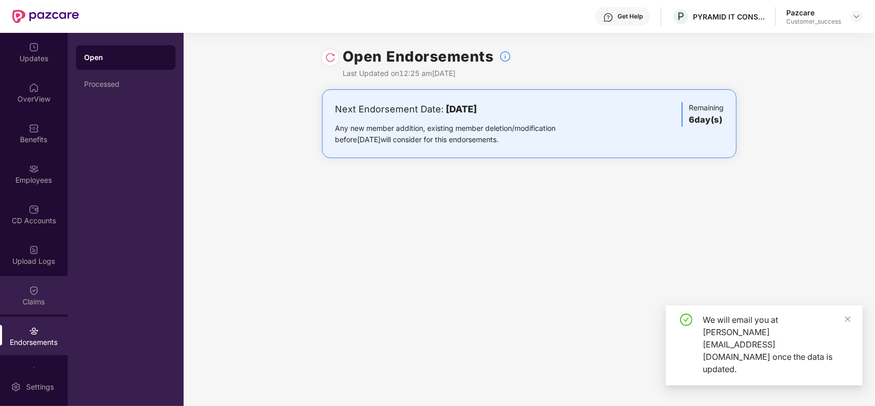
click at [27, 276] on div "Claims" at bounding box center [34, 295] width 68 height 38
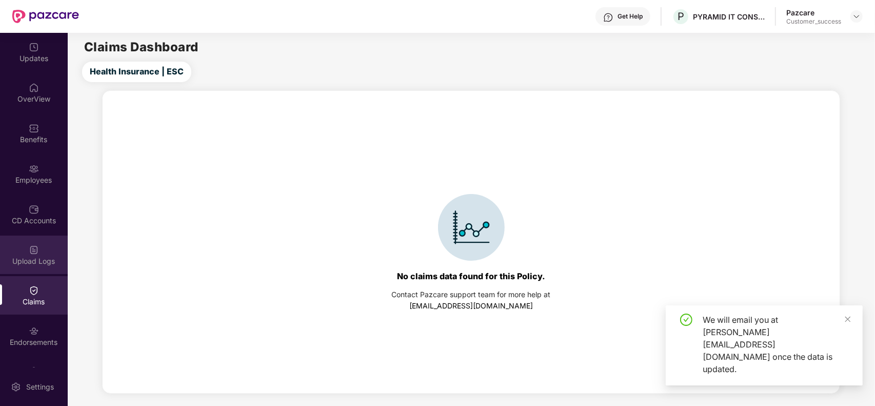
click at [34, 257] on div "Upload Logs" at bounding box center [34, 261] width 68 height 10
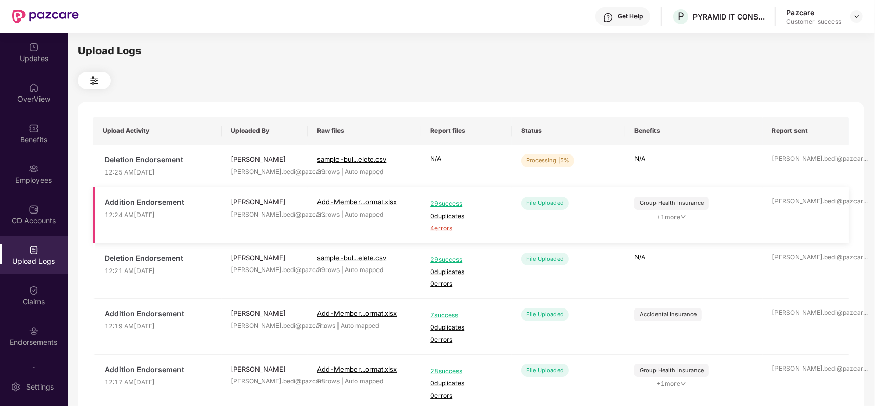
click at [437, 232] on span "4 errors" at bounding box center [466, 229] width 72 height 10
click at [794, 158] on span "Refresh" at bounding box center [806, 162] width 29 height 13
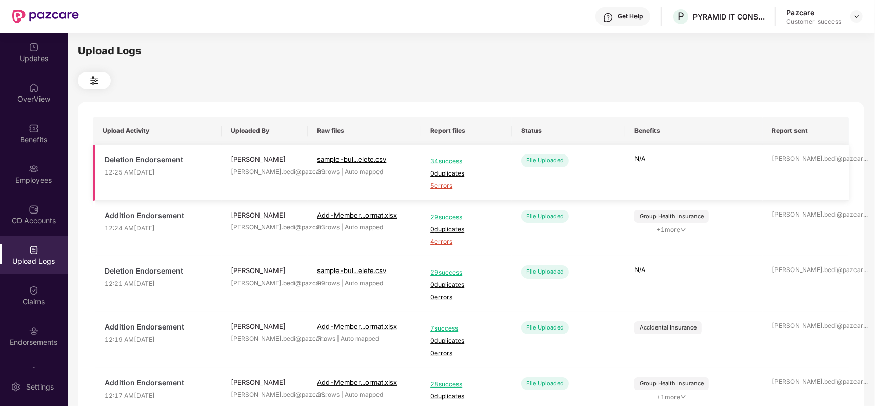
click at [445, 186] on span "5 errors" at bounding box center [466, 186] width 72 height 10
click at [34, 170] on img at bounding box center [34, 169] width 10 height 10
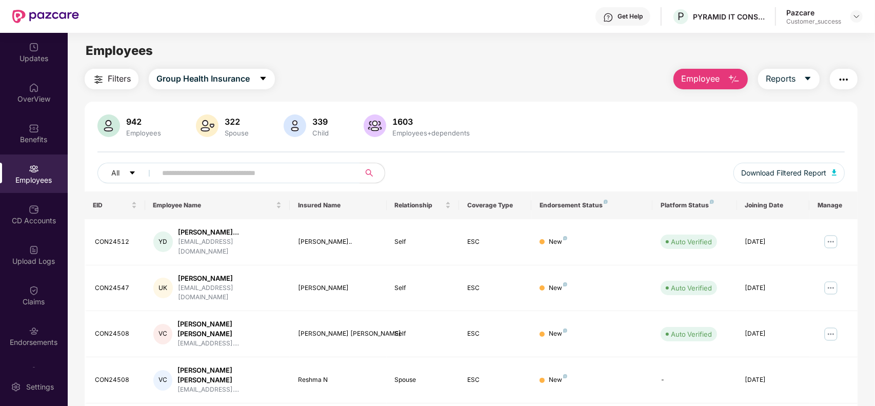
click at [709, 77] on span "Employee" at bounding box center [700, 78] width 38 height 13
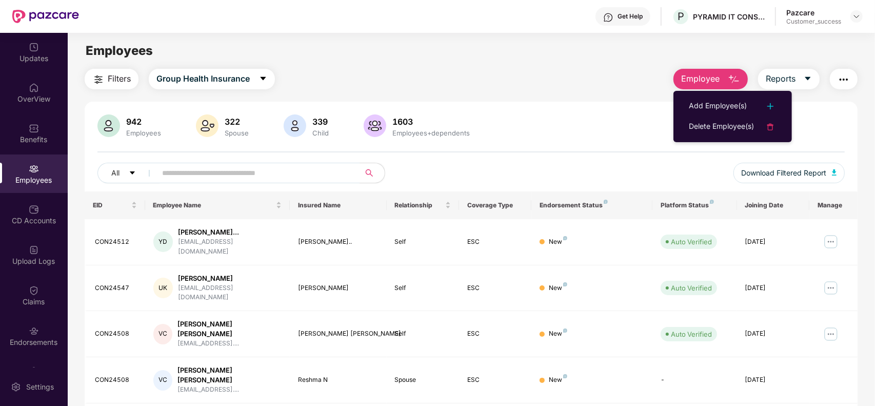
click at [707, 91] on ul "Add Employee(s) Delete Employee(s)" at bounding box center [732, 116] width 118 height 51
click at [703, 100] on div "Add Employee(s)" at bounding box center [718, 106] width 58 height 12
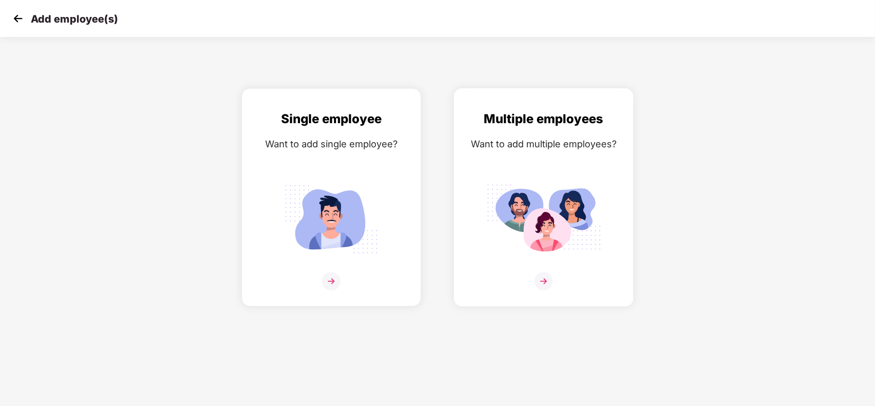
click at [564, 157] on div "Multiple employees Want to add multiple employees?" at bounding box center [544, 206] width 158 height 194
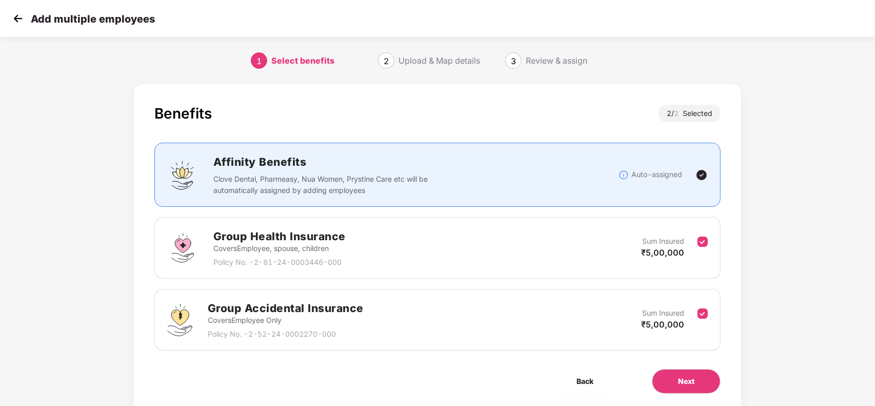
click at [695, 312] on div "Sum Insured ₹5,00,000" at bounding box center [669, 319] width 56 height 25
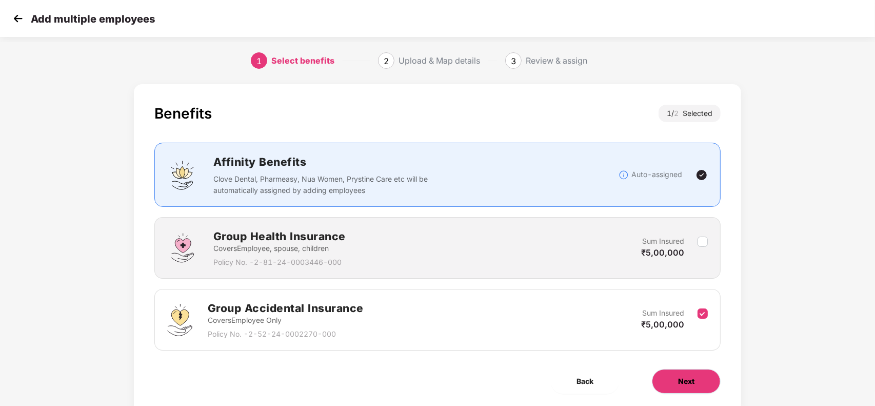
click at [693, 379] on span "Next" at bounding box center [686, 380] width 16 height 11
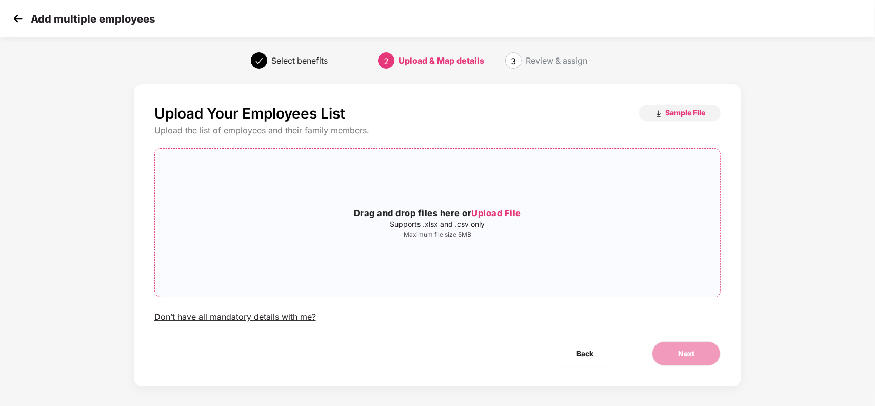
click at [444, 253] on div "Drag and drop files here or Upload File Supports .xlsx and .csv only Maximum fi…" at bounding box center [438, 222] width 566 height 131
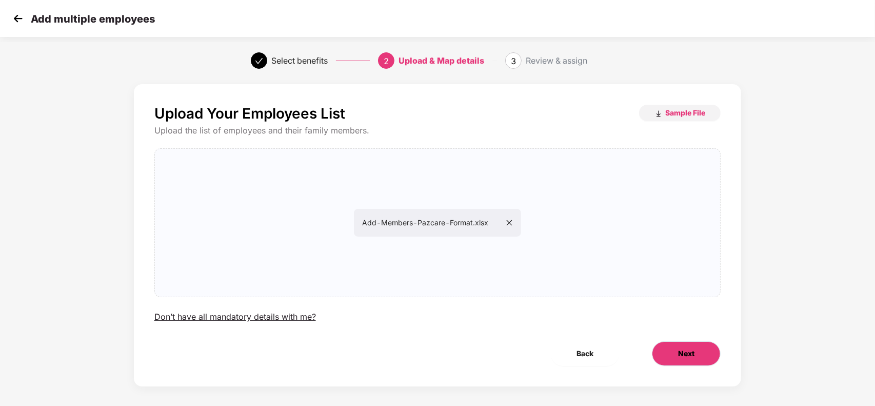
click at [681, 350] on span "Next" at bounding box center [686, 353] width 16 height 11
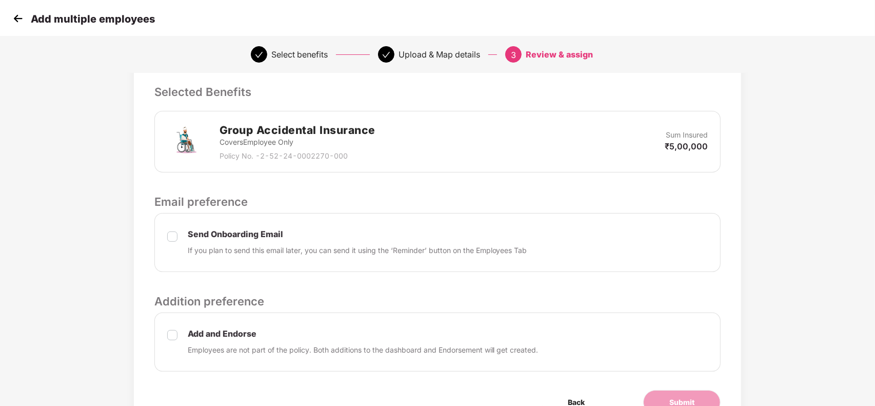
scroll to position [267, 0]
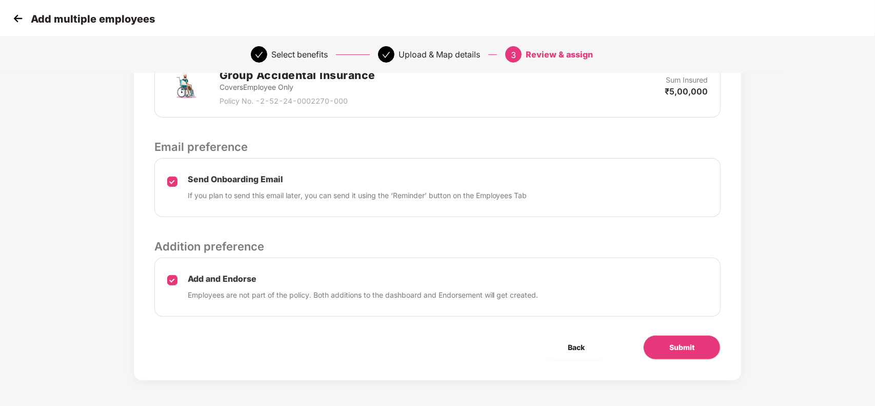
click at [693, 362] on div "Review & Assign Benefits Data Mapped Successfully Employee-data.csv Affinity Be…" at bounding box center [438, 99] width 608 height 562
click at [696, 349] on button "Submit" at bounding box center [681, 347] width 77 height 25
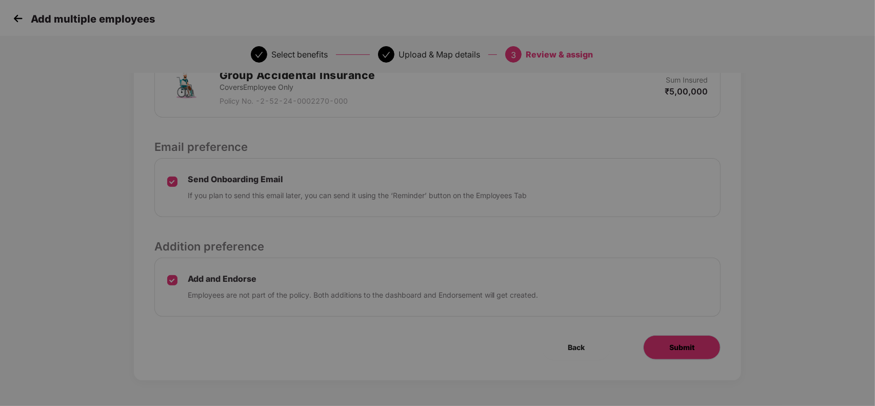
scroll to position [0, 0]
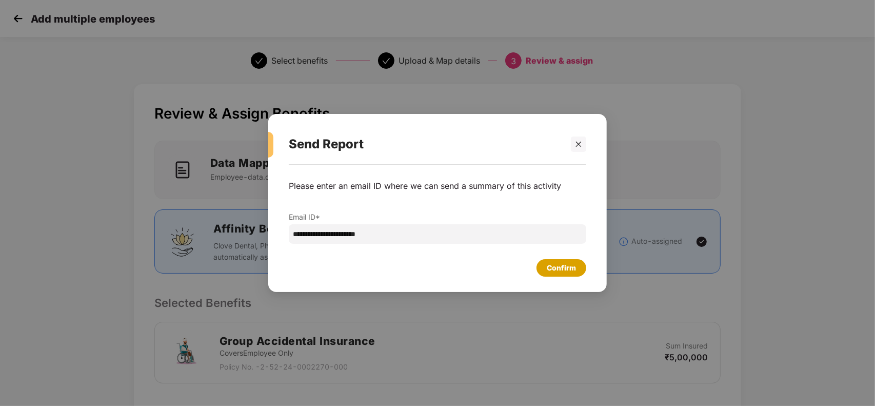
click at [554, 267] on div "Confirm" at bounding box center [561, 267] width 29 height 11
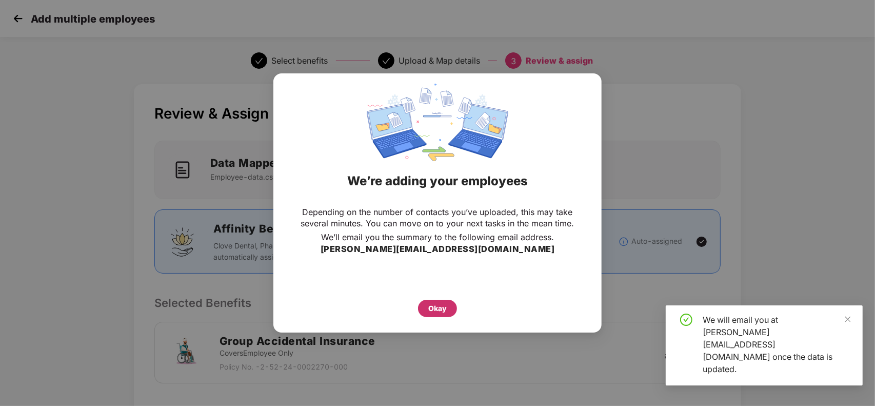
click at [444, 310] on div "Okay" at bounding box center [437, 308] width 18 height 11
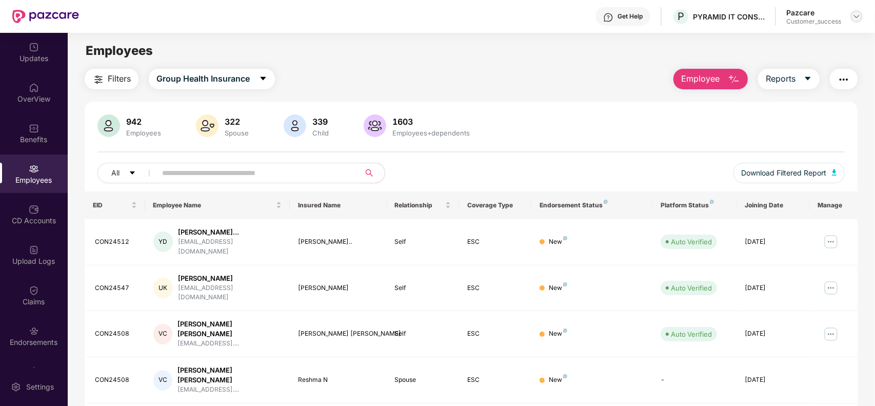
click at [854, 11] on div at bounding box center [856, 16] width 12 height 12
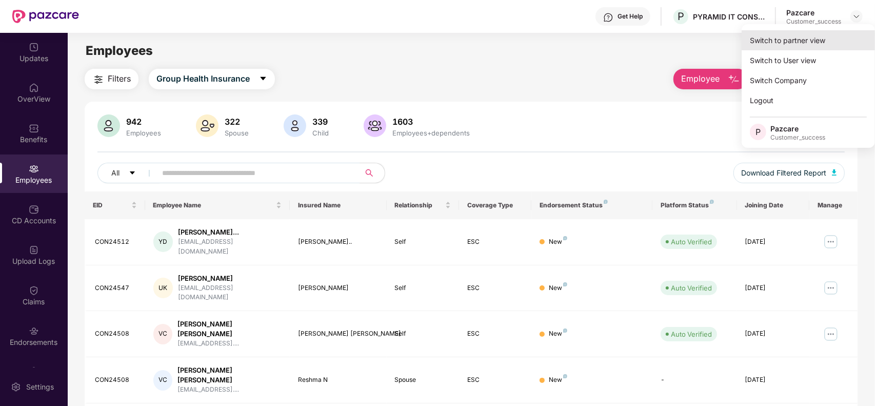
click at [804, 36] on div "Switch to partner view" at bounding box center [808, 40] width 133 height 20
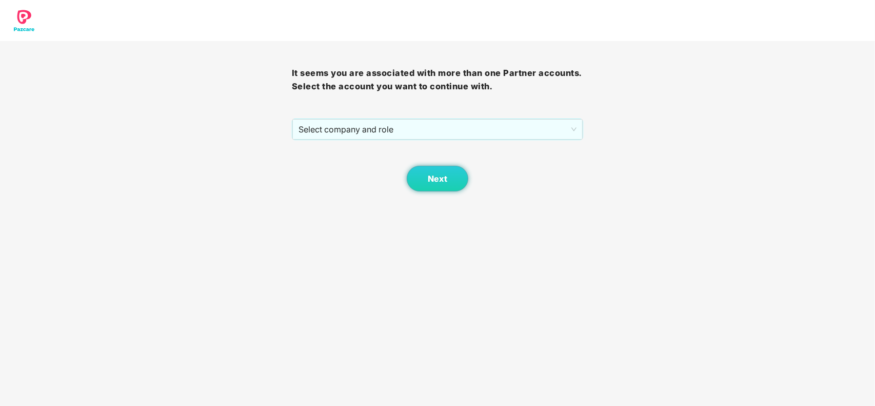
click at [454, 117] on div "It seems you are associated with more than one Partner accounts. Select the acc…" at bounding box center [438, 116] width 292 height 150
click at [403, 131] on span "Select company and role" at bounding box center [437, 128] width 278 height 19
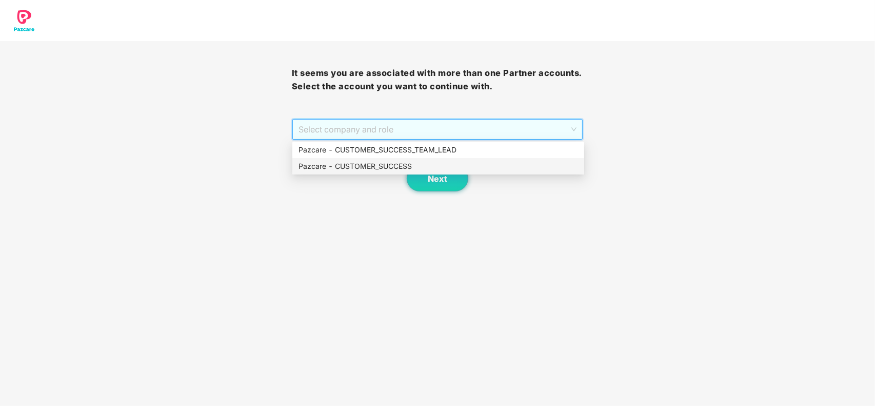
click at [367, 161] on div "Pazcare - CUSTOMER_SUCCESS" at bounding box center [437, 166] width 279 height 11
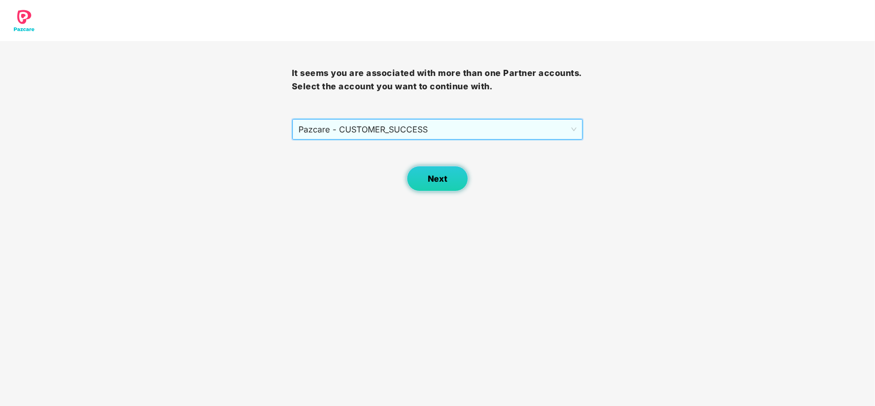
click at [416, 176] on button "Next" at bounding box center [438, 179] width 62 height 26
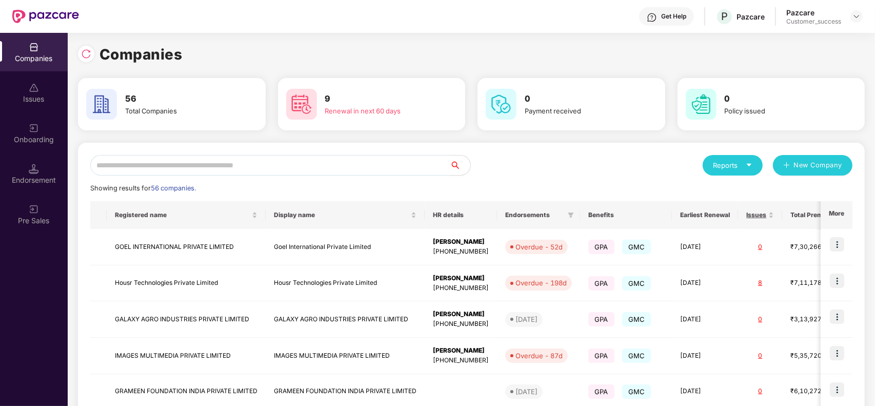
click at [300, 159] on input "text" at bounding box center [269, 165] width 359 height 21
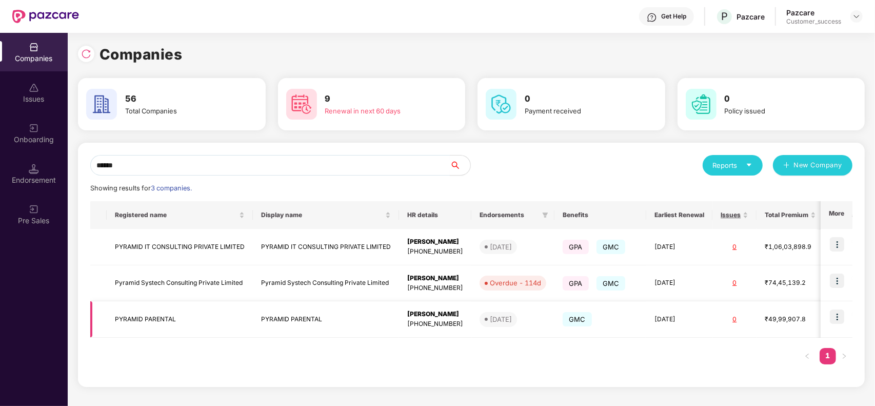
type input "******"
click at [836, 315] on img at bounding box center [837, 316] width 14 height 14
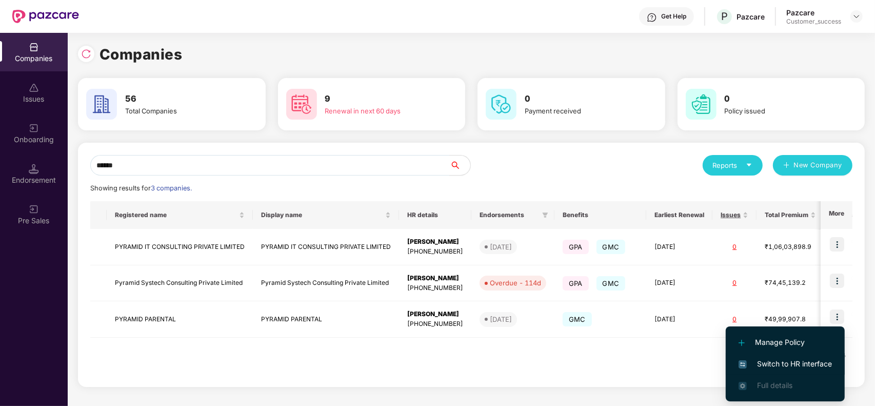
click at [754, 358] on span "Switch to HR interface" at bounding box center [784, 363] width 93 height 11
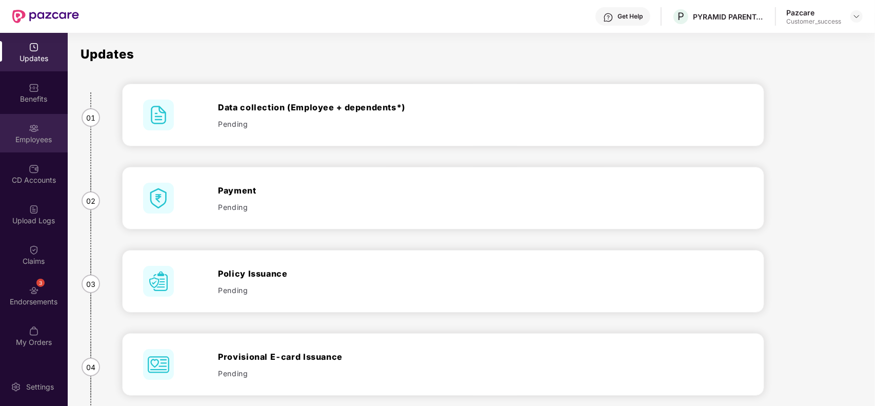
click at [26, 146] on div "Employees" at bounding box center [34, 133] width 68 height 38
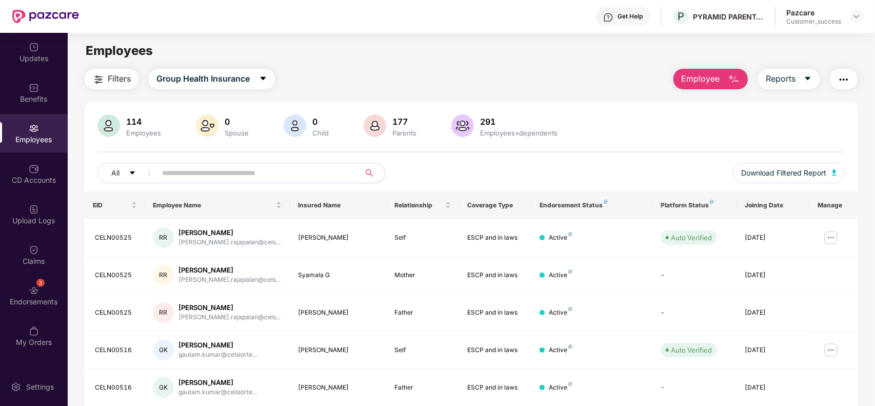
paste input "**********"
click at [314, 173] on input "**********" at bounding box center [254, 172] width 184 height 15
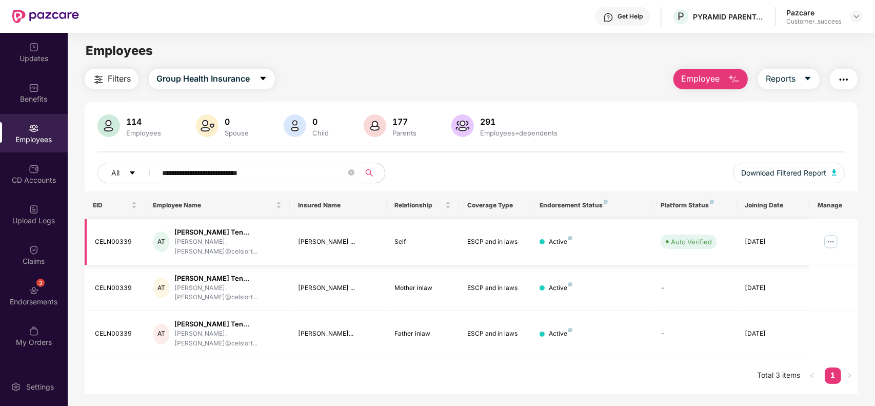
type input "**********"
click at [835, 236] on img at bounding box center [831, 241] width 16 height 16
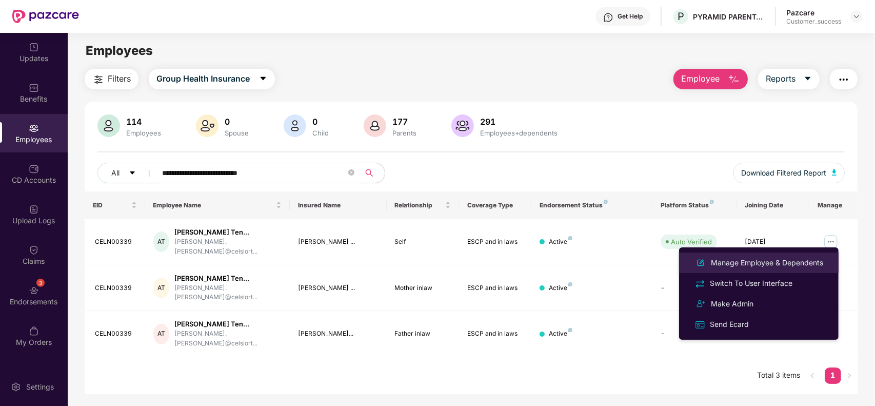
click at [772, 256] on div "Manage Employee & Dependents" at bounding box center [758, 262] width 133 height 12
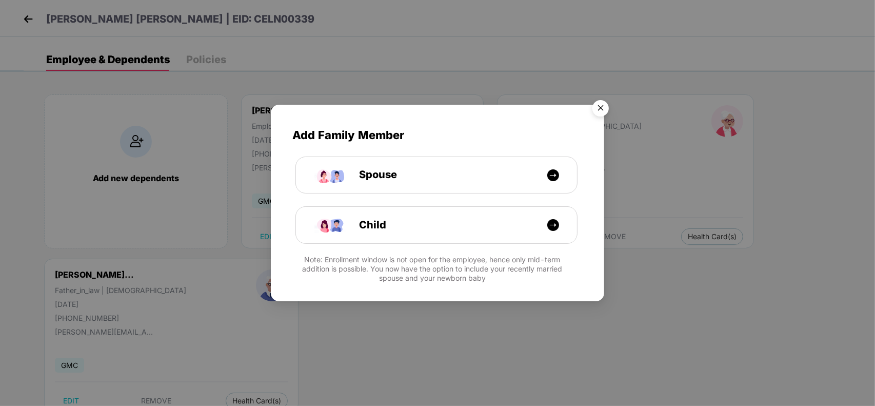
click at [600, 103] on img "Close" at bounding box center [600, 109] width 29 height 29
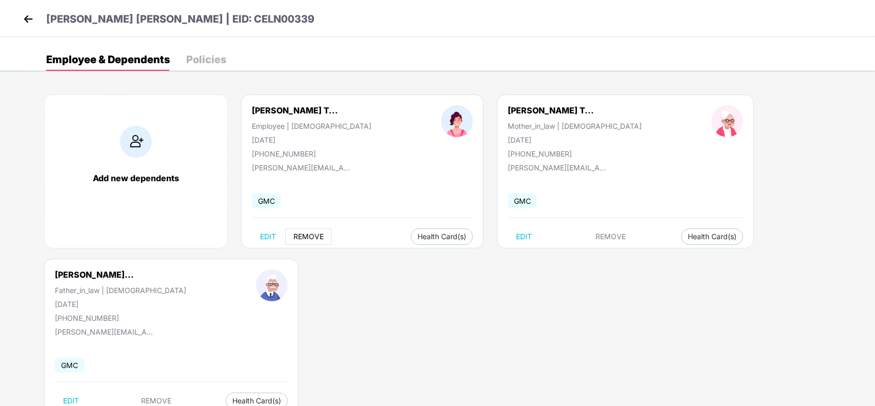
click at [311, 237] on span "REMOVE" at bounding box center [308, 236] width 30 height 8
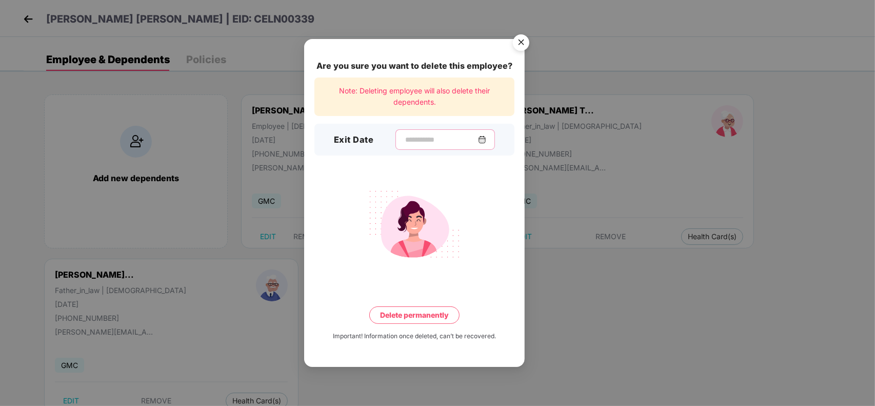
click at [443, 141] on input at bounding box center [441, 139] width 74 height 11
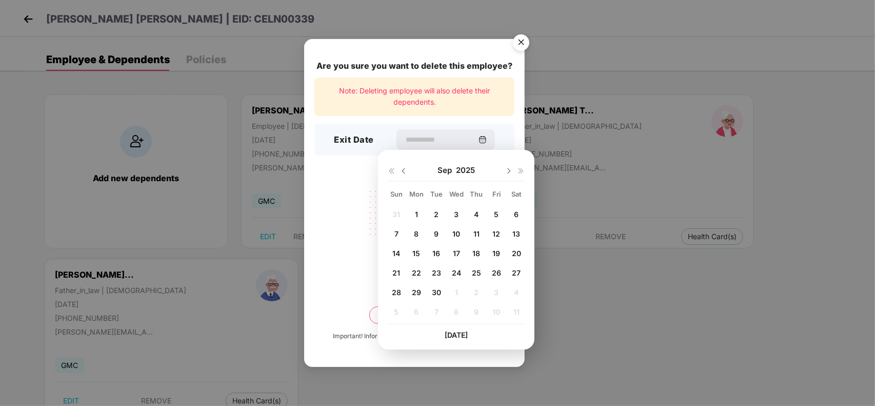
click at [435, 232] on span "9" at bounding box center [436, 233] width 5 height 9
type input "**********"
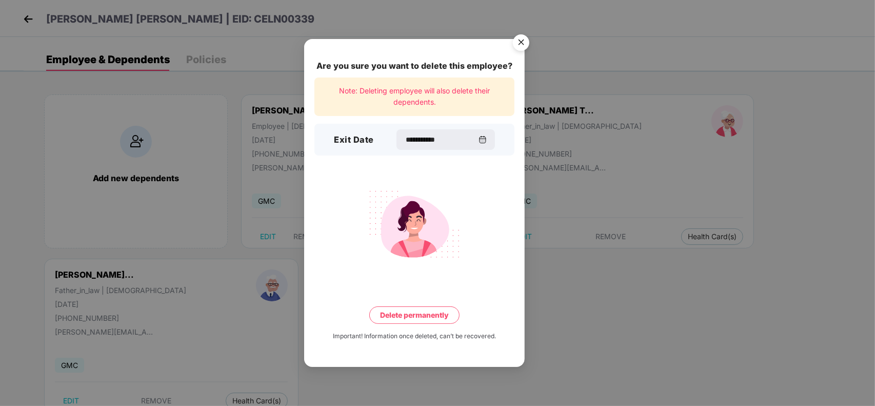
click at [416, 313] on button "Delete permanently" at bounding box center [414, 314] width 90 height 17
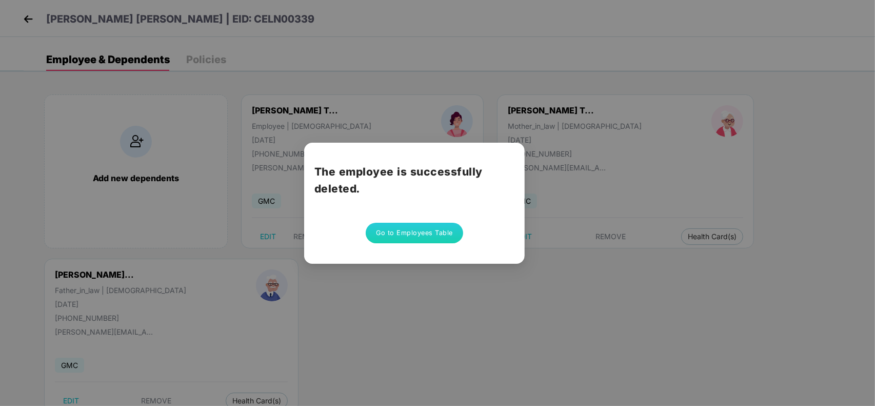
click at [398, 229] on button "Go to Employees Table" at bounding box center [414, 233] width 97 height 21
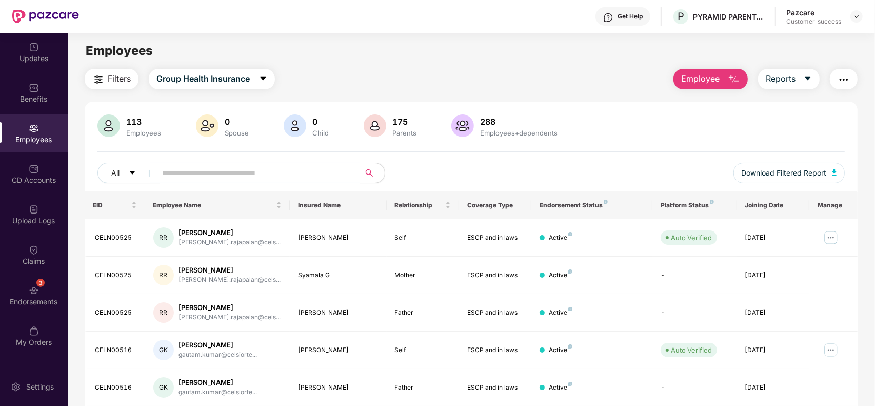
click at [262, 170] on input "text" at bounding box center [254, 172] width 184 height 15
paste input "**********"
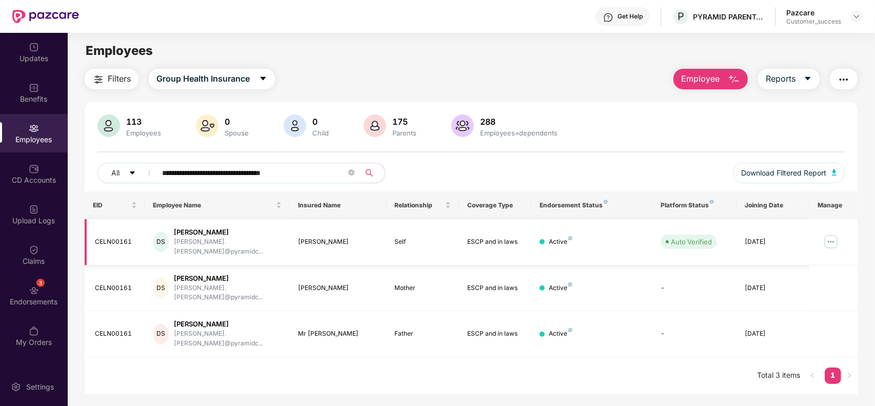
type input "**********"
click at [831, 236] on img at bounding box center [831, 241] width 16 height 16
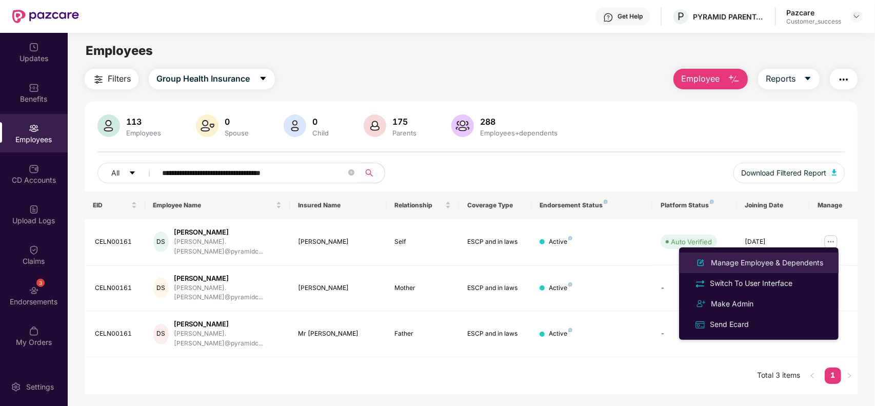
click at [759, 260] on div "Manage Employee & Dependents" at bounding box center [767, 262] width 116 height 11
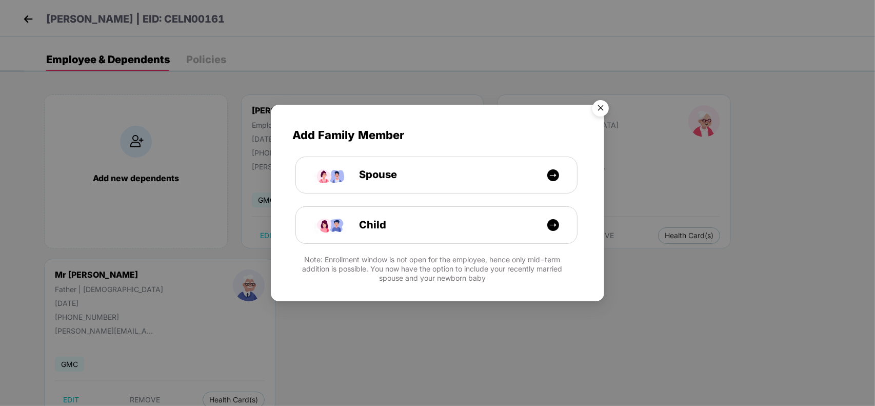
click at [600, 101] on img "Close" at bounding box center [600, 109] width 29 height 29
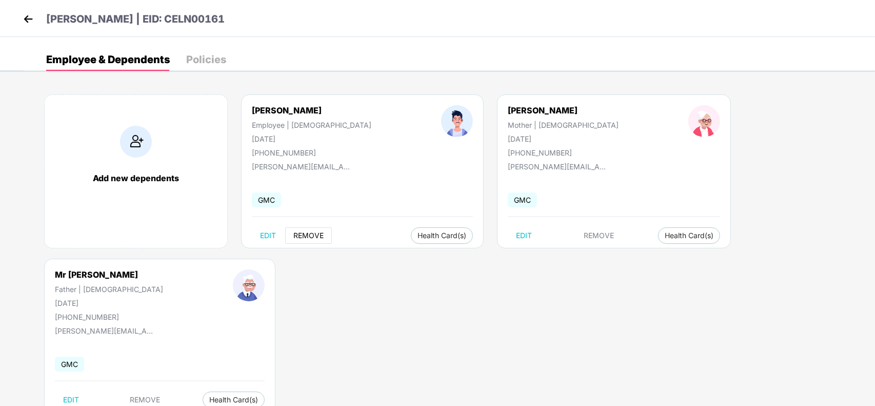
click at [304, 237] on span "REMOVE" at bounding box center [308, 235] width 30 height 8
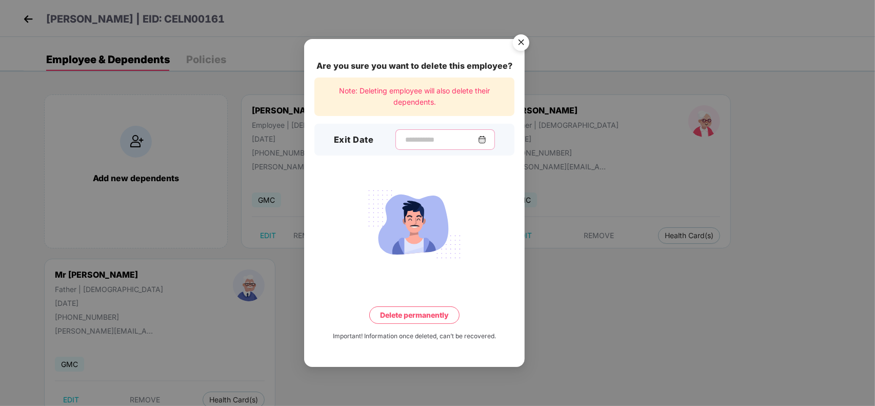
click at [433, 140] on input at bounding box center [441, 139] width 74 height 11
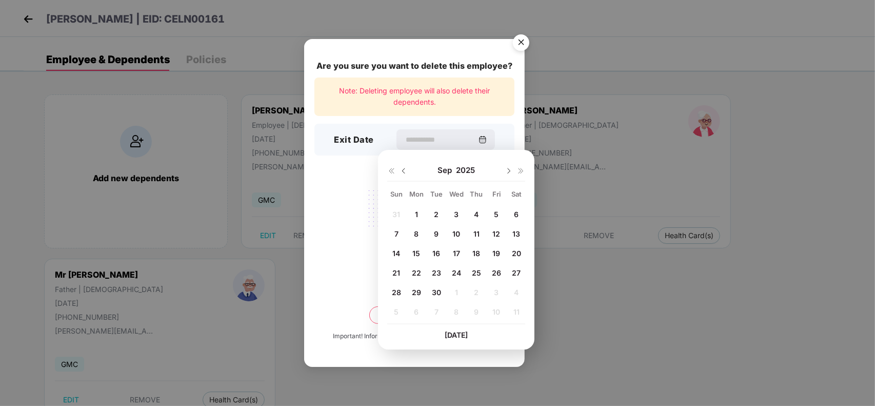
click at [431, 250] on div "16" at bounding box center [436, 252] width 15 height 15
type input "**********"
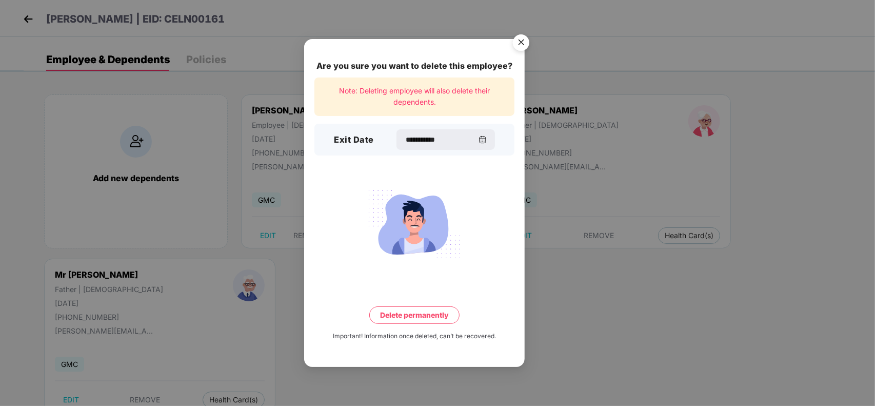
click at [425, 309] on button "Delete permanently" at bounding box center [414, 314] width 90 height 17
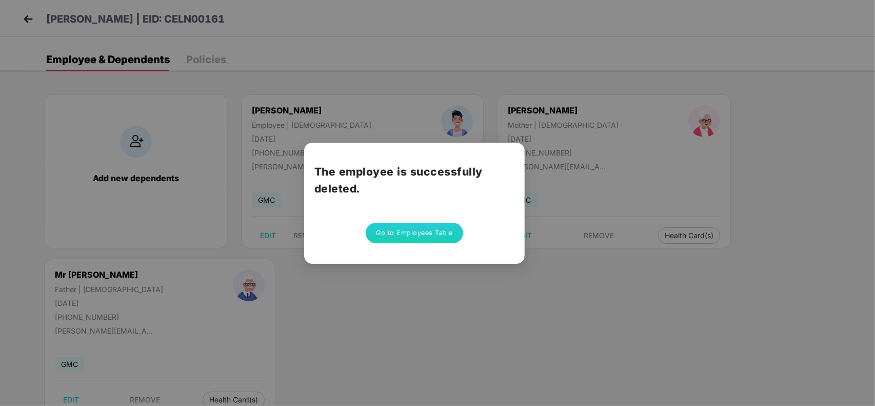
click at [396, 227] on button "Go to Employees Table" at bounding box center [414, 233] width 97 height 21
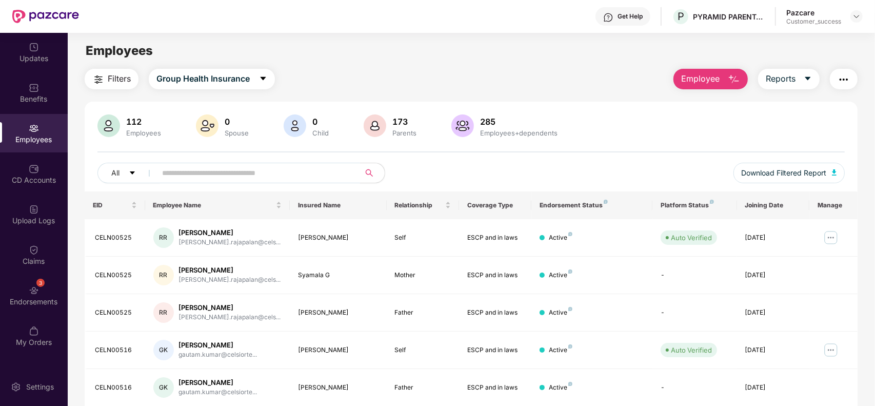
click at [304, 174] on input "text" at bounding box center [254, 172] width 184 height 15
paste input "**********"
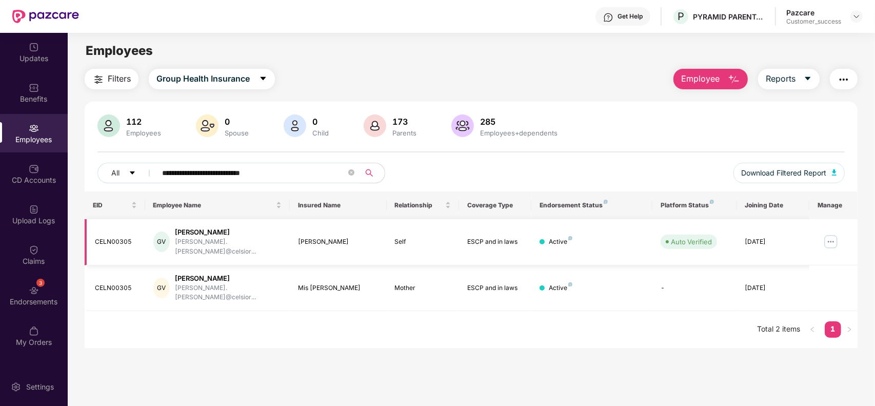
type input "**********"
click at [827, 239] on img at bounding box center [831, 241] width 16 height 16
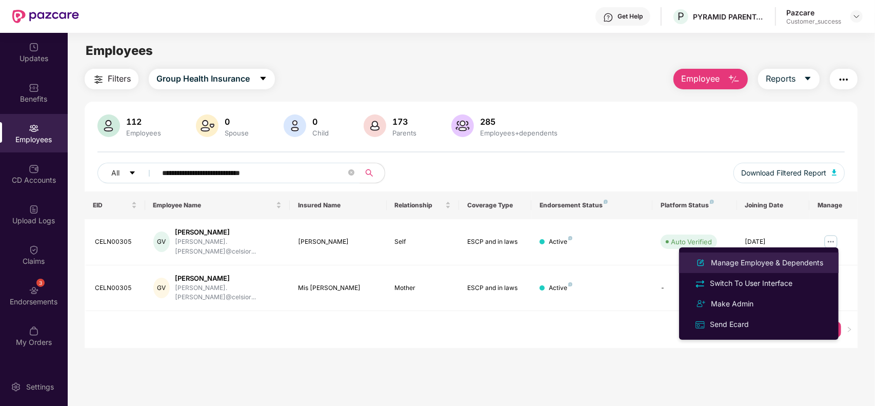
click at [759, 257] on div "Manage Employee & Dependents" at bounding box center [767, 262] width 116 height 11
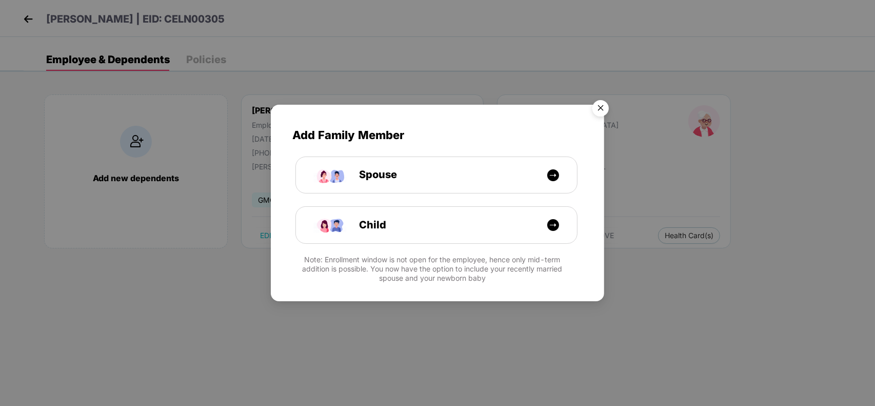
click at [596, 107] on img "Close" at bounding box center [600, 109] width 29 height 29
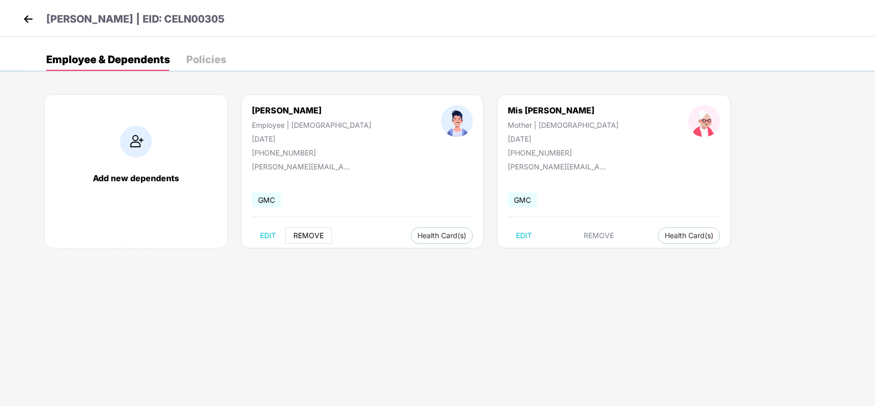
click at [306, 234] on span "REMOVE" at bounding box center [308, 235] width 30 height 8
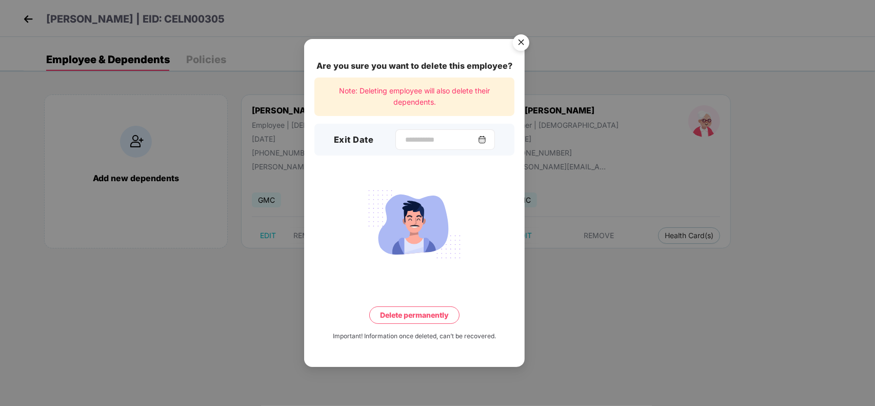
click at [418, 132] on div at bounding box center [444, 139] width 99 height 21
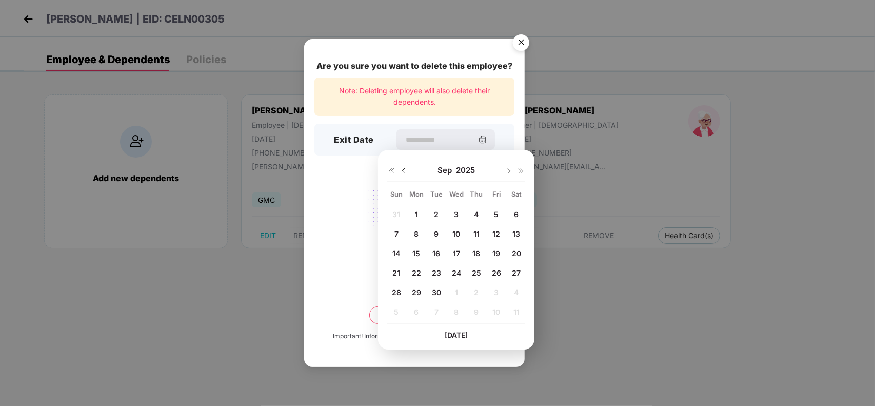
click at [400, 166] on div at bounding box center [397, 170] width 21 height 9
click at [403, 171] on img at bounding box center [403, 171] width 8 height 8
click at [506, 170] on img at bounding box center [509, 171] width 8 height 8
click at [419, 213] on div "1" at bounding box center [416, 213] width 15 height 15
type input "**********"
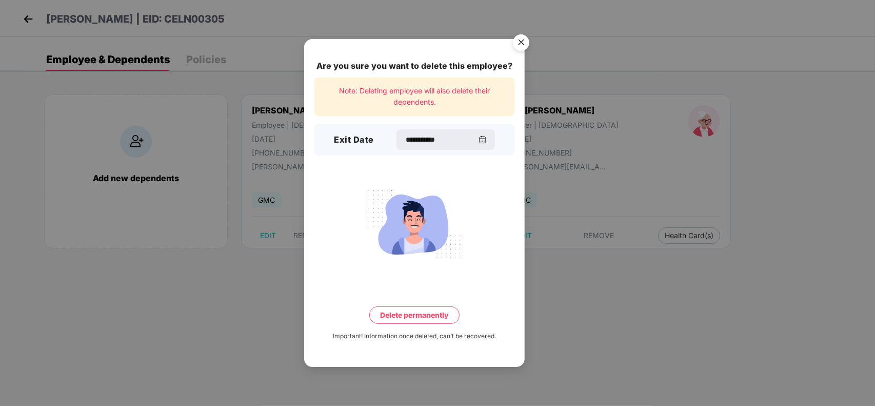
click at [428, 319] on button "Delete permanently" at bounding box center [414, 314] width 90 height 17
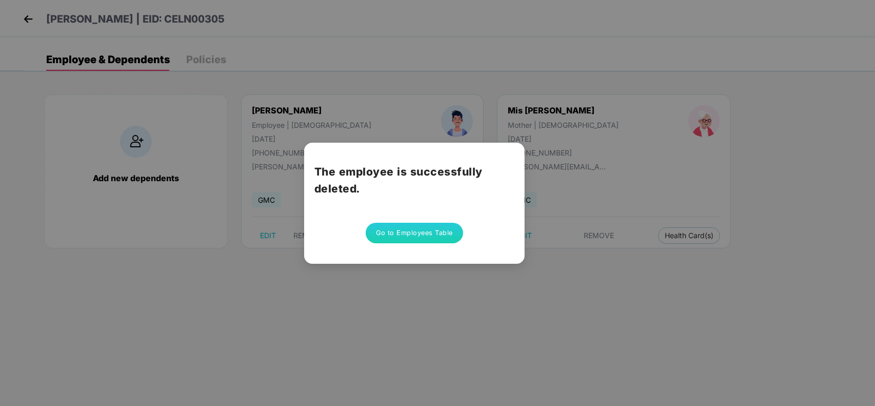
click at [426, 231] on button "Go to Employees Table" at bounding box center [414, 233] width 97 height 21
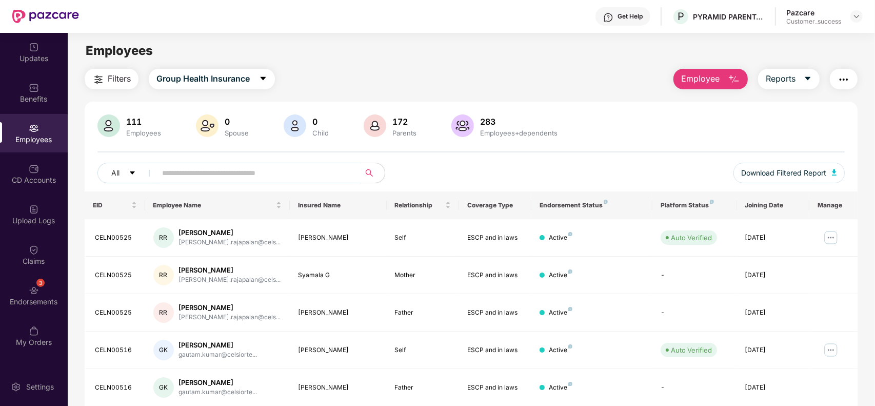
click at [301, 171] on input "text" at bounding box center [254, 172] width 184 height 15
paste input "**********"
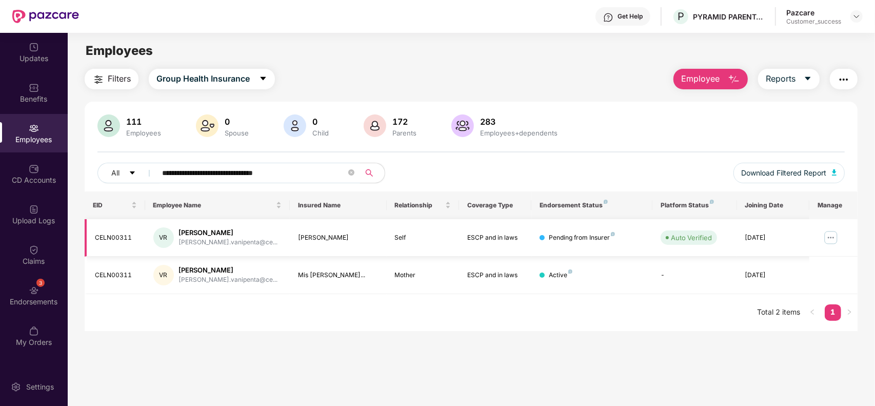
type input "**********"
click at [828, 231] on img at bounding box center [831, 237] width 16 height 16
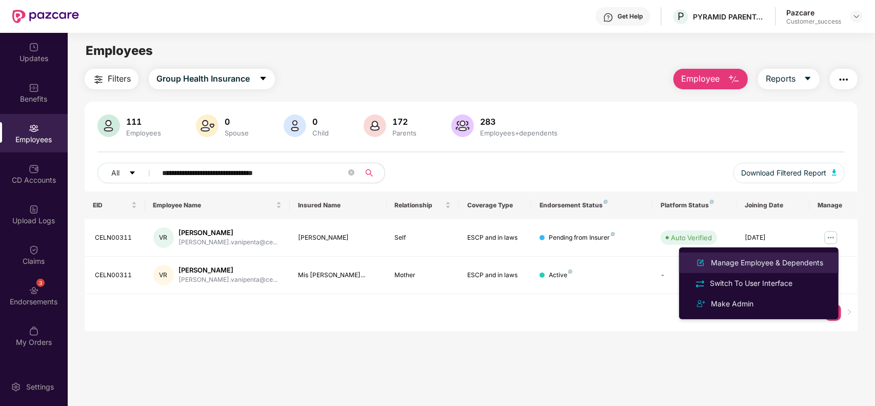
click at [755, 258] on div "Manage Employee & Dependents" at bounding box center [767, 262] width 116 height 11
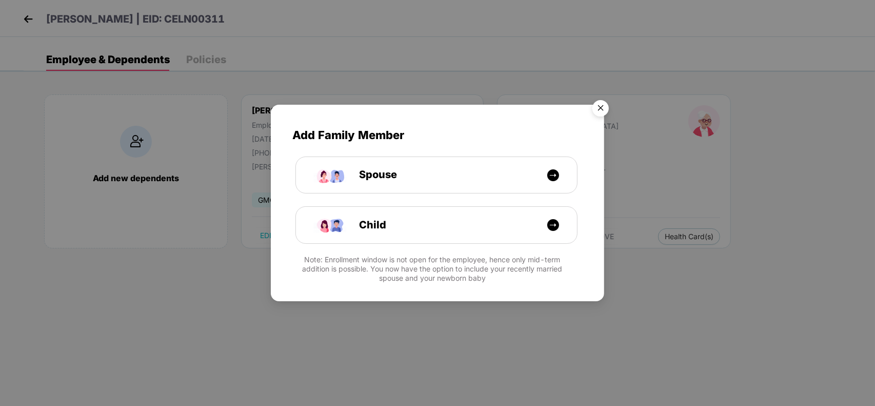
click at [605, 106] on img "Close" at bounding box center [600, 109] width 29 height 29
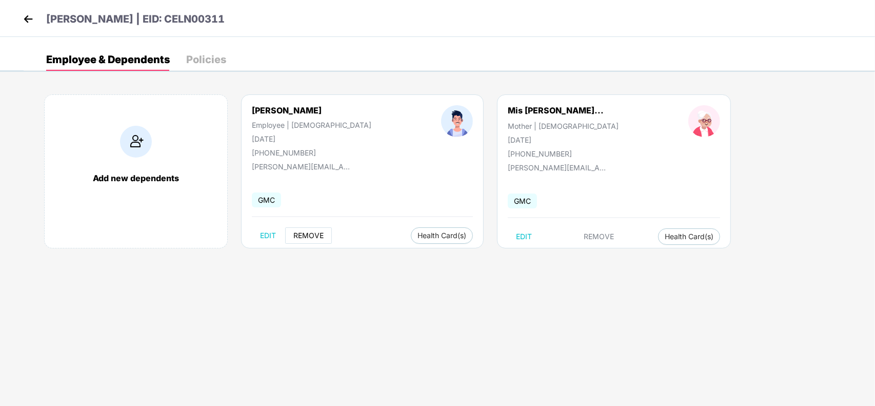
click at [317, 236] on span "REMOVE" at bounding box center [308, 235] width 30 height 8
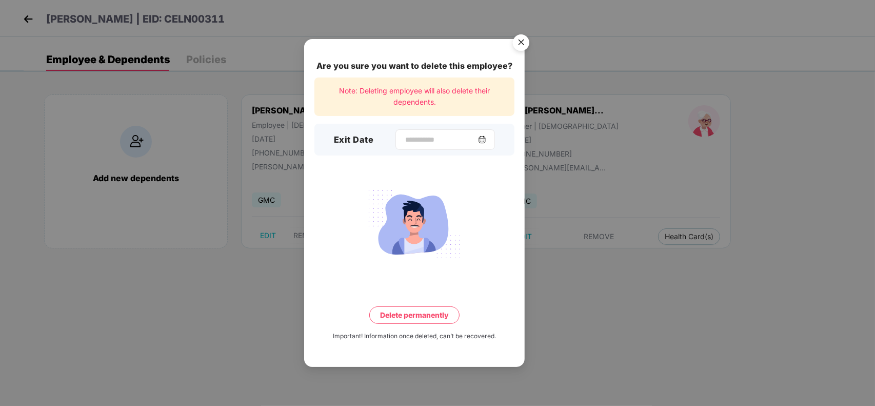
click at [457, 145] on div at bounding box center [444, 139] width 99 height 21
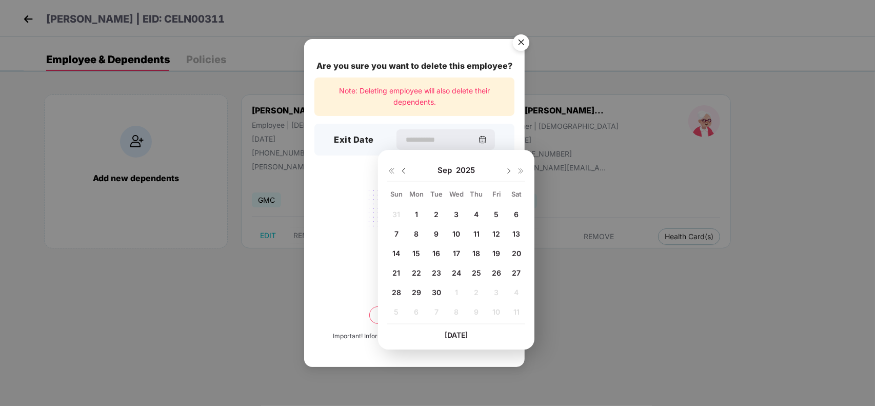
click at [418, 212] on div "1" at bounding box center [416, 213] width 15 height 15
type input "**********"
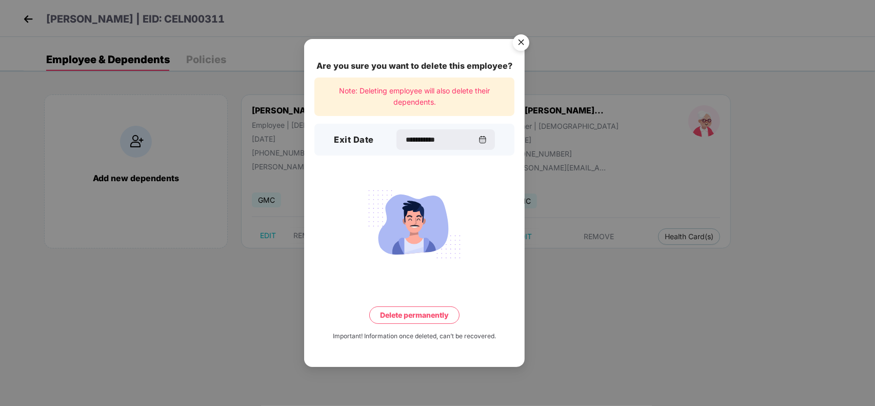
click at [416, 306] on button "Delete permanently" at bounding box center [414, 314] width 90 height 17
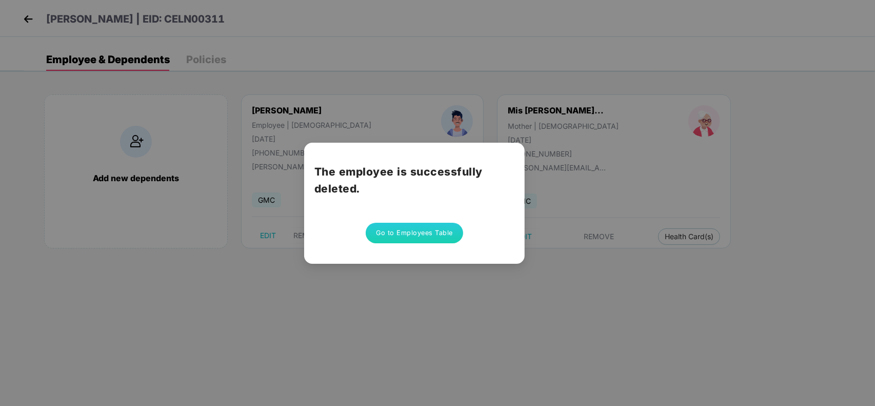
click at [438, 229] on button "Go to Employees Table" at bounding box center [414, 233] width 97 height 21
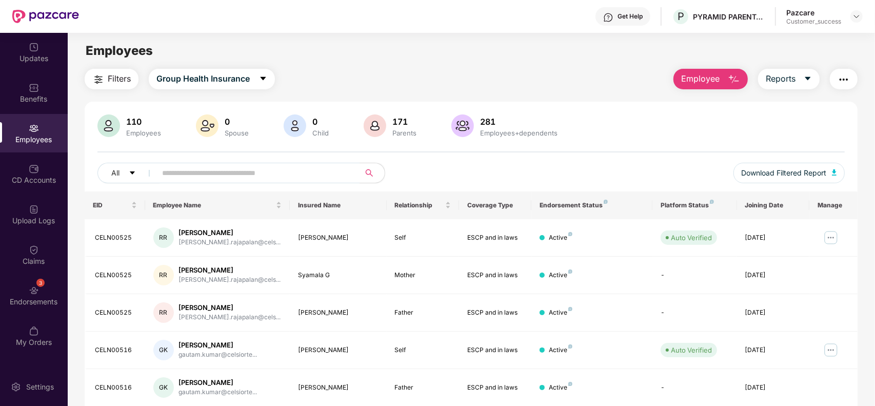
click at [725, 73] on button "Employee" at bounding box center [710, 79] width 74 height 21
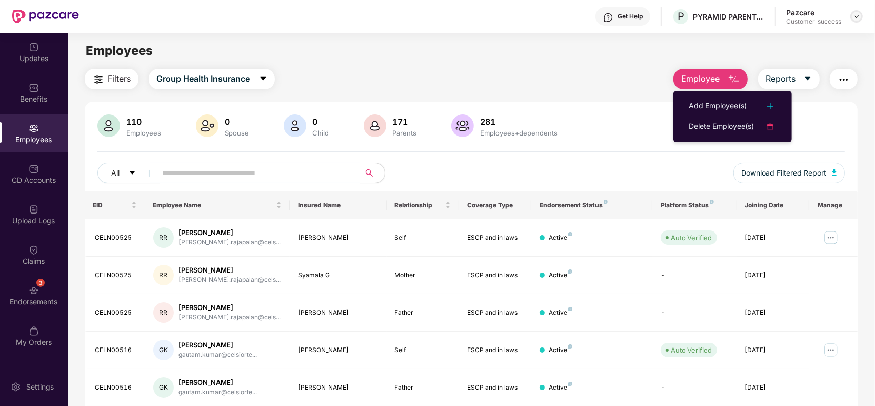
click at [857, 13] on img at bounding box center [856, 16] width 8 height 8
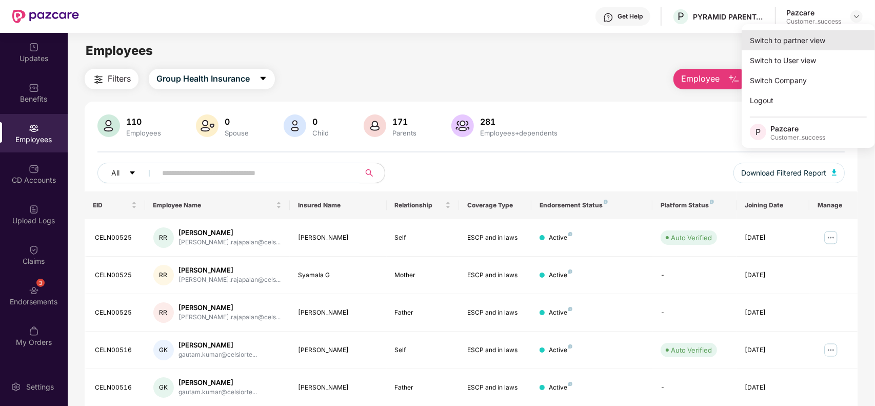
click at [820, 36] on div "Switch to partner view" at bounding box center [808, 40] width 133 height 20
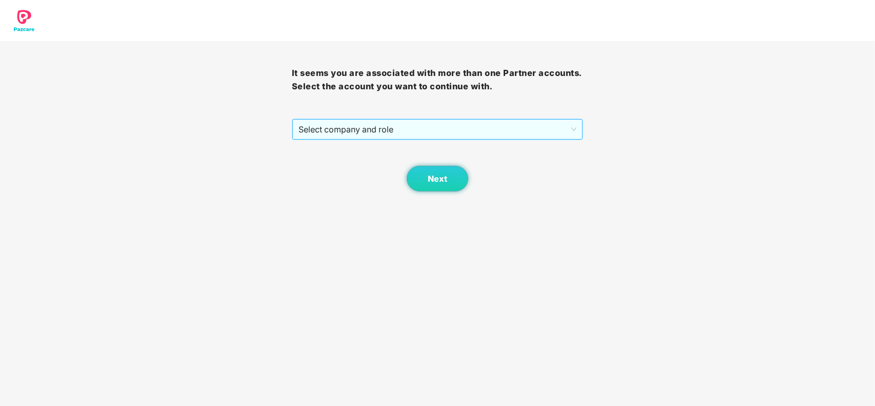
click at [356, 132] on span "Select company and role" at bounding box center [437, 128] width 278 height 19
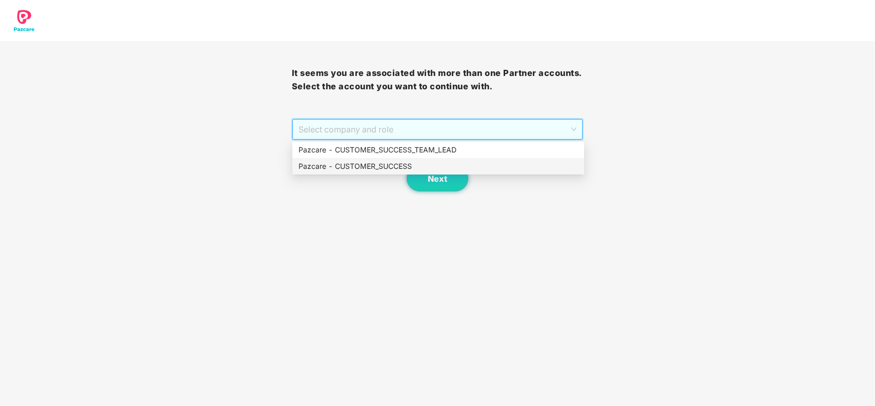
click at [329, 163] on div "Pazcare - CUSTOMER_SUCCESS" at bounding box center [437, 166] width 279 height 11
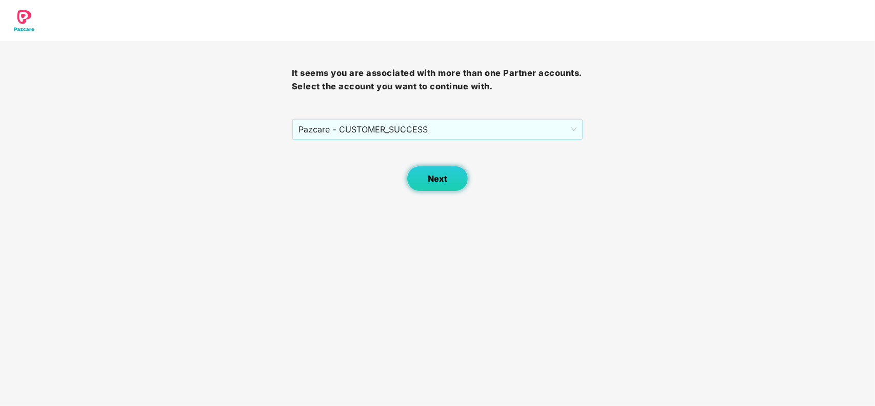
click at [434, 181] on span "Next" at bounding box center [437, 179] width 19 height 10
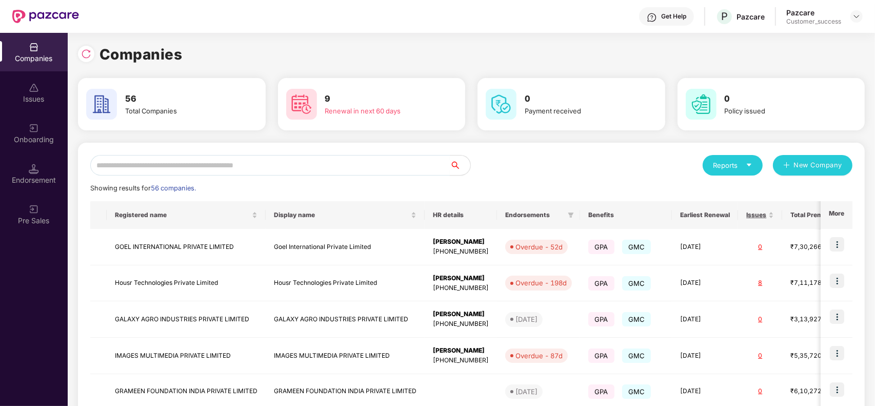
click at [214, 164] on input "text" at bounding box center [269, 165] width 359 height 21
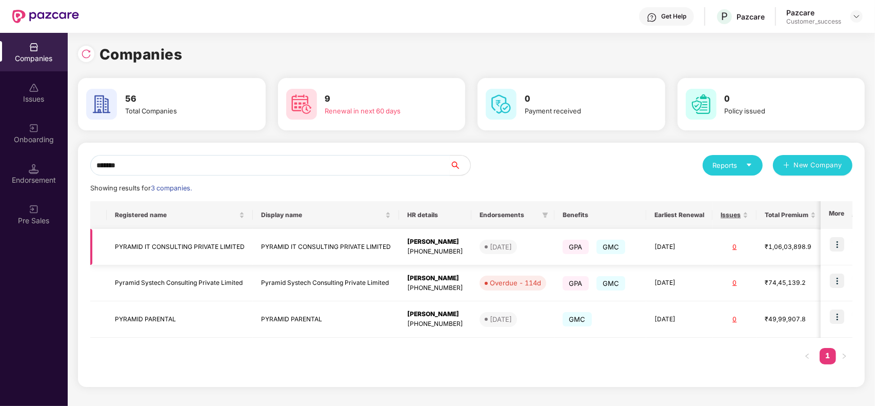
type input "*******"
click at [829, 247] on td at bounding box center [836, 247] width 32 height 36
click at [841, 237] on img at bounding box center [837, 244] width 14 height 14
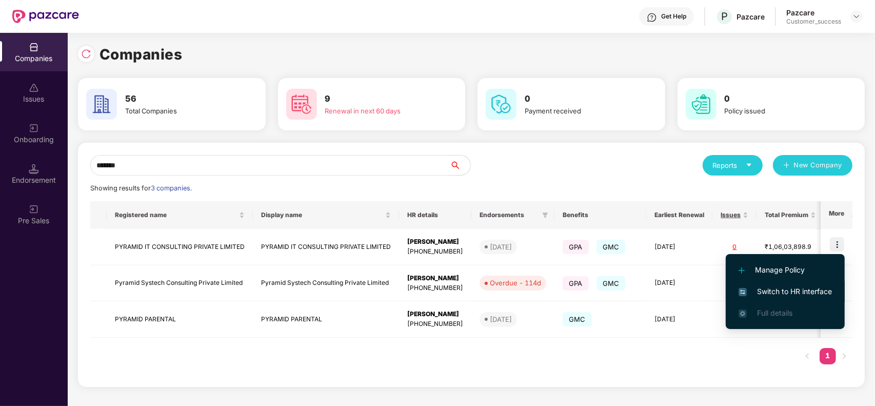
click at [788, 293] on span "Switch to HR interface" at bounding box center [784, 291] width 93 height 11
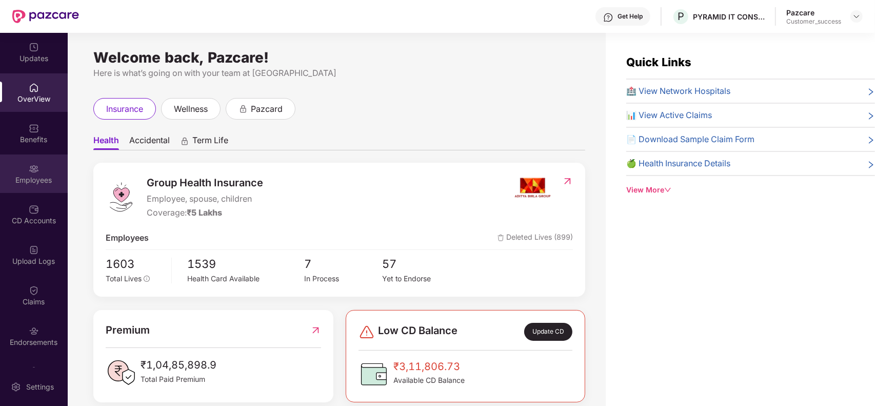
click at [37, 176] on div "Employees" at bounding box center [34, 180] width 68 height 10
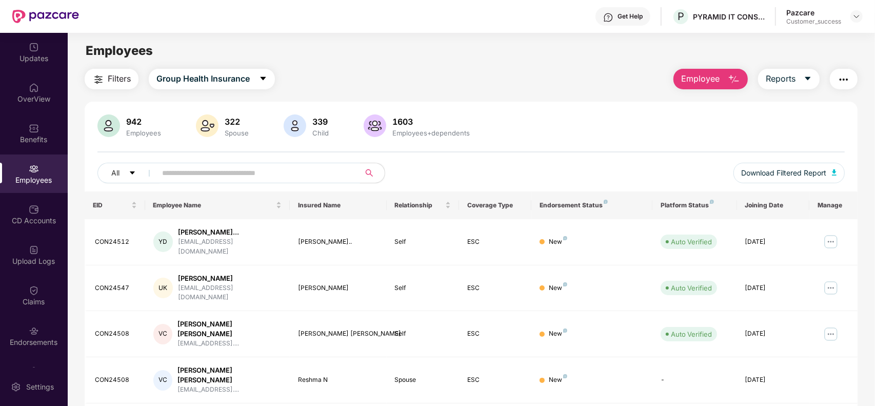
click at [212, 171] on input "text" at bounding box center [254, 172] width 184 height 15
paste input "*********"
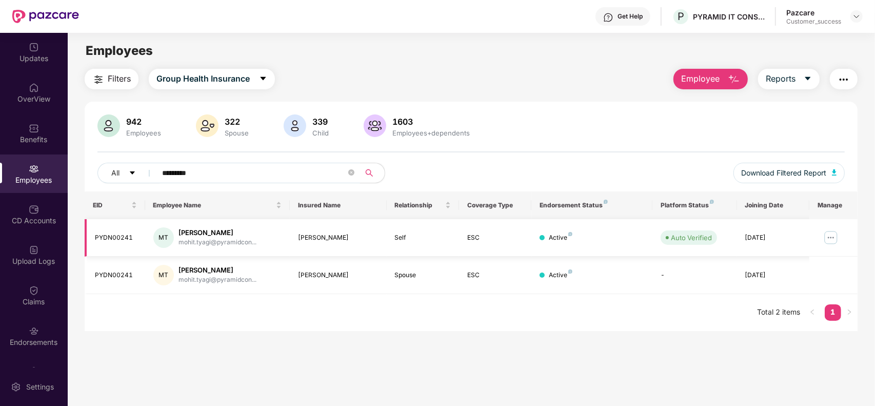
type input "*********"
click at [838, 237] on img at bounding box center [831, 237] width 16 height 16
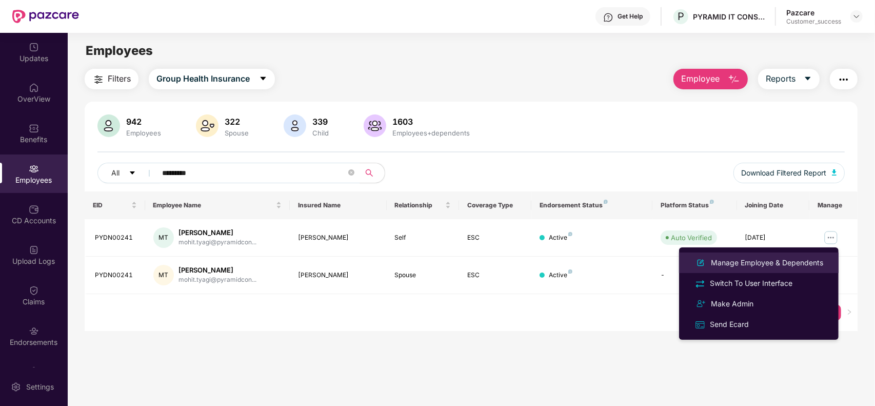
click at [795, 259] on div "Manage Employee & Dependents" at bounding box center [767, 262] width 116 height 11
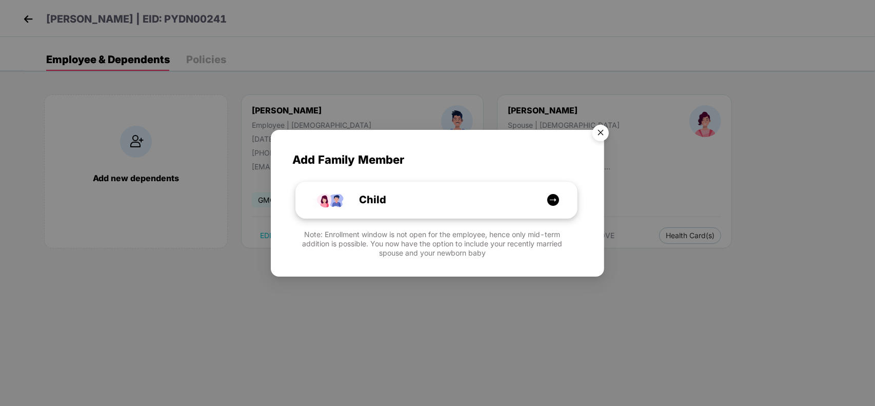
click at [519, 204] on div "Child" at bounding box center [441, 200] width 211 height 16
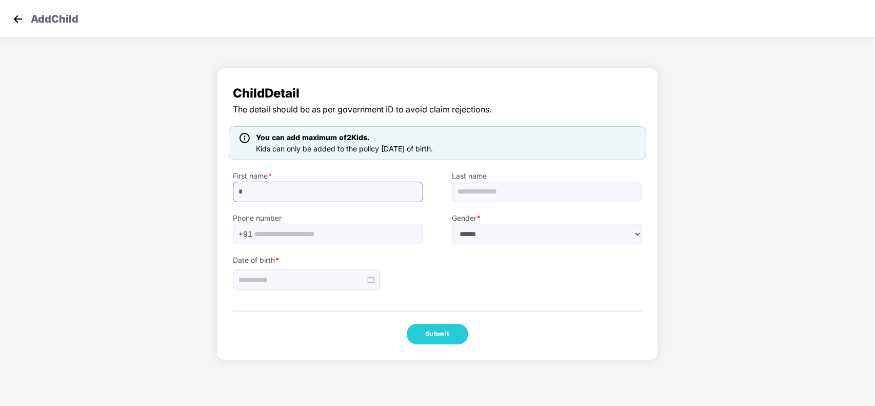
paste input "**********"
drag, startPoint x: 271, startPoint y: 195, endPoint x: 316, endPoint y: 194, distance: 45.7
click at [316, 194] on input "**********" at bounding box center [328, 192] width 190 height 21
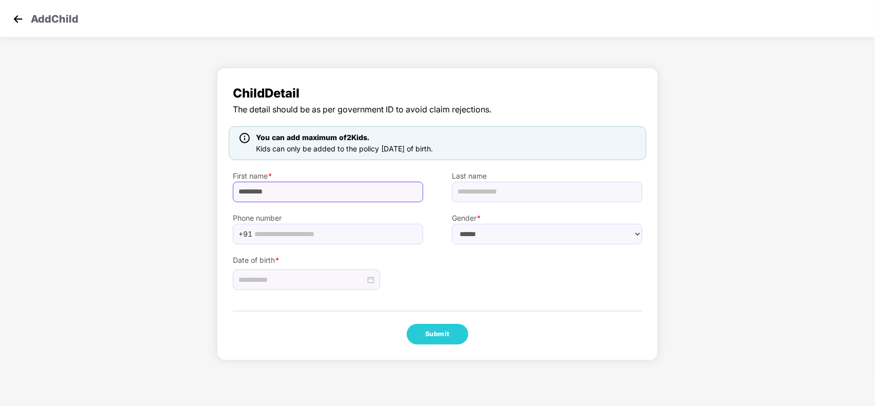
type input "*******"
click at [473, 198] on input "text" at bounding box center [547, 192] width 190 height 21
paste input "*****"
type input "*****"
click at [355, 193] on input "*******" at bounding box center [328, 192] width 190 height 21
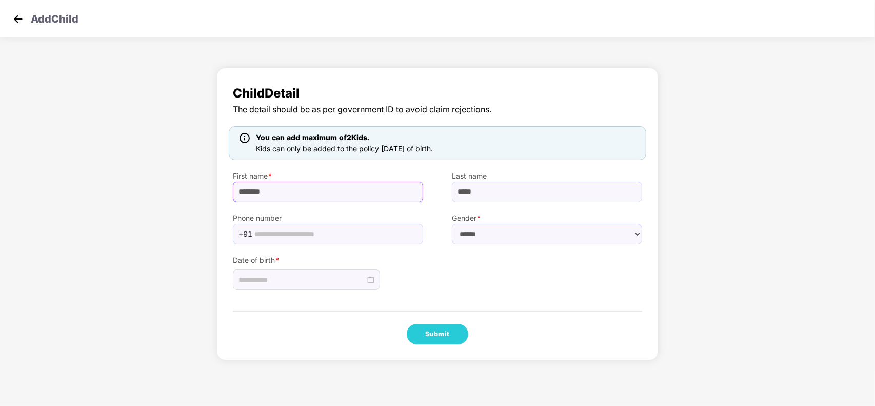
type input "*******"
click at [491, 247] on div "Date of birth *" at bounding box center [437, 267] width 438 height 46
click at [506, 234] on select "****** **** ******" at bounding box center [547, 234] width 190 height 21
select select "****"
click at [452, 224] on select "****** **** ******" at bounding box center [547, 234] width 190 height 21
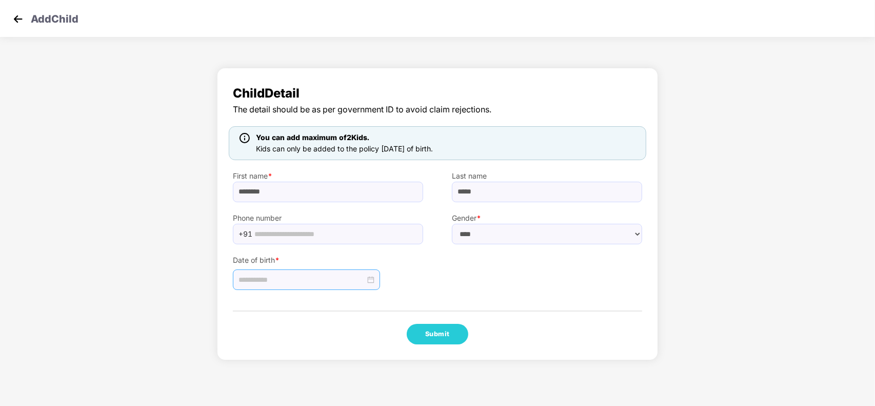
click at [278, 282] on input at bounding box center [301, 279] width 127 height 11
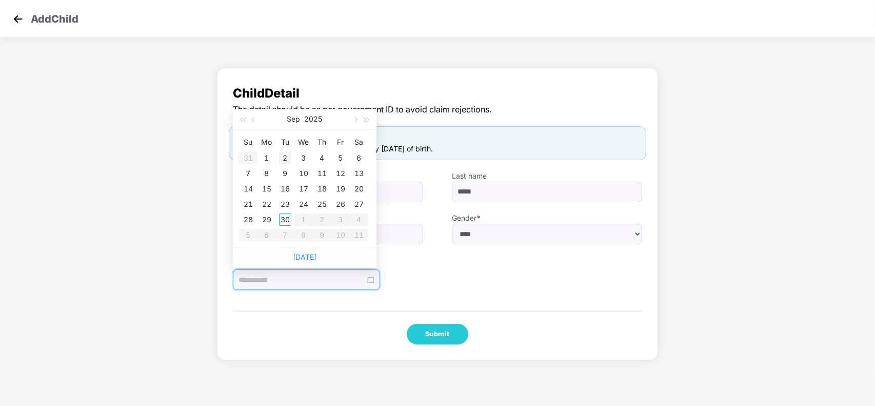
type input "**********"
click at [320, 170] on div "11" at bounding box center [322, 173] width 12 height 12
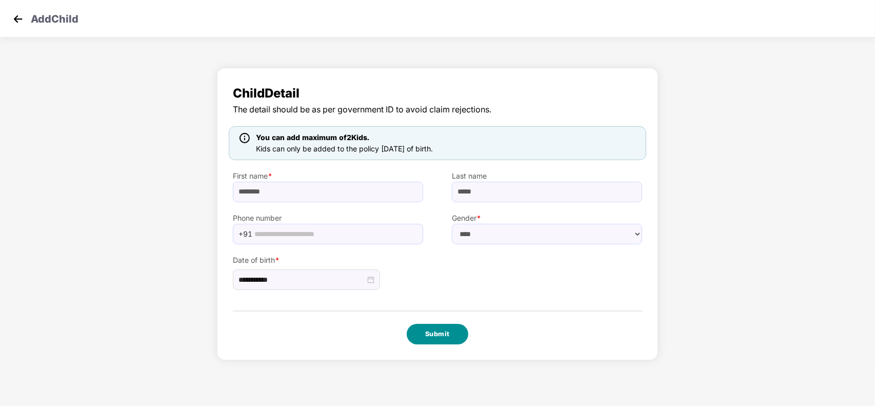
click at [419, 336] on button "Submit" at bounding box center [438, 334] width 62 height 21
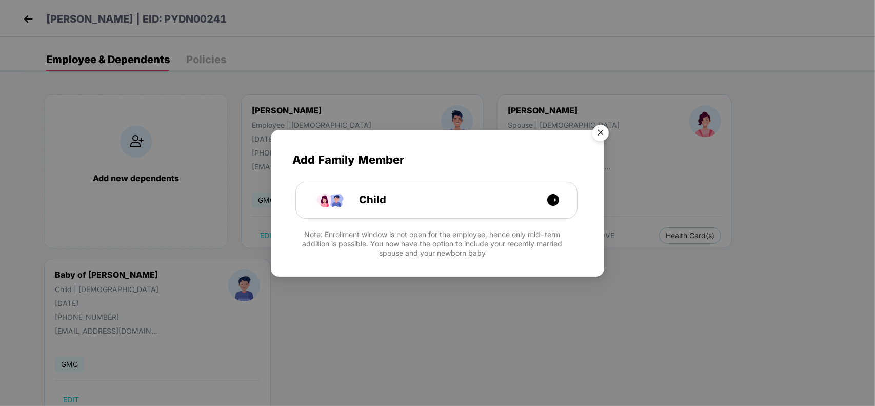
click at [608, 132] on img "Close" at bounding box center [600, 134] width 29 height 29
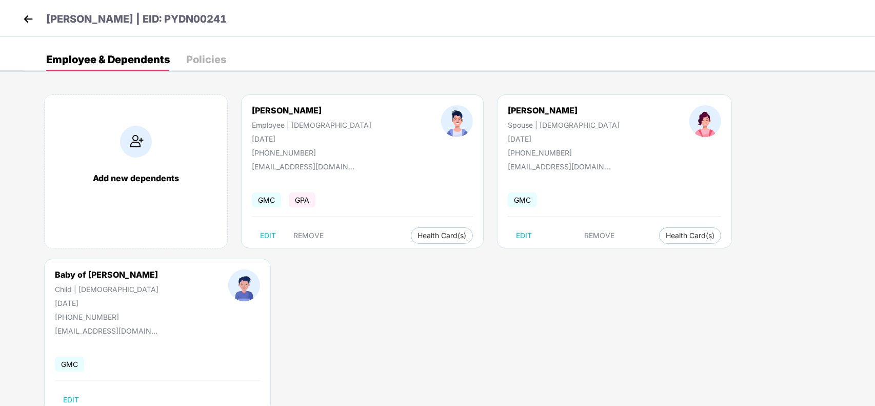
click at [29, 21] on img at bounding box center [28, 18] width 15 height 15
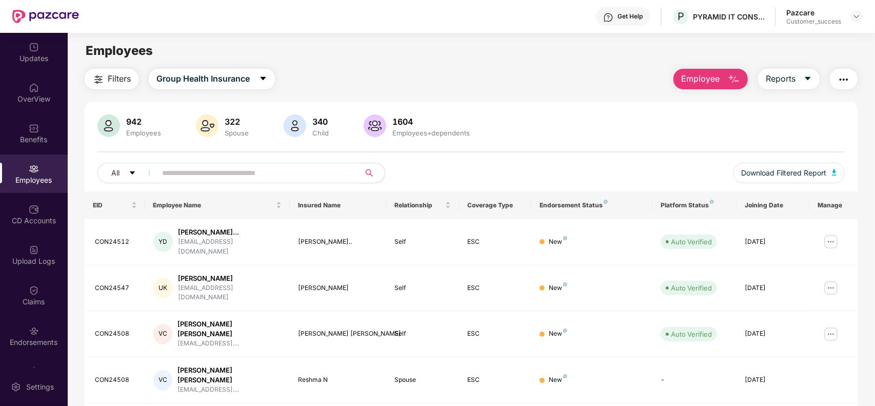
click at [708, 86] on button "Employee" at bounding box center [710, 79] width 74 height 21
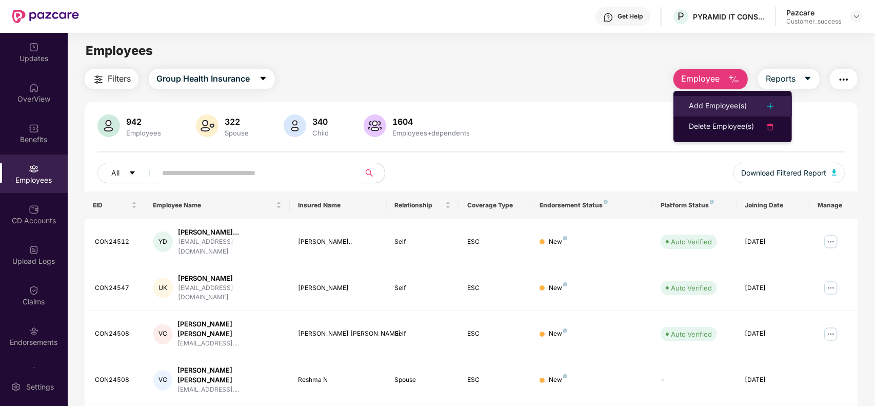
click at [703, 103] on div "Add Employee(s)" at bounding box center [718, 106] width 58 height 12
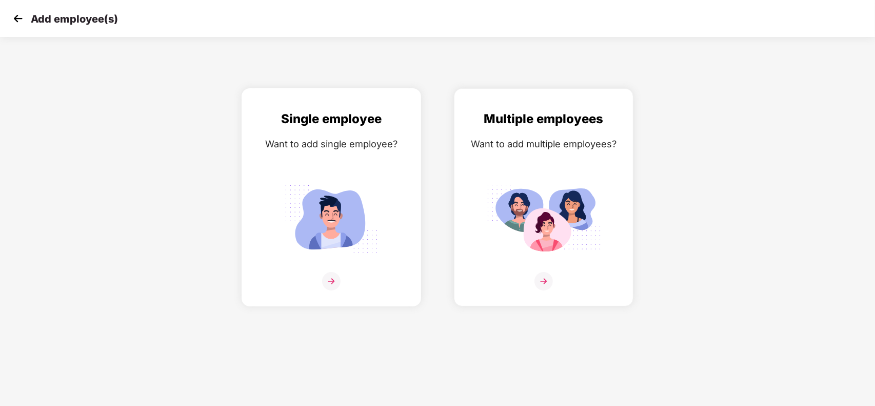
click at [362, 155] on div "Single employee Want to add single employee?" at bounding box center [331, 206] width 158 height 194
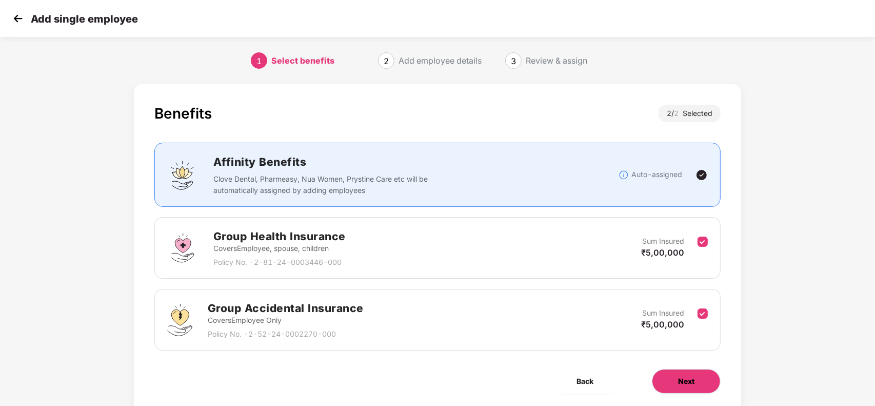
click at [680, 379] on span "Next" at bounding box center [686, 380] width 16 height 11
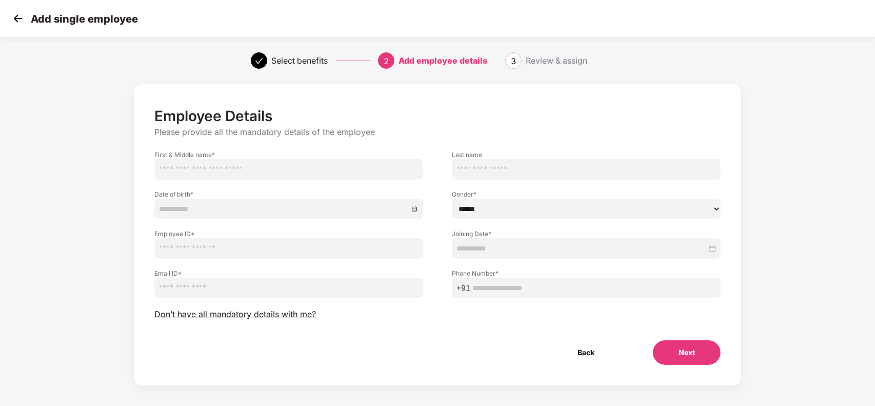
click at [185, 249] on input "text" at bounding box center [288, 248] width 269 height 21
paste input "*********"
type input "*********"
paste input "**********"
click at [200, 170] on input "**********" at bounding box center [288, 169] width 269 height 21
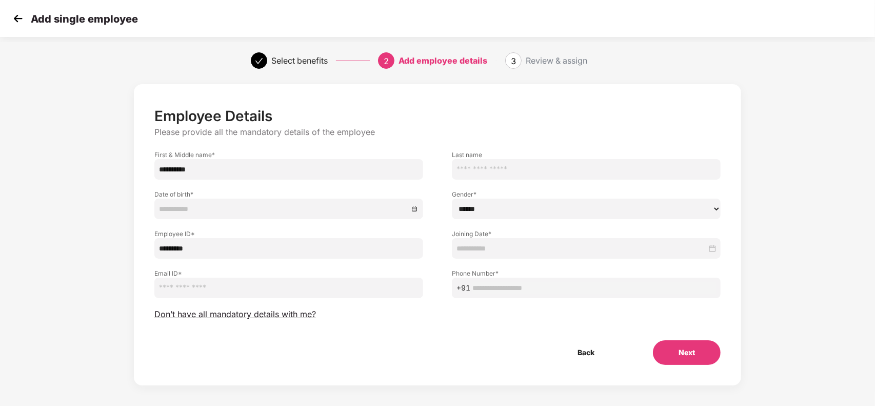
drag, startPoint x: 182, startPoint y: 171, endPoint x: 215, endPoint y: 172, distance: 33.3
click at [215, 172] on input "**********" at bounding box center [288, 169] width 269 height 21
type input "******"
click at [480, 179] on div "Gender * ****** **** ******" at bounding box center [585, 198] width 297 height 39
click at [490, 170] on input "text" at bounding box center [586, 169] width 269 height 21
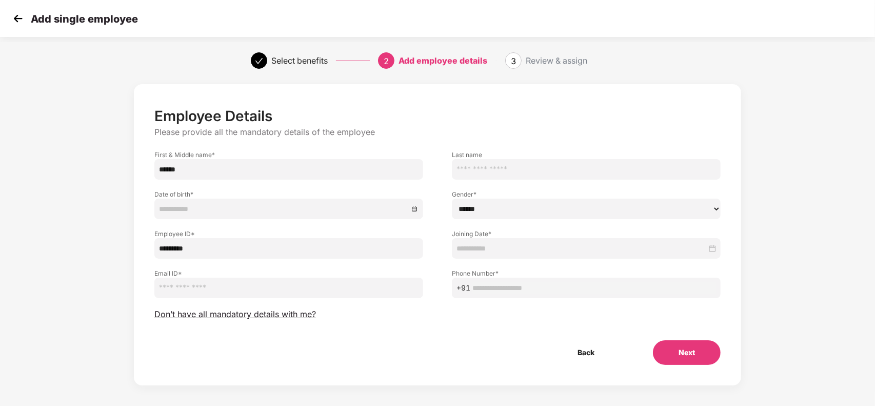
paste input "***"
click at [462, 172] on input "***" at bounding box center [586, 169] width 269 height 21
type input "***"
click at [234, 208] on input at bounding box center [283, 208] width 249 height 11
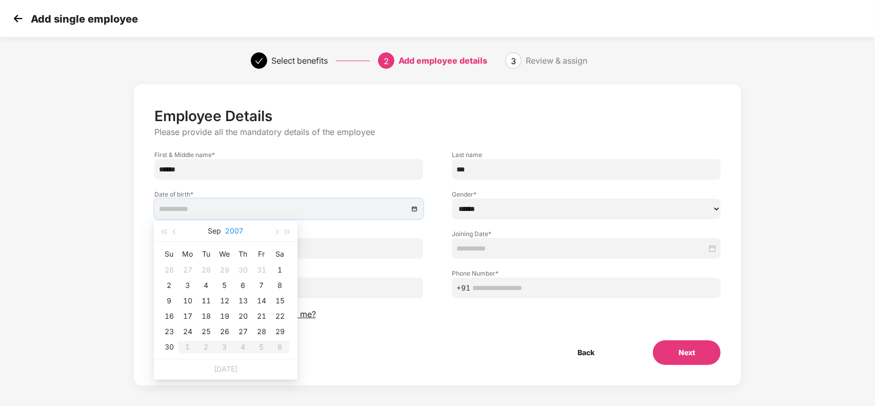
click at [234, 229] on button "2007" at bounding box center [235, 231] width 18 height 21
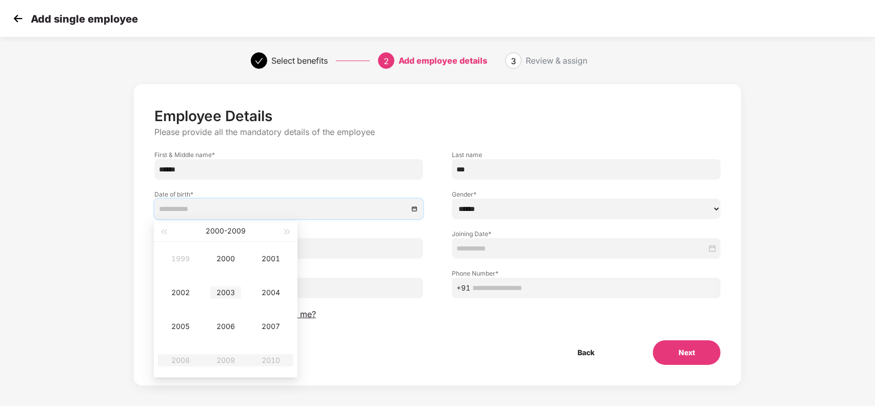
type input "**********"
click at [224, 290] on div "2003" at bounding box center [225, 292] width 31 height 12
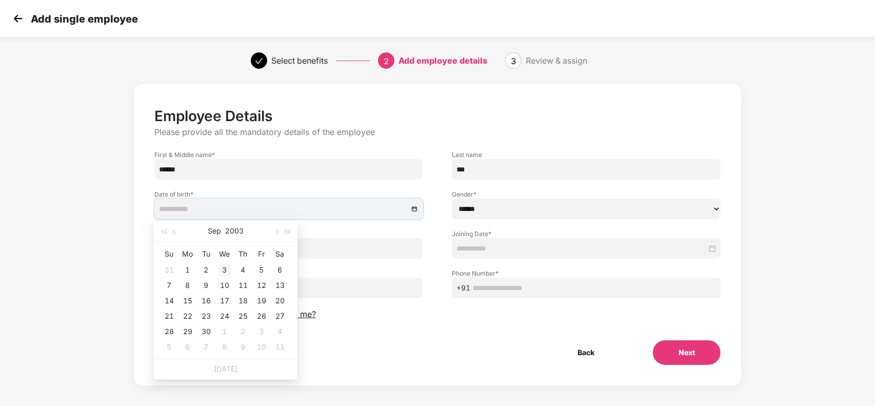
type input "**********"
click at [214, 236] on button "Sep" at bounding box center [214, 231] width 13 height 21
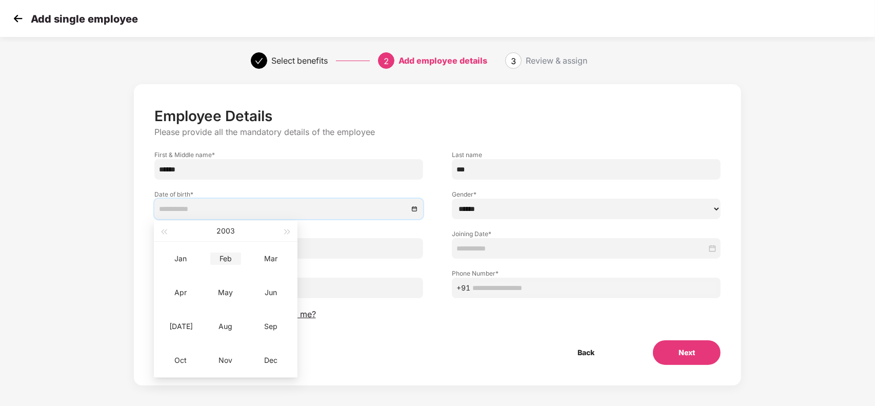
type input "**********"
click at [227, 260] on div "Feb" at bounding box center [225, 258] width 31 height 12
click at [265, 299] on div "14" at bounding box center [261, 300] width 12 height 12
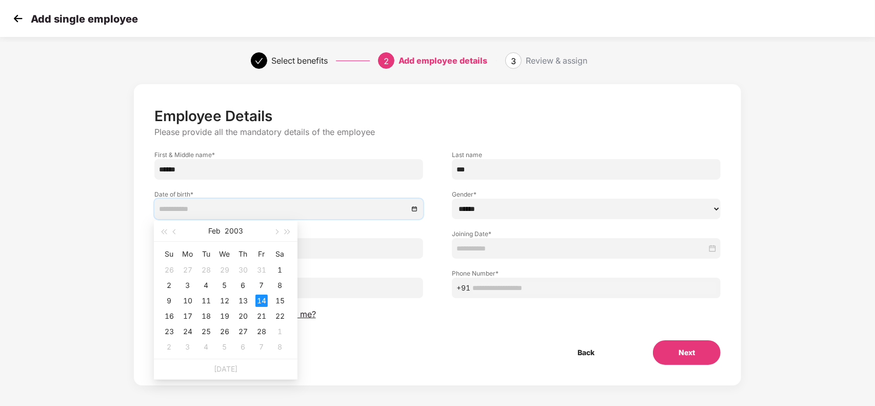
type input "**********"
click at [263, 298] on div "14" at bounding box center [261, 300] width 12 height 12
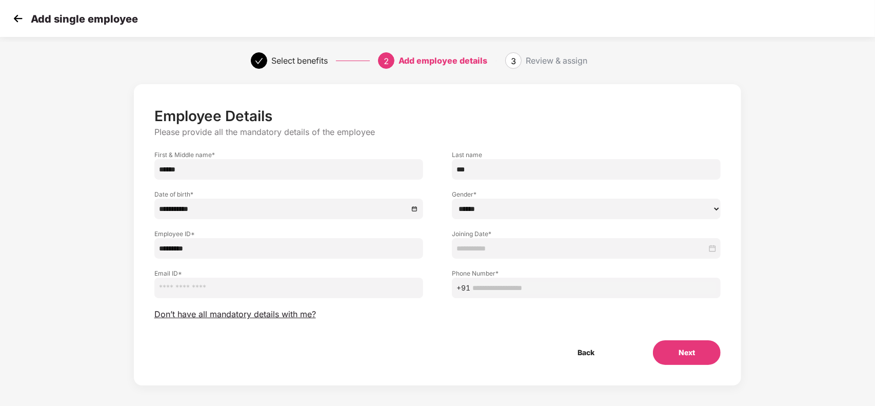
click at [483, 213] on select "****** **** ******" at bounding box center [586, 208] width 269 height 21
select select "****"
click at [452, 198] on select "****** **** ******" at bounding box center [586, 208] width 269 height 21
paste input "**********"
click at [500, 288] on input "**********" at bounding box center [594, 287] width 244 height 11
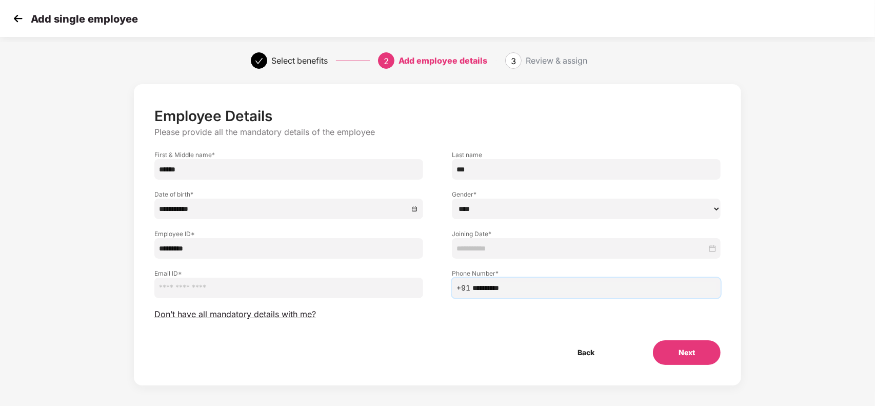
type input "**********"
paste input "**********"
click at [214, 281] on input "**********" at bounding box center [288, 287] width 269 height 21
type input "**********"
click at [498, 249] on input at bounding box center [581, 248] width 250 height 11
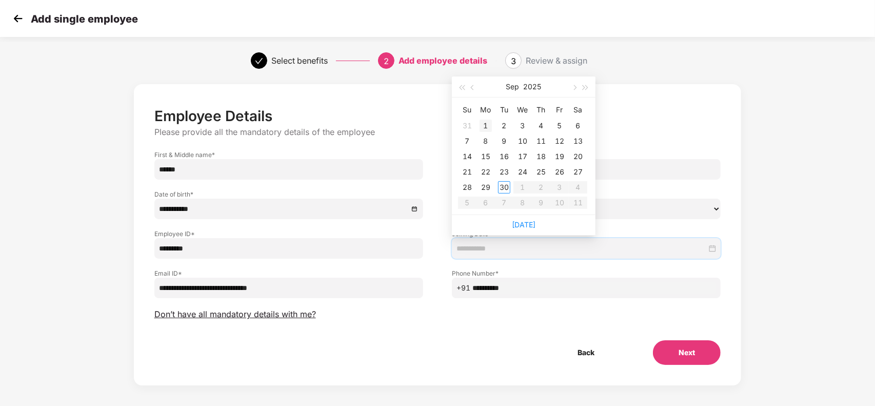
type input "**********"
click at [483, 124] on div "1" at bounding box center [485, 125] width 12 height 12
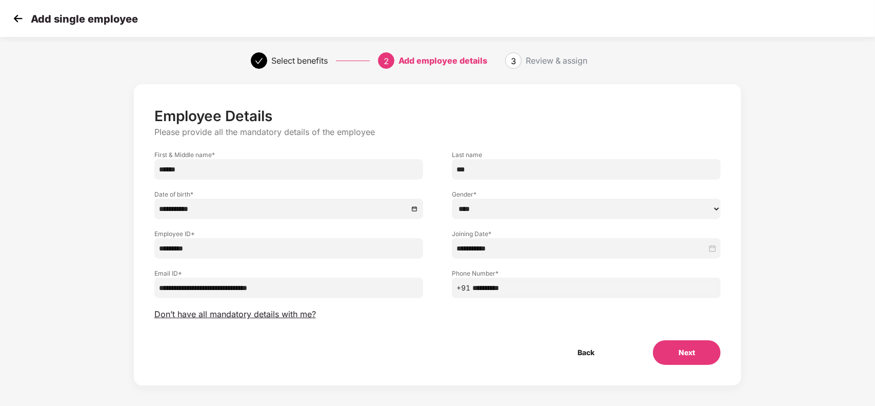
click at [668, 345] on button "Next" at bounding box center [687, 352] width 68 height 25
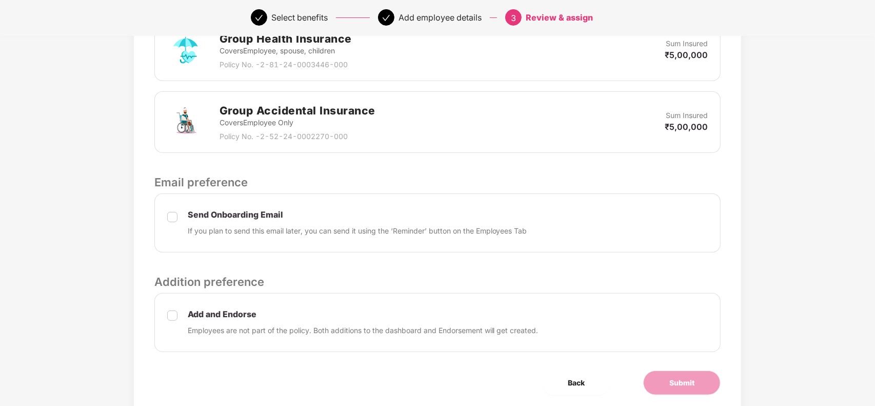
scroll to position [372, 0]
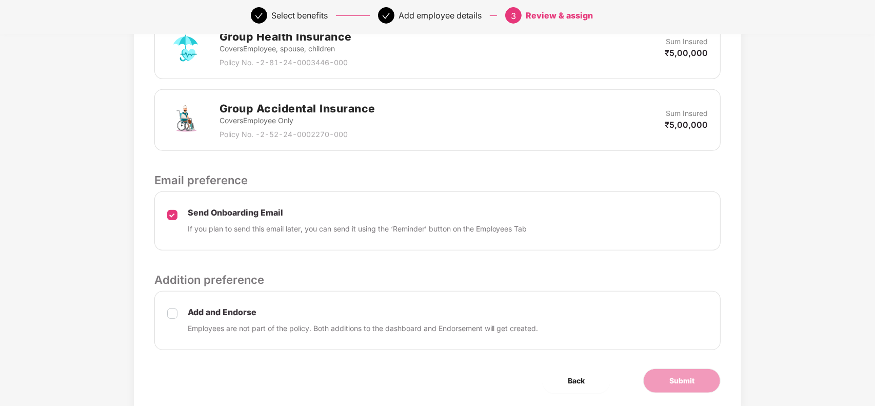
click at [172, 307] on label at bounding box center [172, 320] width 10 height 27
click at [687, 375] on span "Submit" at bounding box center [681, 380] width 25 height 11
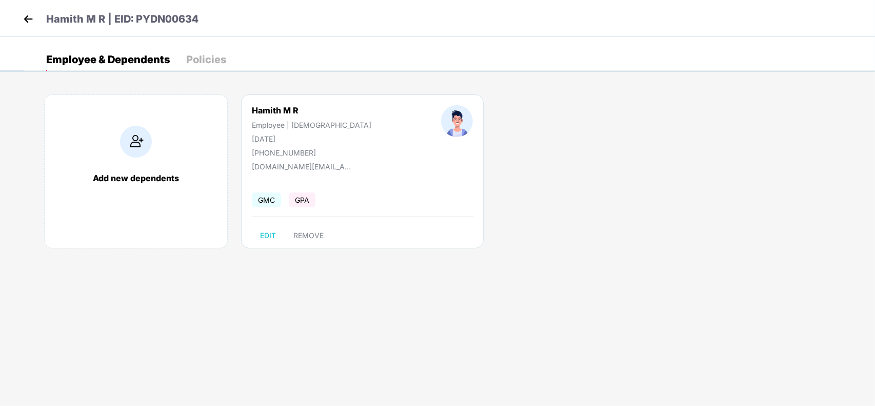
scroll to position [0, 0]
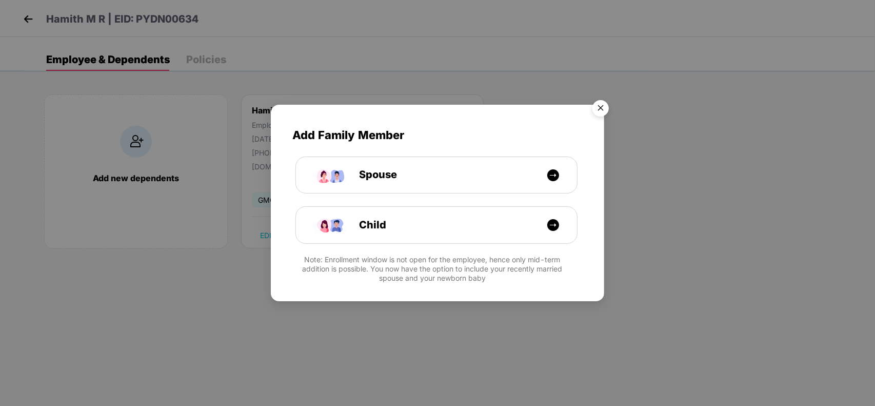
click at [613, 107] on img "Close" at bounding box center [600, 109] width 29 height 29
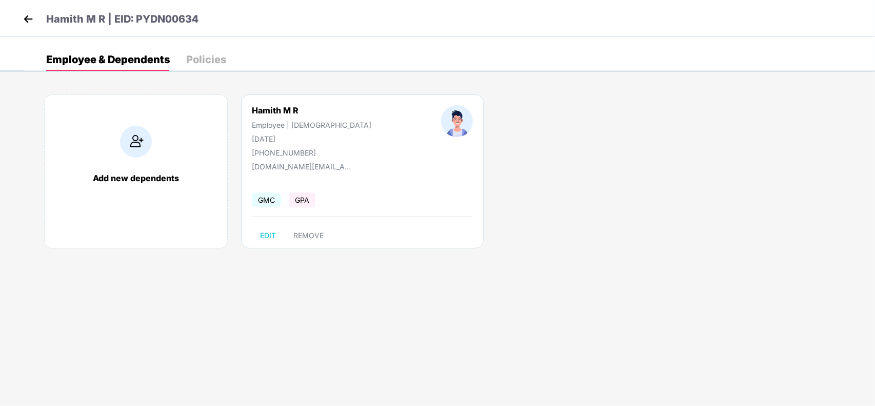
click at [30, 22] on img at bounding box center [28, 18] width 15 height 15
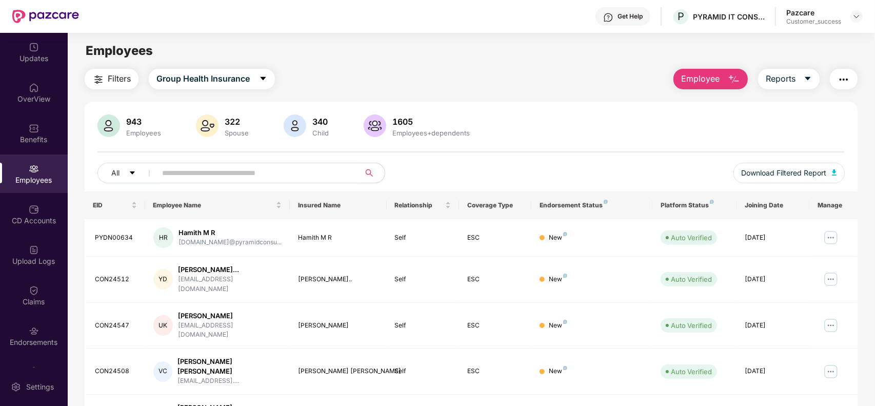
paste input "*********"
click at [201, 176] on input "*********" at bounding box center [254, 172] width 184 height 15
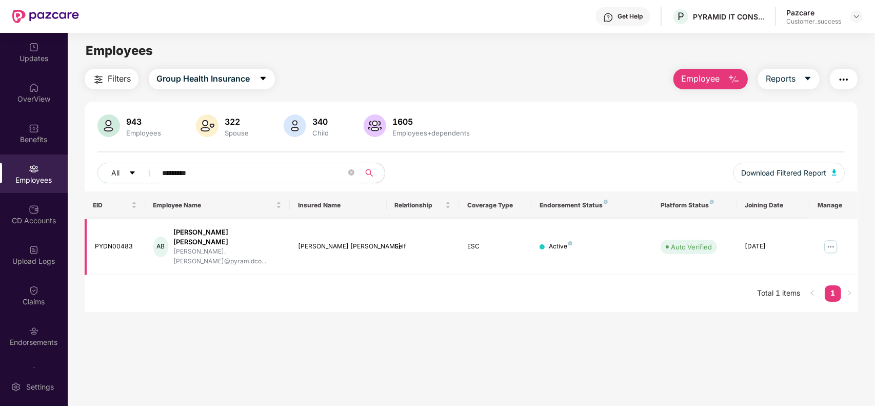
type input "*********"
click at [826, 239] on img at bounding box center [831, 246] width 16 height 16
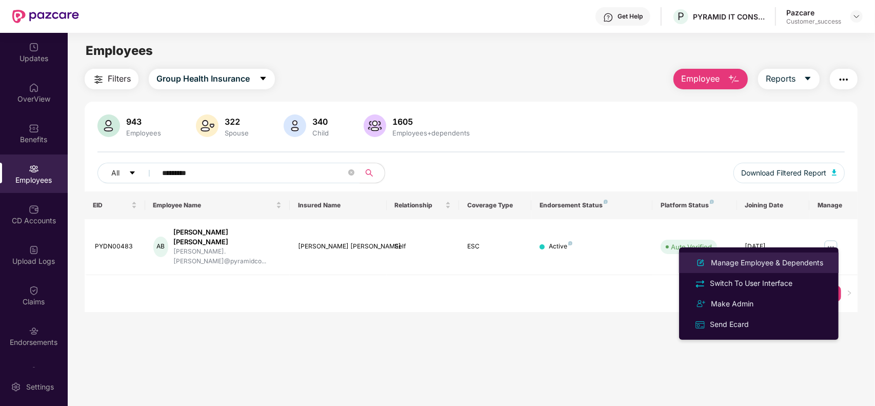
click at [738, 257] on div "Manage Employee & Dependents" at bounding box center [767, 262] width 116 height 11
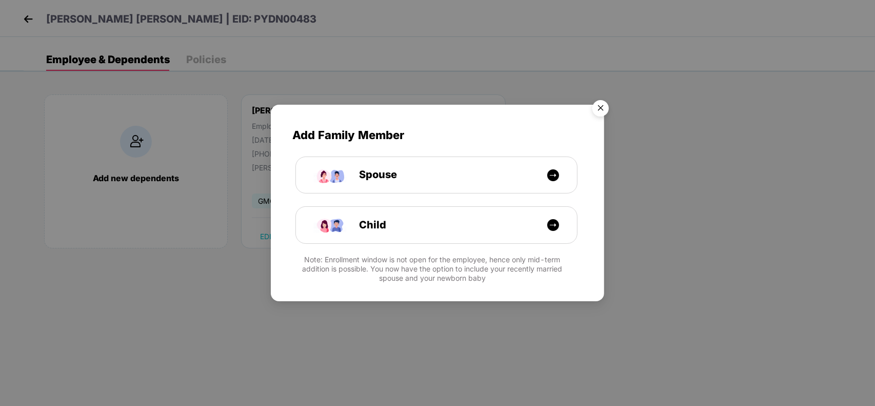
click at [603, 106] on img "Close" at bounding box center [600, 109] width 29 height 29
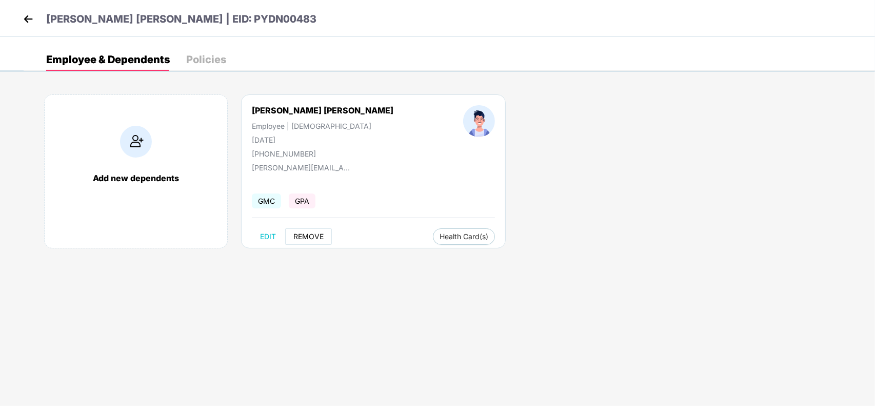
click at [322, 239] on span "REMOVE" at bounding box center [308, 236] width 30 height 8
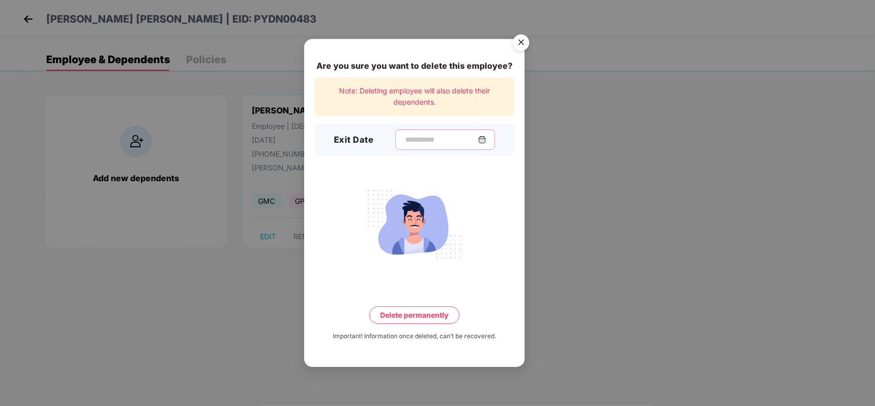
click at [475, 142] on input at bounding box center [441, 139] width 74 height 11
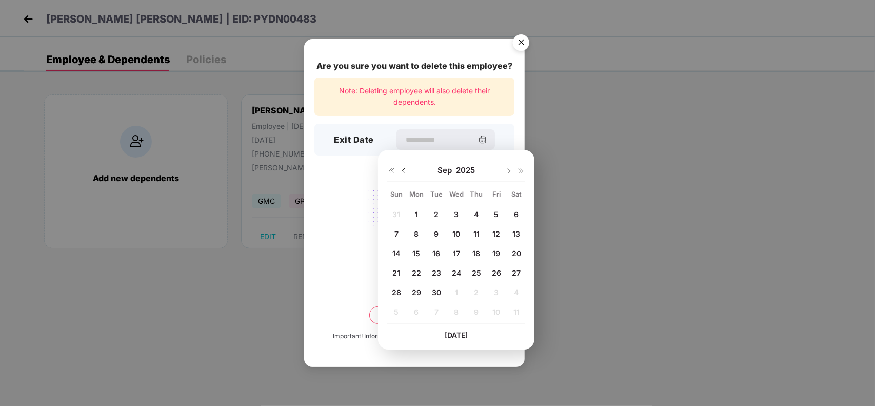
click at [453, 211] on div "3" at bounding box center [456, 213] width 15 height 15
type input "**********"
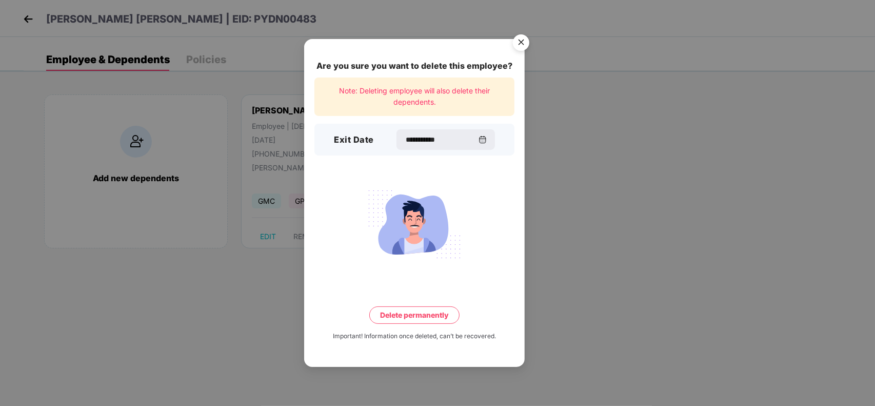
click at [428, 311] on button "Delete permanently" at bounding box center [414, 314] width 90 height 17
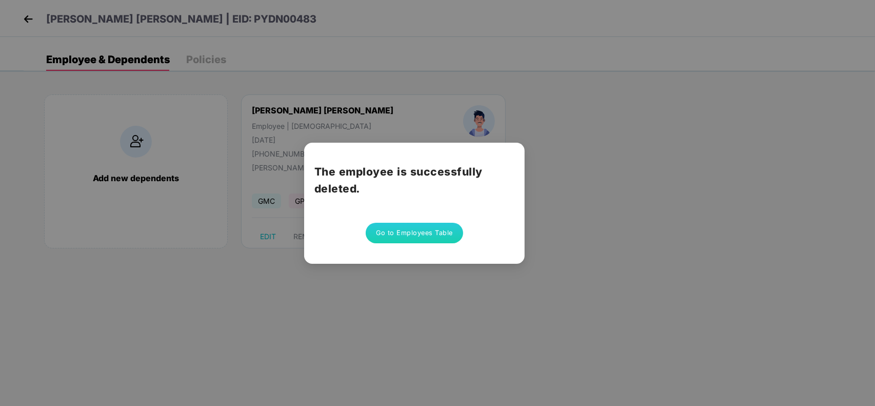
click at [383, 223] on button "Go to Employees Table" at bounding box center [414, 233] width 97 height 21
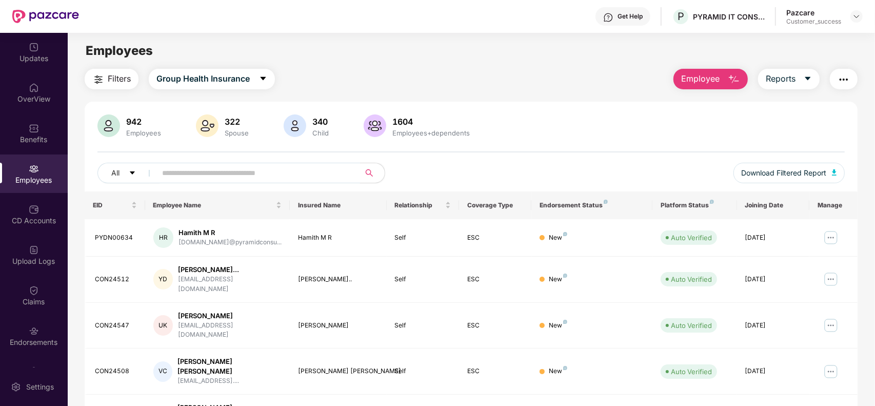
paste input "*********"
click at [234, 173] on input "*********" at bounding box center [254, 172] width 184 height 15
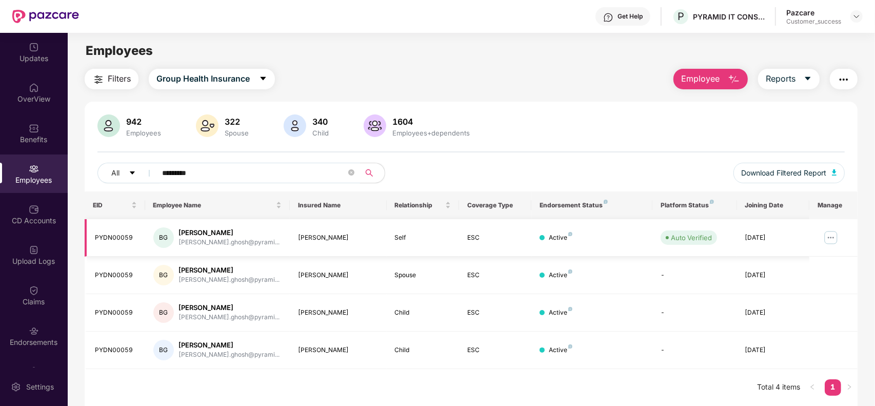
type input "*********"
click at [834, 238] on img at bounding box center [831, 237] width 16 height 16
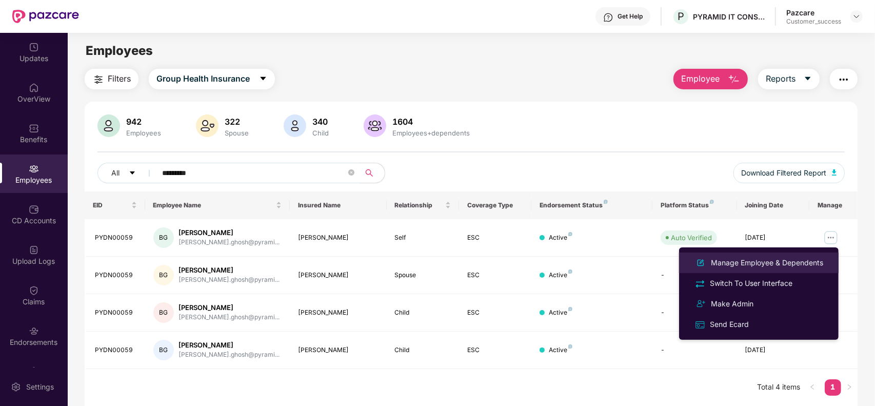
click at [793, 260] on div "Manage Employee & Dependents" at bounding box center [767, 262] width 116 height 11
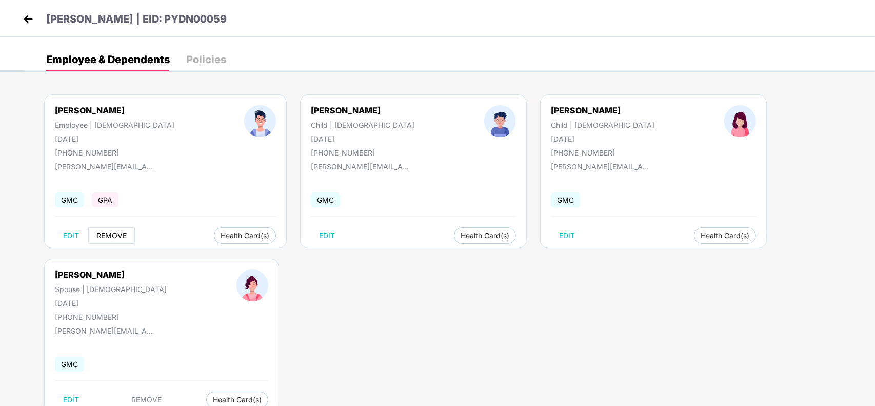
click at [116, 237] on span "REMOVE" at bounding box center [111, 235] width 30 height 8
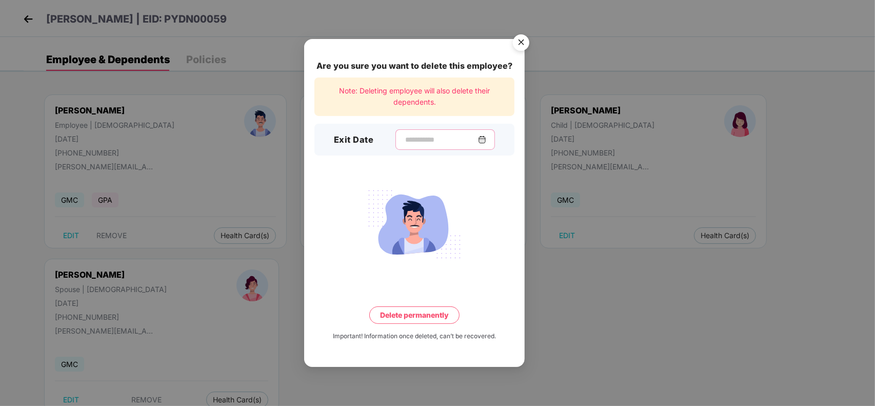
click at [415, 139] on input at bounding box center [441, 139] width 74 height 11
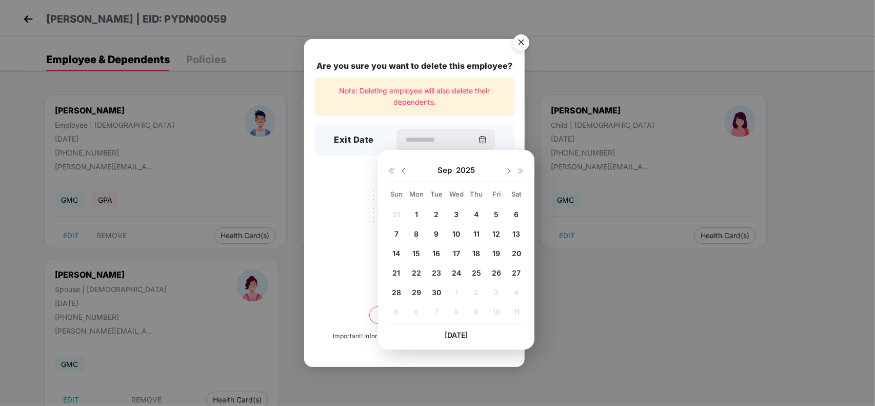
click at [418, 211] on div "1" at bounding box center [416, 213] width 15 height 15
type input "**********"
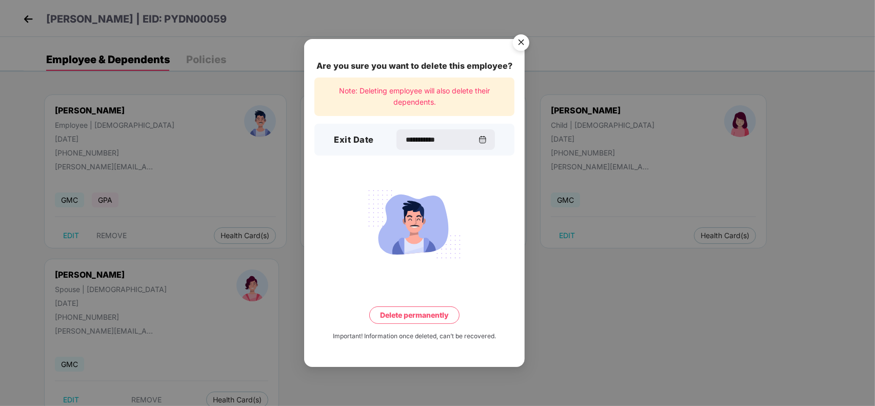
click at [404, 311] on button "Delete permanently" at bounding box center [414, 314] width 90 height 17
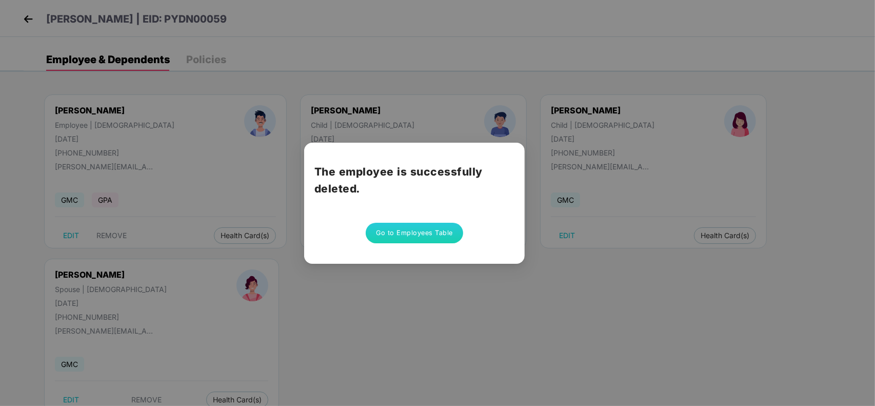
click at [409, 234] on button "Go to Employees Table" at bounding box center [414, 233] width 97 height 21
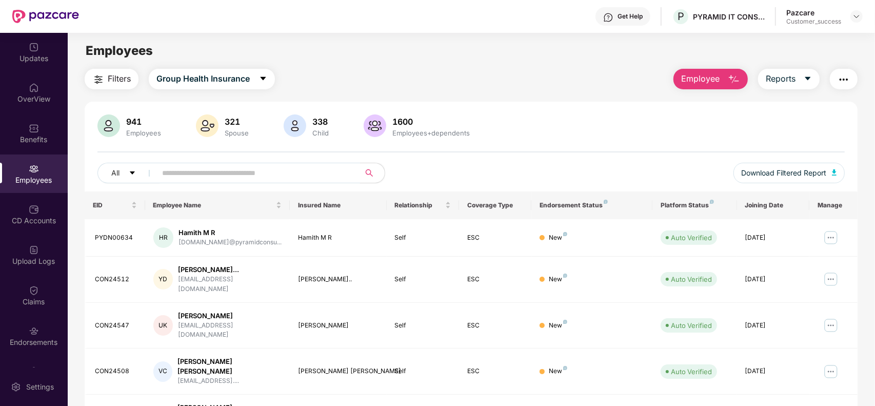
click at [227, 175] on input "text" at bounding box center [254, 172] width 184 height 15
paste input "*********"
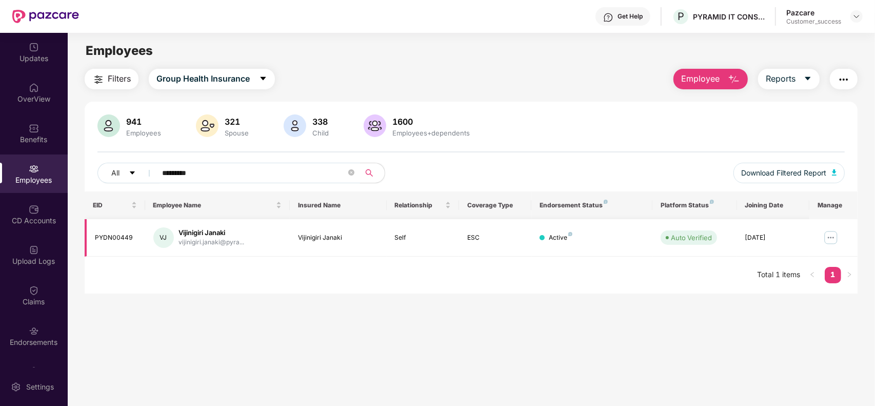
type input "*********"
click at [826, 237] on img at bounding box center [831, 237] width 16 height 16
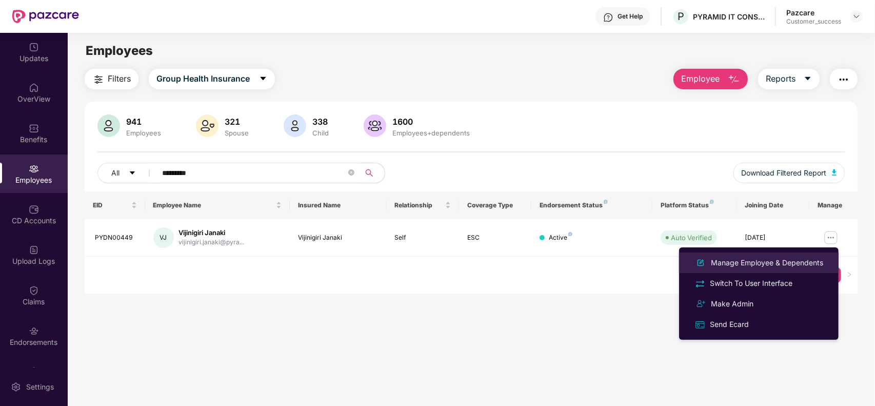
click at [766, 266] on div "Manage Employee & Dependents" at bounding box center [767, 262] width 116 height 11
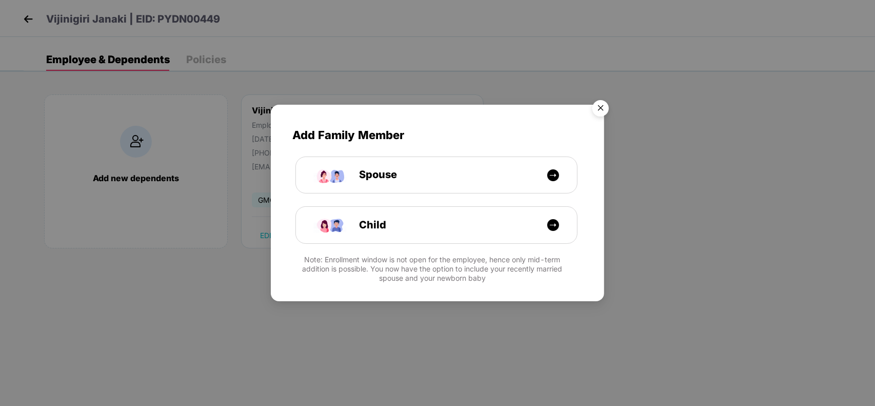
click at [600, 106] on img "Close" at bounding box center [600, 109] width 29 height 29
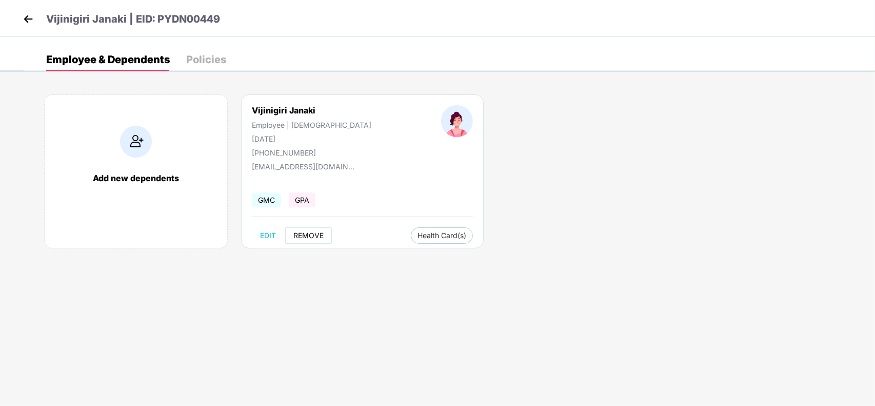
click at [311, 237] on span "REMOVE" at bounding box center [308, 235] width 30 height 8
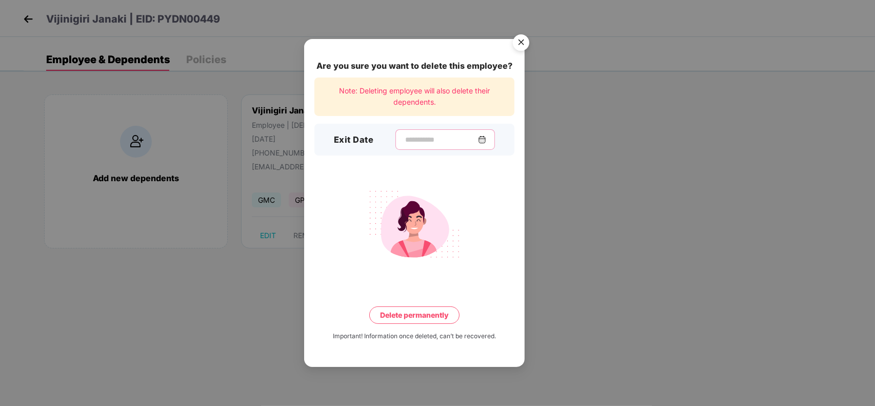
click at [468, 144] on input at bounding box center [441, 139] width 74 height 11
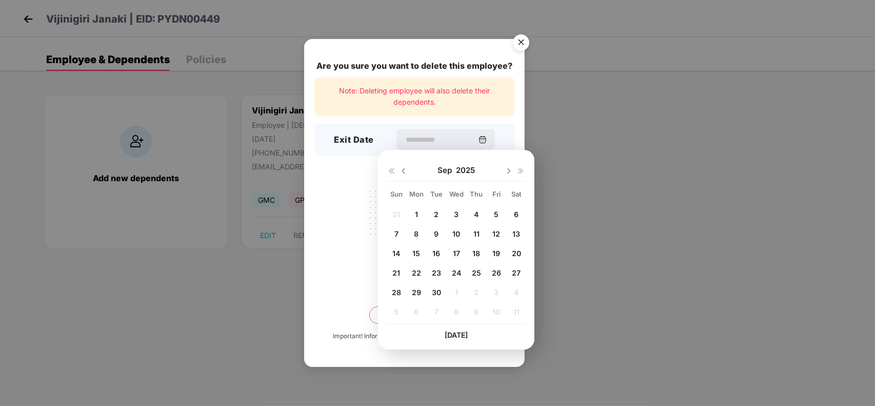
click at [456, 253] on span "17" at bounding box center [456, 253] width 7 height 9
type input "**********"
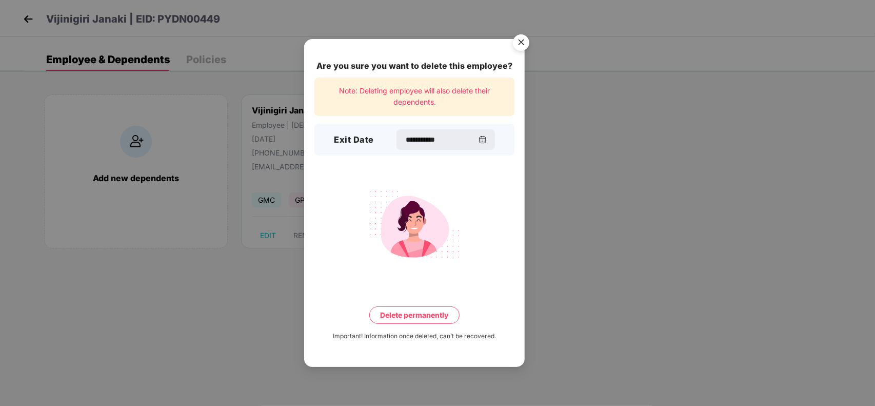
click at [424, 310] on button "Delete permanently" at bounding box center [414, 314] width 90 height 17
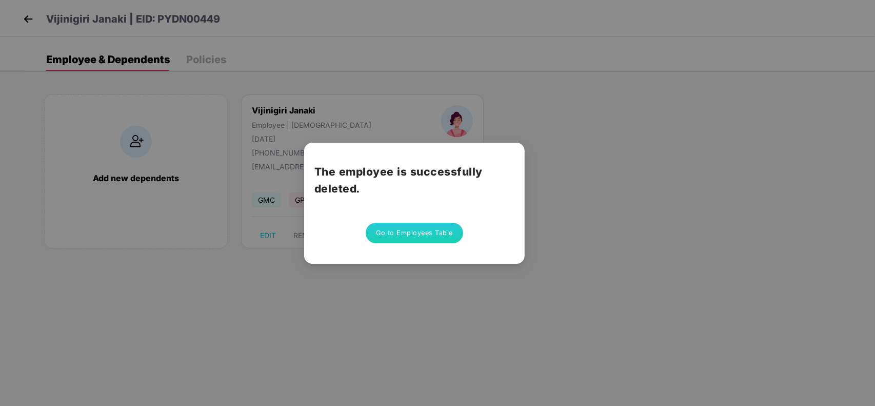
click at [397, 233] on button "Go to Employees Table" at bounding box center [414, 233] width 97 height 21
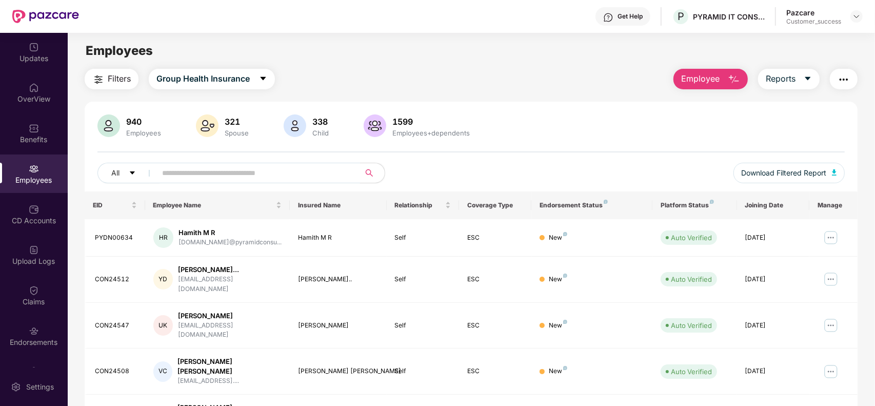
click at [236, 168] on input "text" at bounding box center [254, 172] width 184 height 15
paste input "*********"
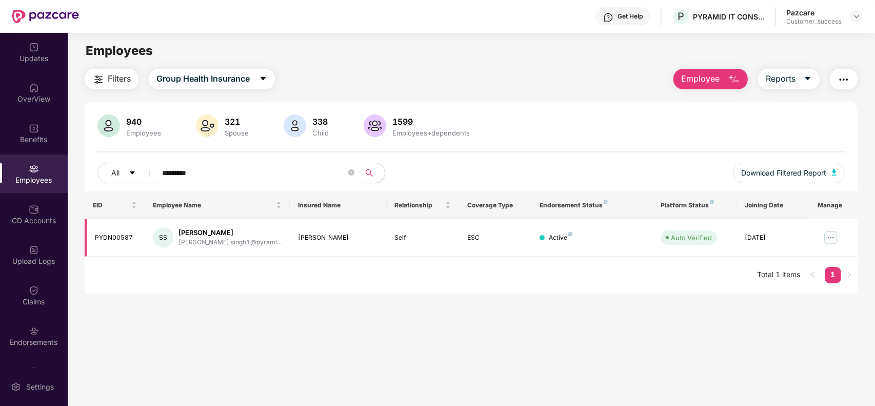
type input "*********"
click at [834, 236] on img at bounding box center [831, 237] width 16 height 16
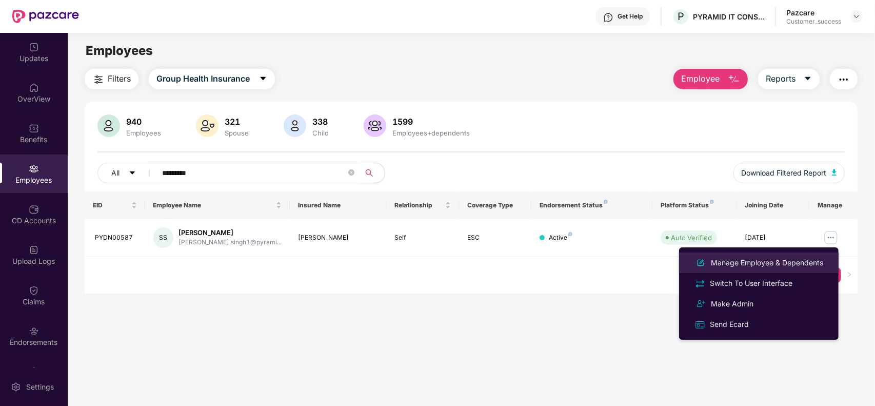
click at [801, 256] on div "Manage Employee & Dependents" at bounding box center [758, 262] width 133 height 12
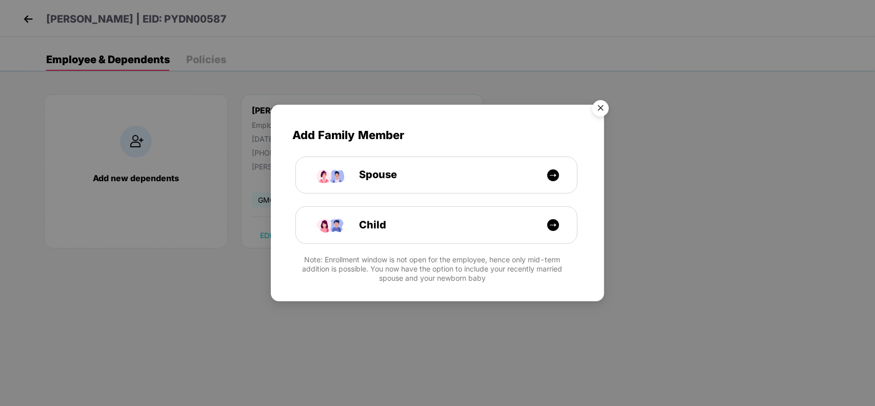
click at [599, 110] on img "Close" at bounding box center [600, 109] width 29 height 29
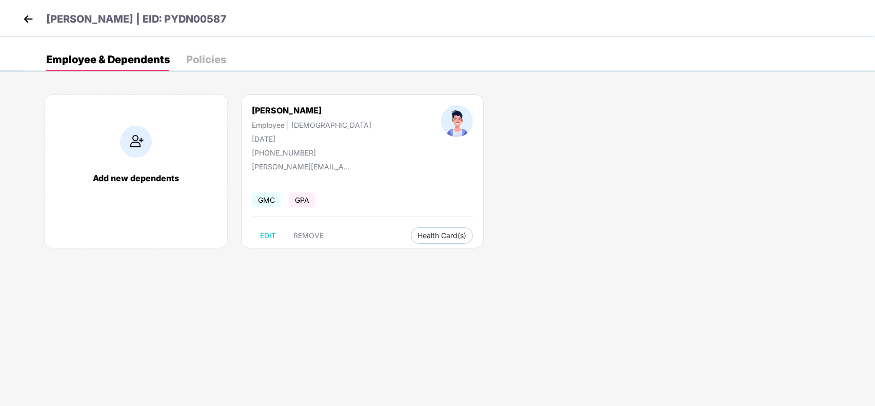
click at [308, 227] on div "Sukhdeep Singh Employee | Male 14 Nov 1991 +919796167139 sukhdeep.singh1@pyrami…" at bounding box center [362, 171] width 243 height 154
click at [306, 236] on span "REMOVE" at bounding box center [308, 235] width 30 height 8
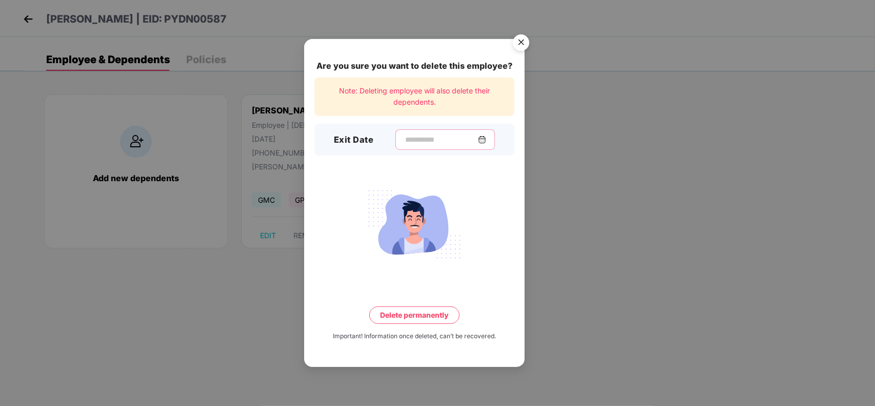
click at [452, 144] on input at bounding box center [441, 139] width 74 height 11
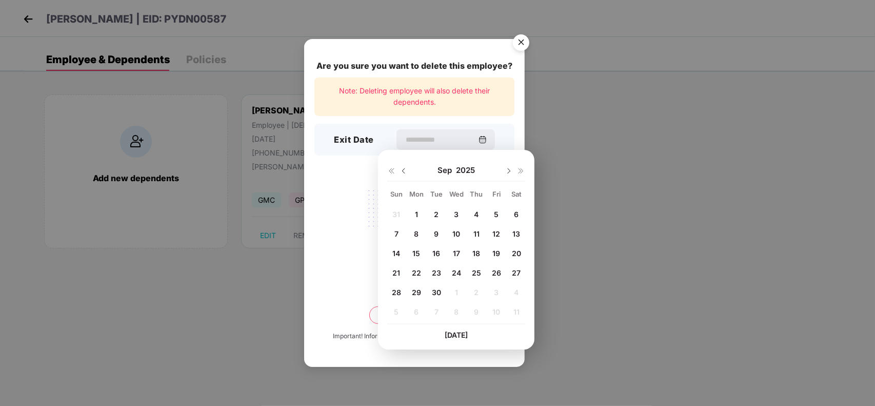
click at [415, 211] on span "1" at bounding box center [416, 214] width 3 height 9
type input "**********"
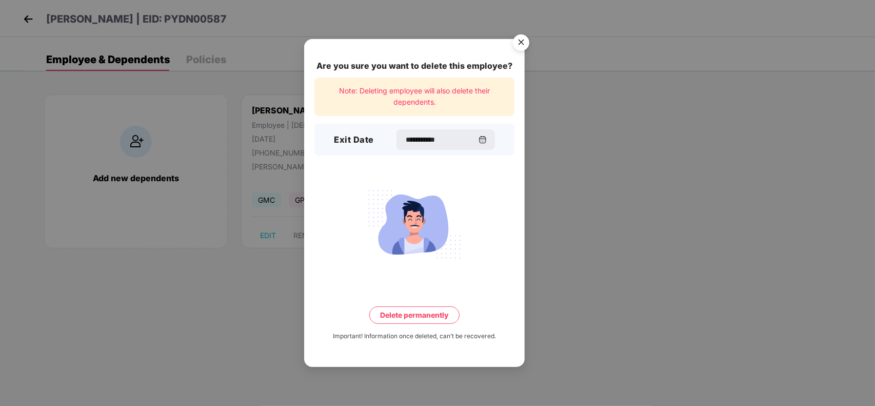
click at [400, 311] on button "Delete permanently" at bounding box center [414, 314] width 90 height 17
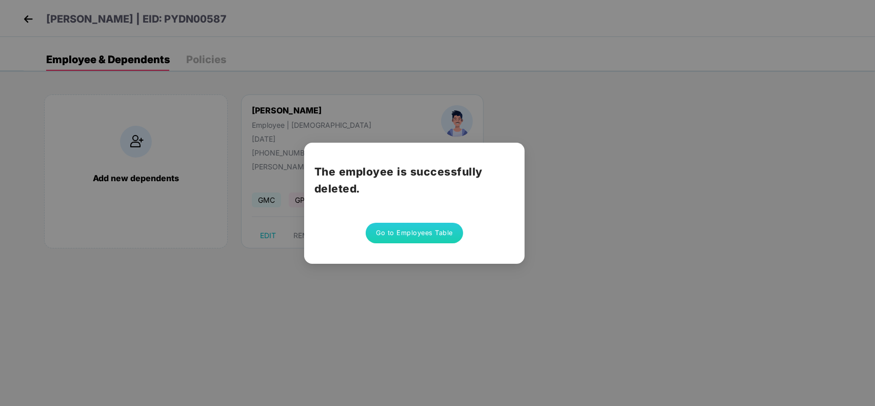
click at [404, 228] on button "Go to Employees Table" at bounding box center [414, 233] width 97 height 21
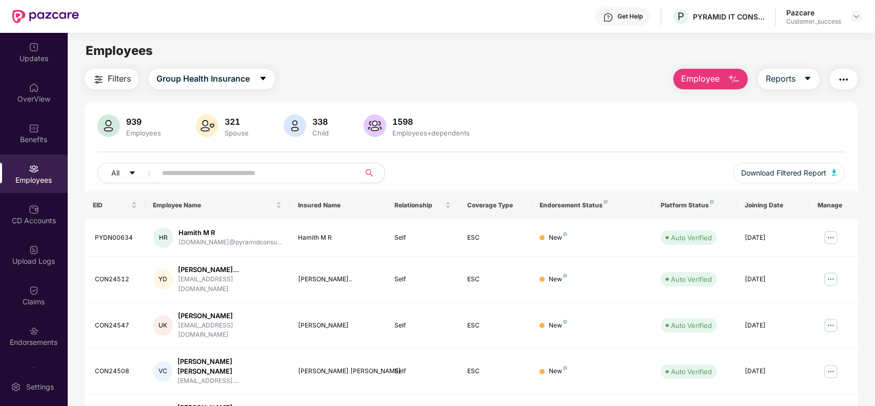
click at [224, 173] on input "text" at bounding box center [254, 172] width 184 height 15
paste input "*********"
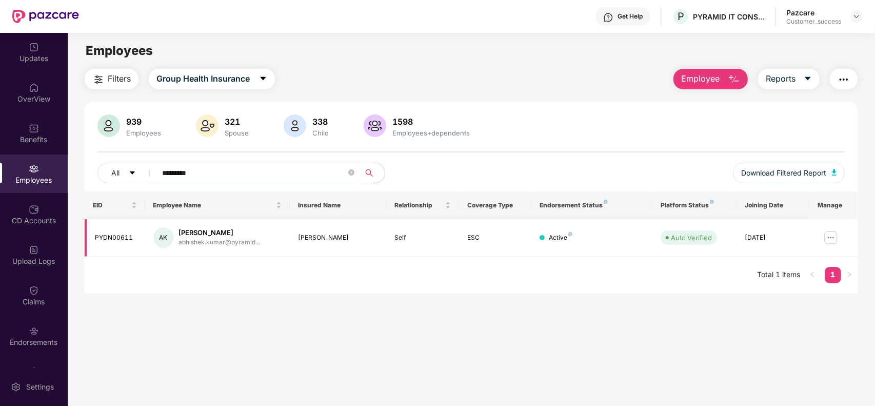
type input "*********"
click at [829, 232] on img at bounding box center [831, 237] width 16 height 16
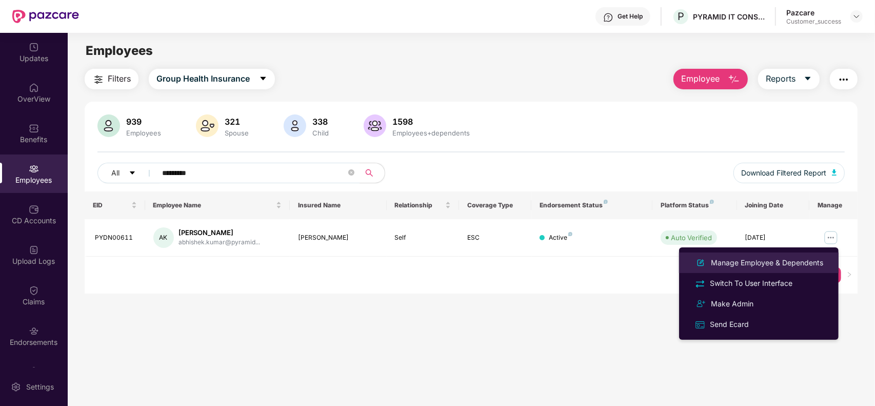
click at [746, 257] on div "Manage Employee & Dependents" at bounding box center [767, 262] width 116 height 11
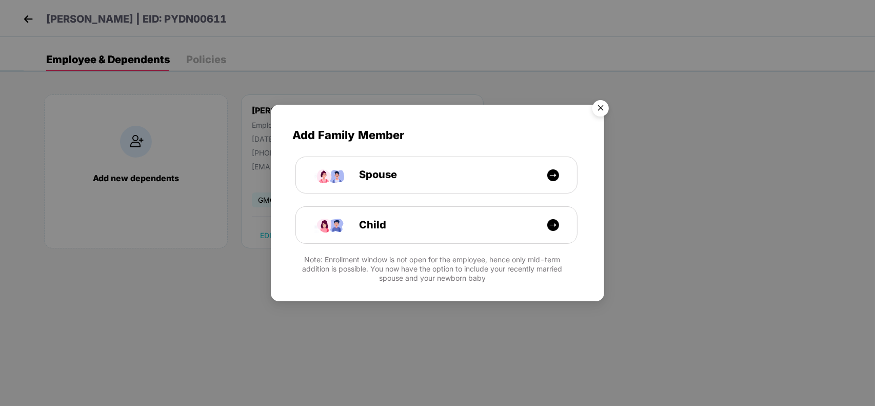
click at [602, 111] on img "Close" at bounding box center [600, 109] width 29 height 29
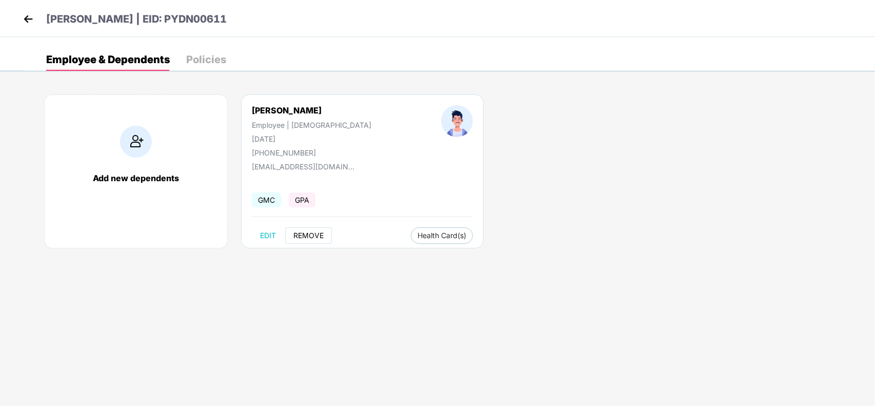
click at [318, 228] on button "REMOVE" at bounding box center [308, 235] width 47 height 16
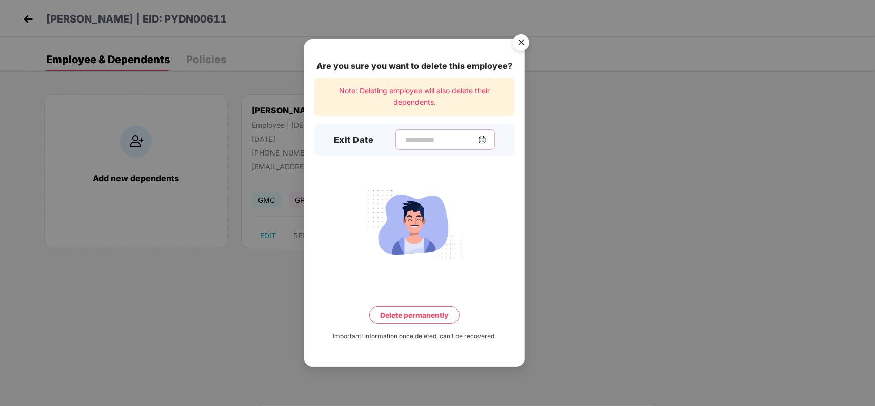
click at [434, 136] on input at bounding box center [441, 139] width 74 height 11
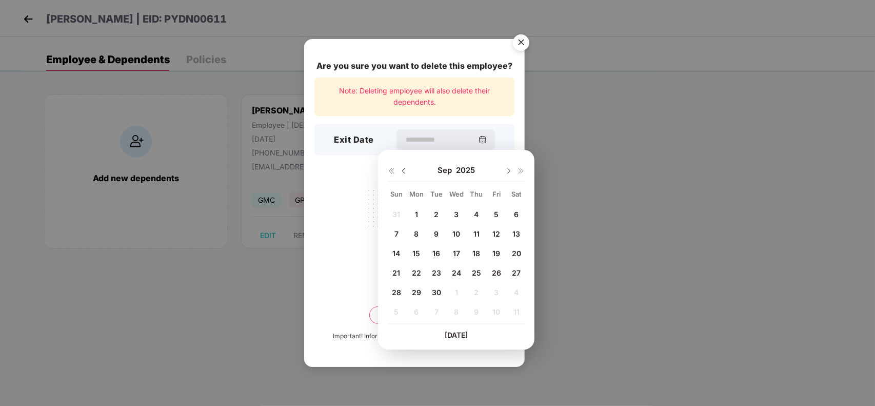
click at [416, 211] on span "1" at bounding box center [416, 214] width 3 height 9
type input "**********"
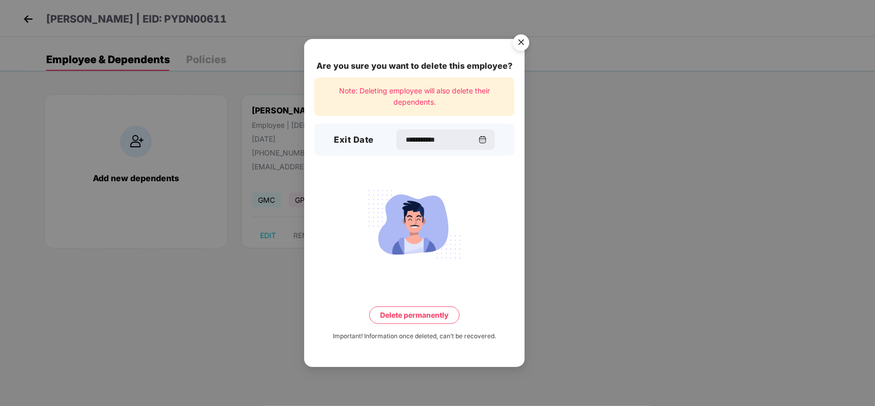
click at [405, 316] on button "Delete permanently" at bounding box center [414, 314] width 90 height 17
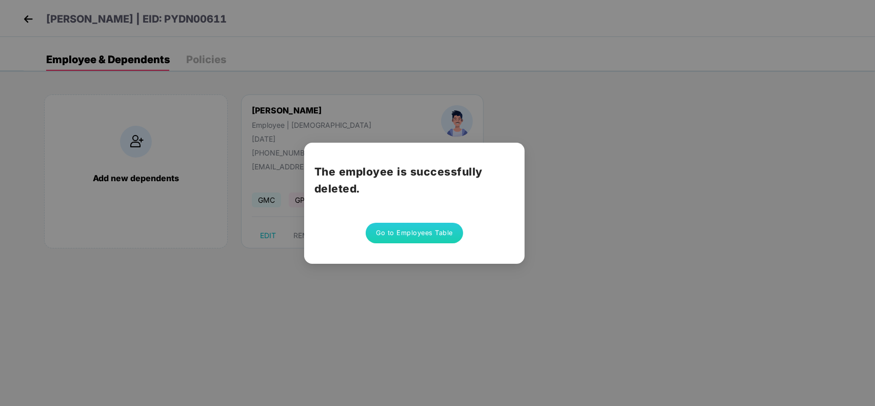
click at [388, 231] on button "Go to Employees Table" at bounding box center [414, 233] width 97 height 21
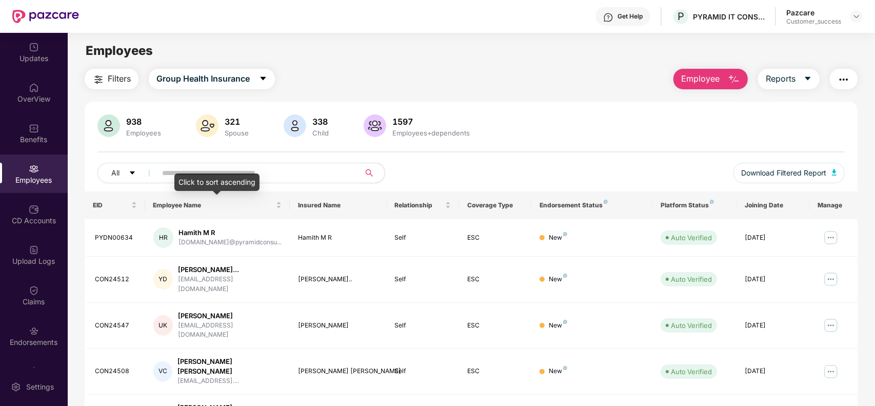
click at [278, 172] on input "text" at bounding box center [254, 172] width 184 height 15
paste input "*********"
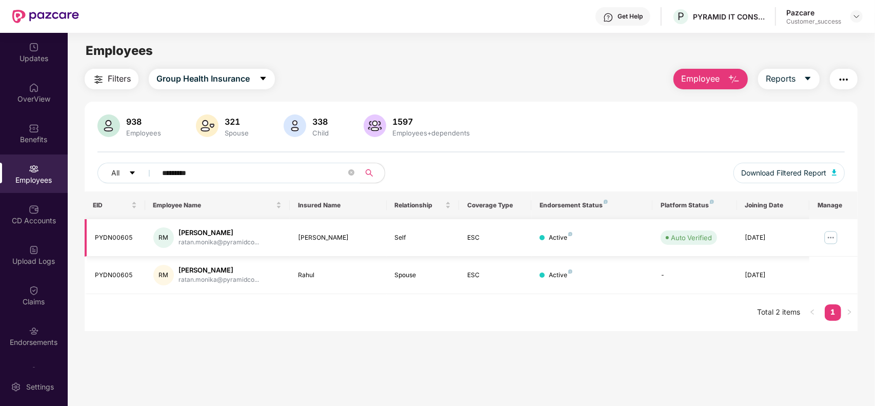
type input "*********"
click at [821, 236] on td at bounding box center [833, 237] width 48 height 37
click at [828, 236] on img at bounding box center [831, 237] width 16 height 16
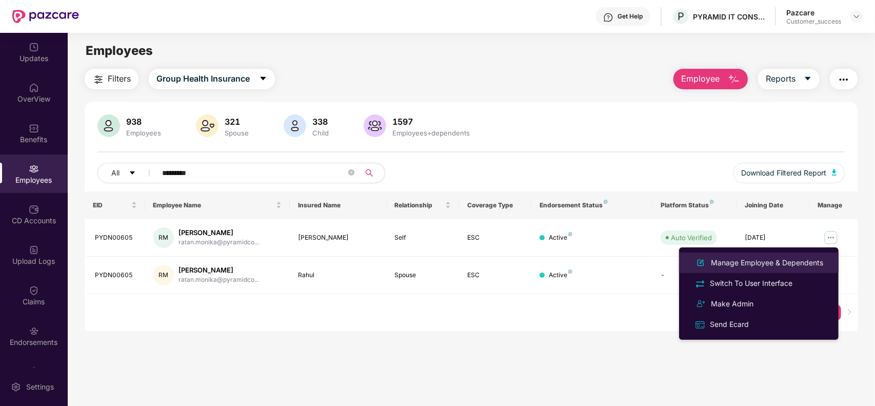
click at [768, 258] on div "Manage Employee & Dependents" at bounding box center [767, 262] width 116 height 11
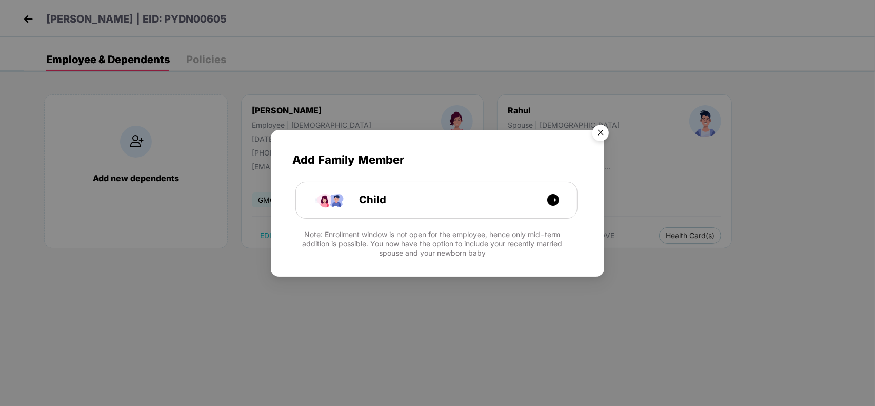
click at [603, 136] on img "Close" at bounding box center [600, 134] width 29 height 29
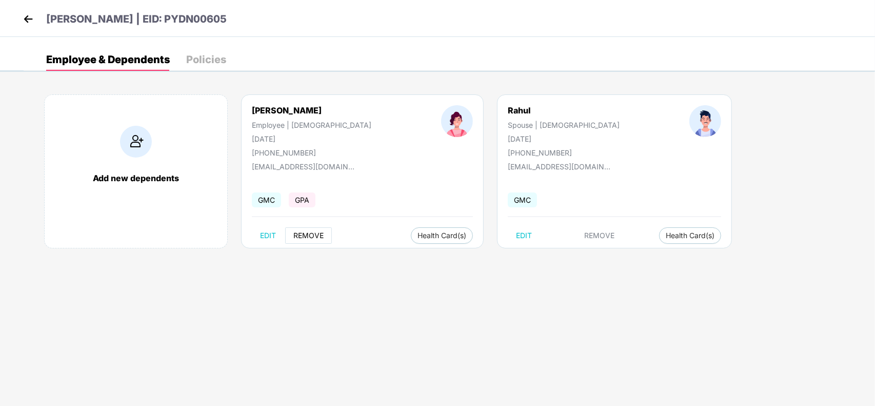
click at [313, 232] on span "REMOVE" at bounding box center [308, 235] width 30 height 8
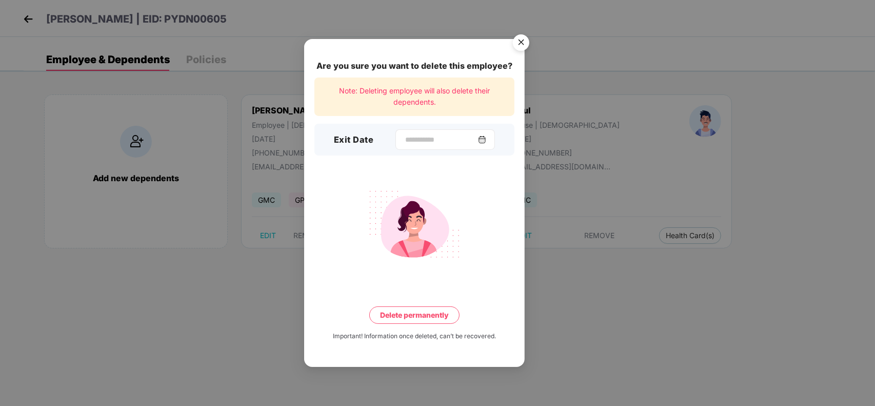
click at [462, 149] on div at bounding box center [444, 139] width 99 height 21
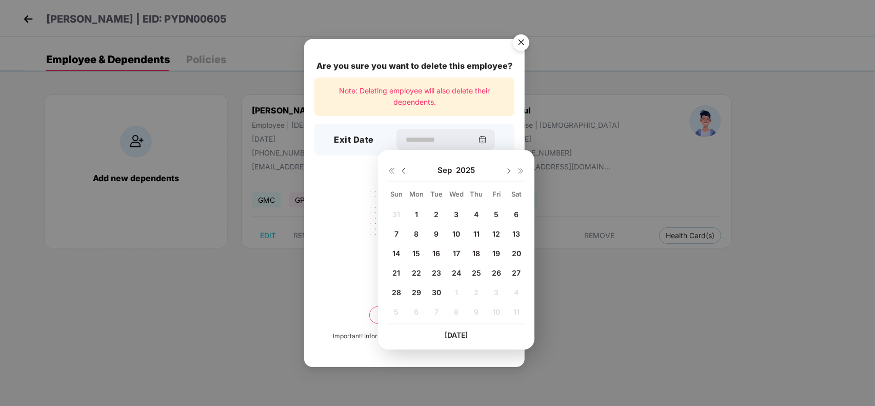
click at [414, 236] on span "8" at bounding box center [416, 233] width 5 height 9
type input "**********"
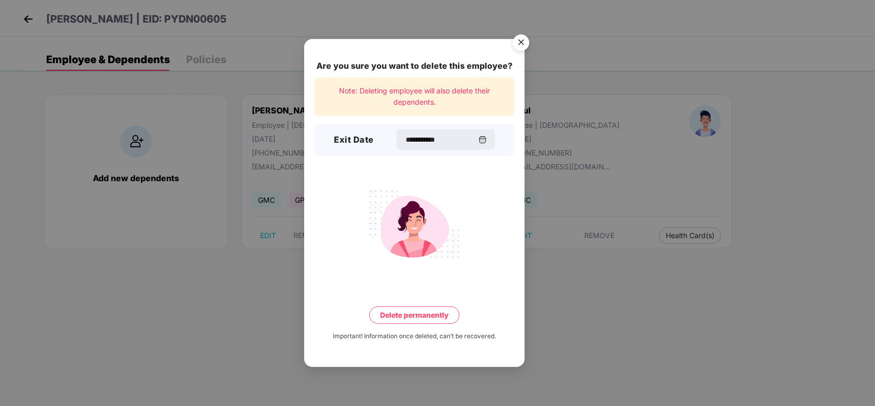
click at [413, 313] on button "Delete permanently" at bounding box center [414, 314] width 90 height 17
